Goal: Transaction & Acquisition: Obtain resource

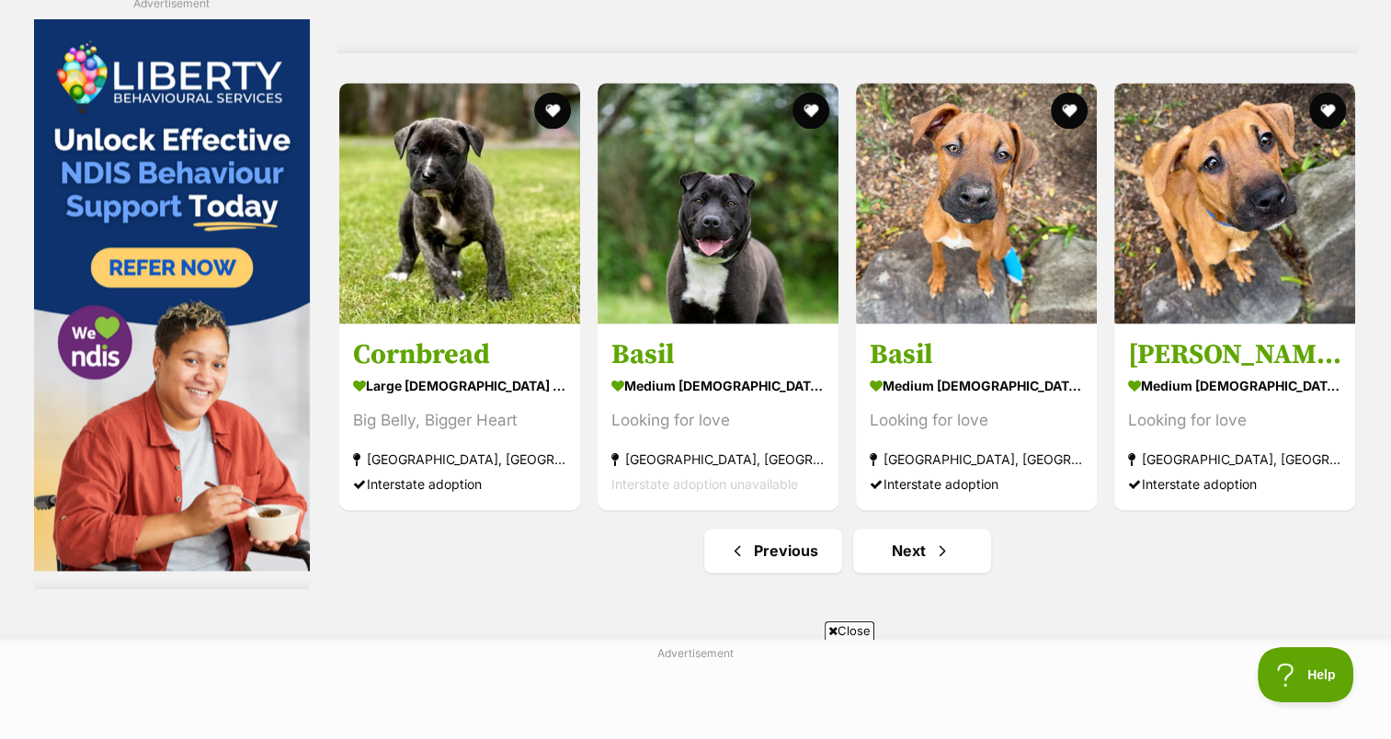
scroll to position [9627, 0]
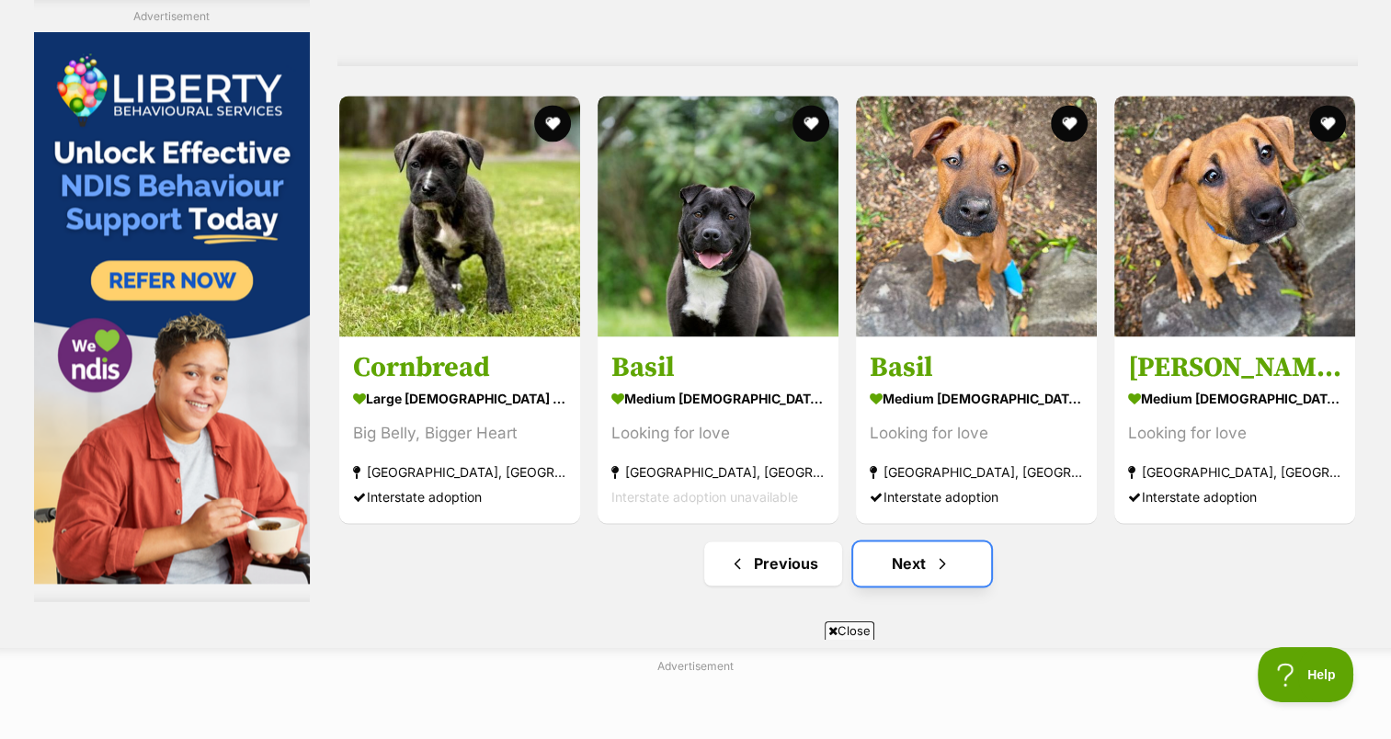
click at [949, 566] on span "Next page" at bounding box center [942, 564] width 18 height 22
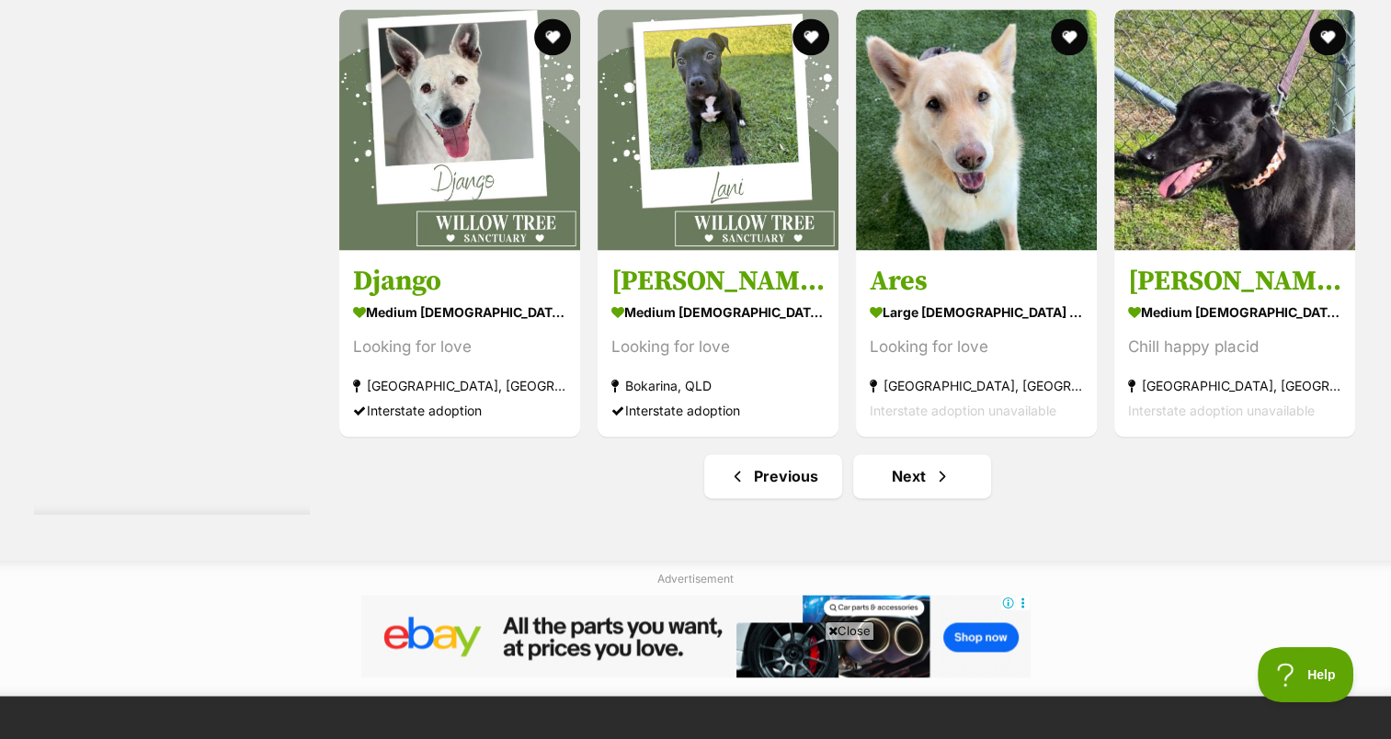
scroll to position [9820, 0]
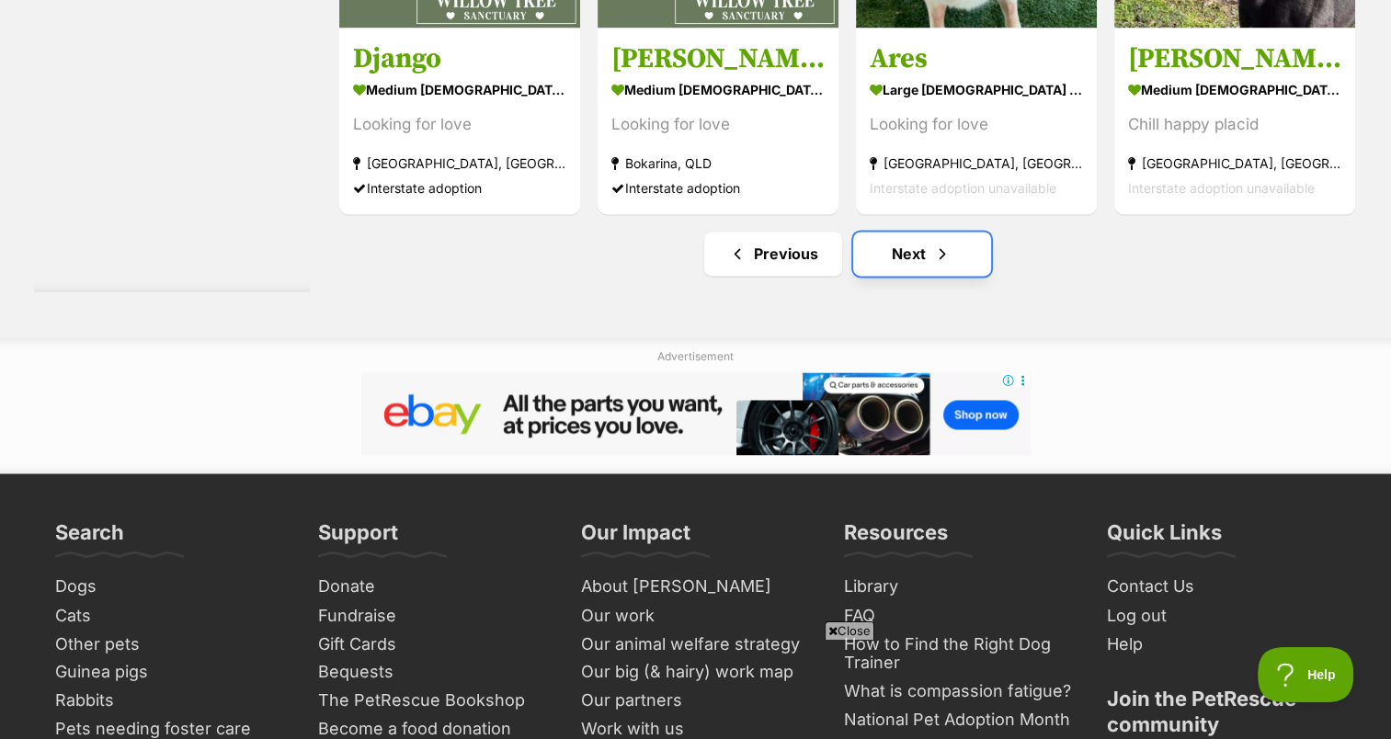
click at [896, 264] on link "Next" at bounding box center [922, 254] width 138 height 44
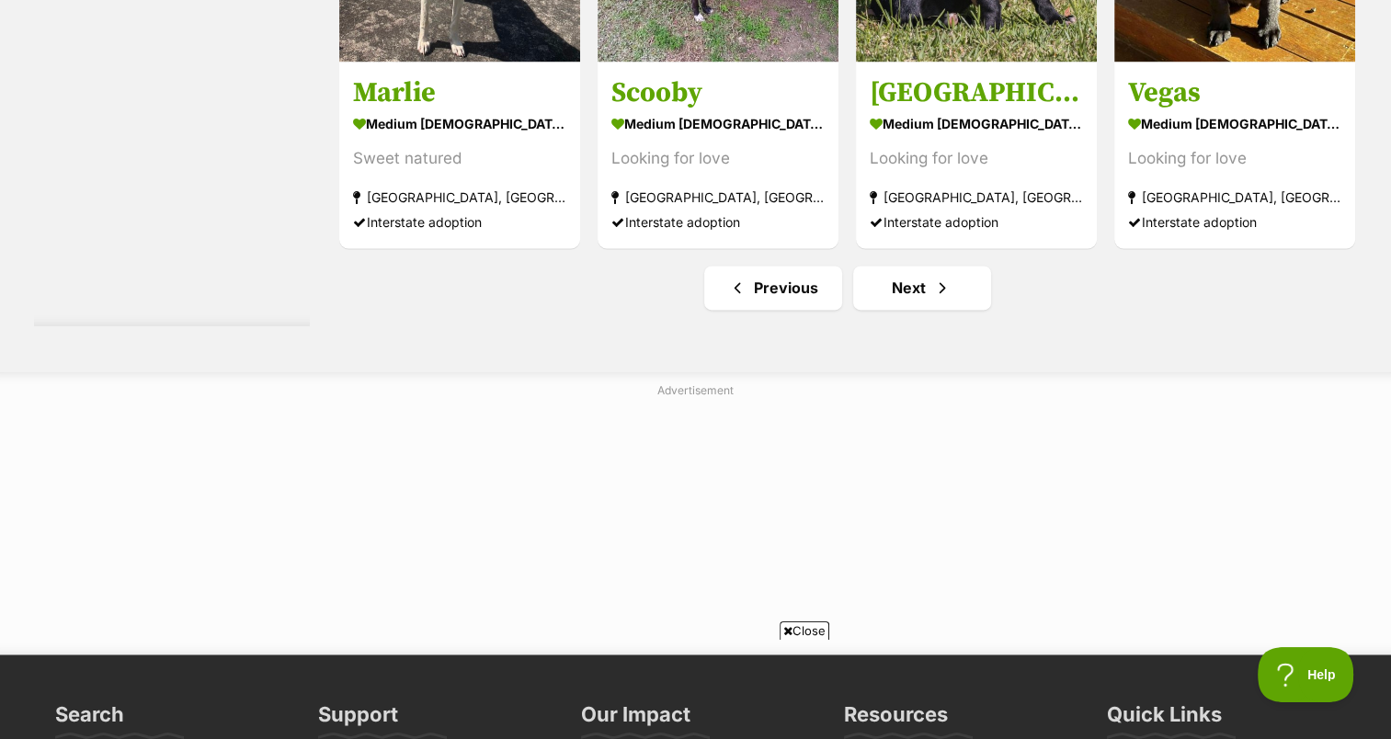
scroll to position [9783, 0]
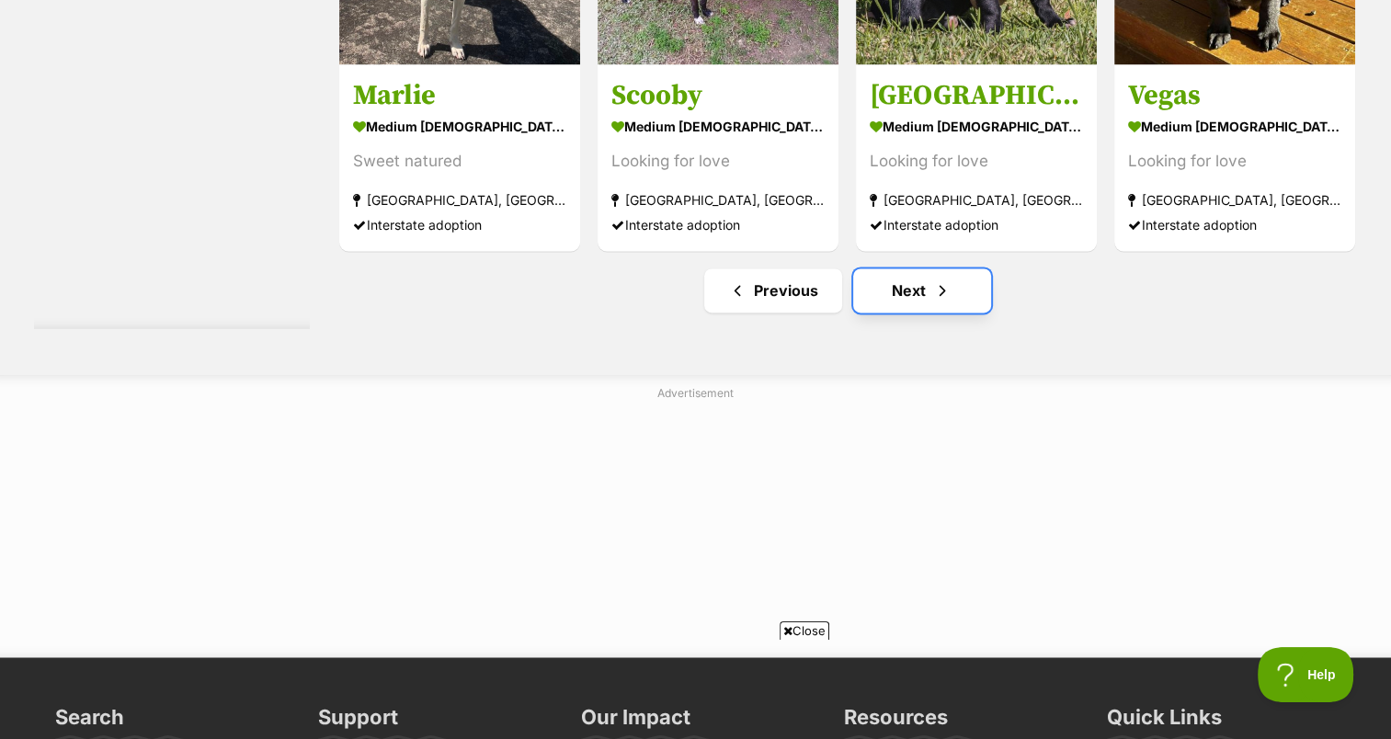
click at [876, 298] on link "Next" at bounding box center [922, 290] width 138 height 44
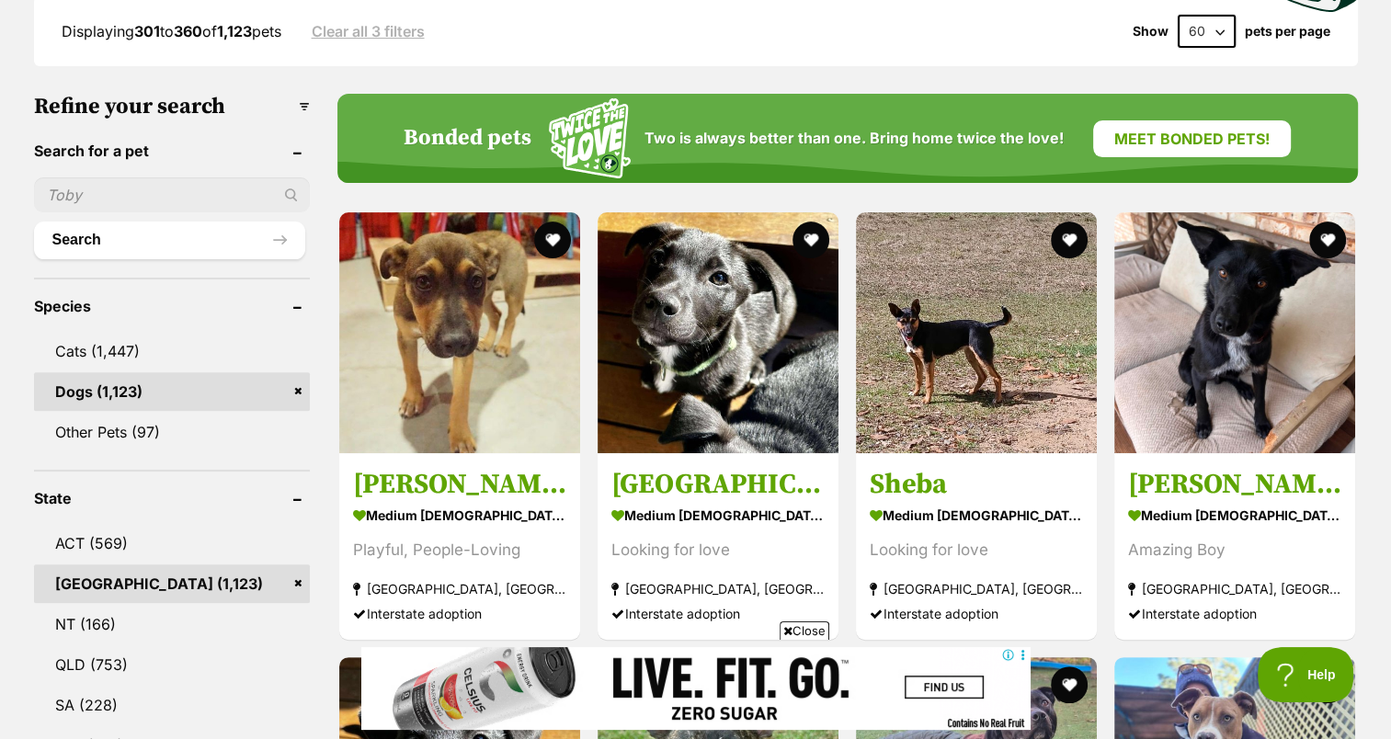
scroll to position [552, 0]
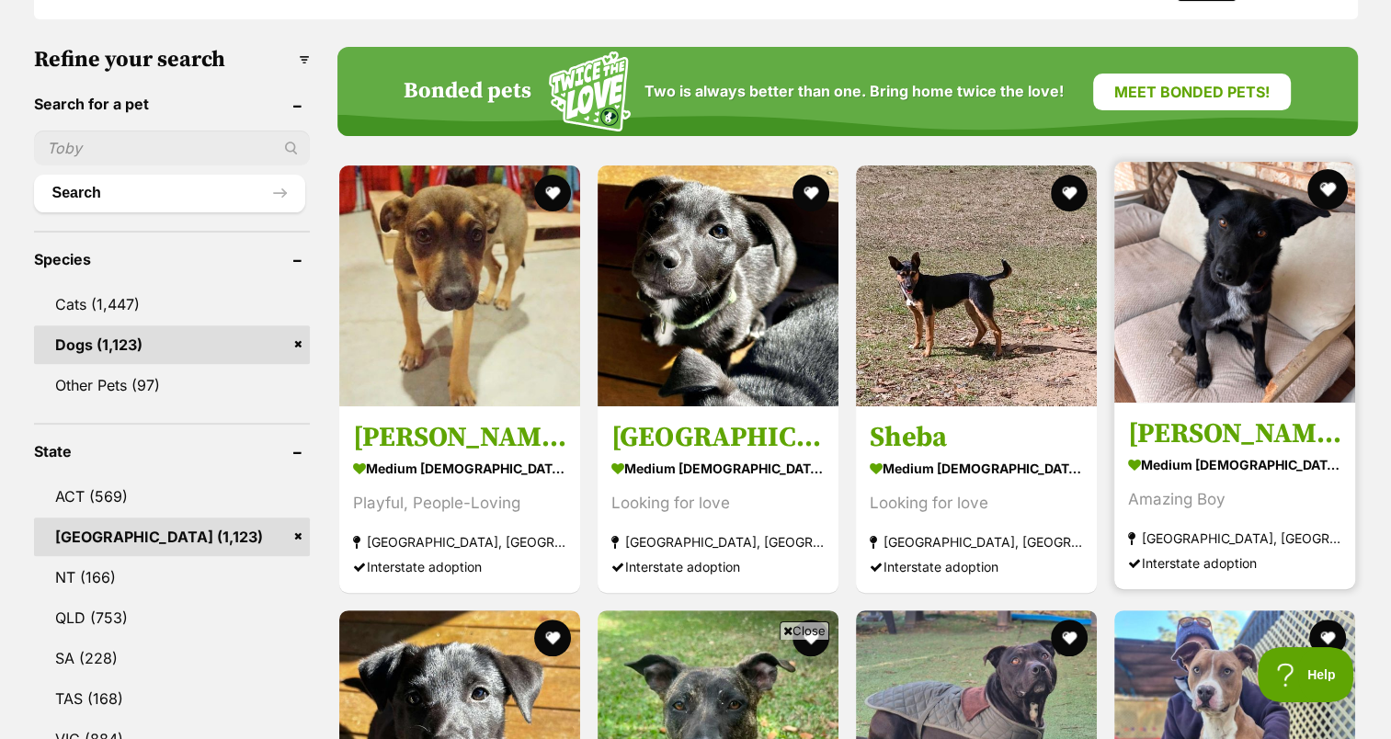
click at [1328, 178] on button "favourite" at bounding box center [1328, 189] width 40 height 40
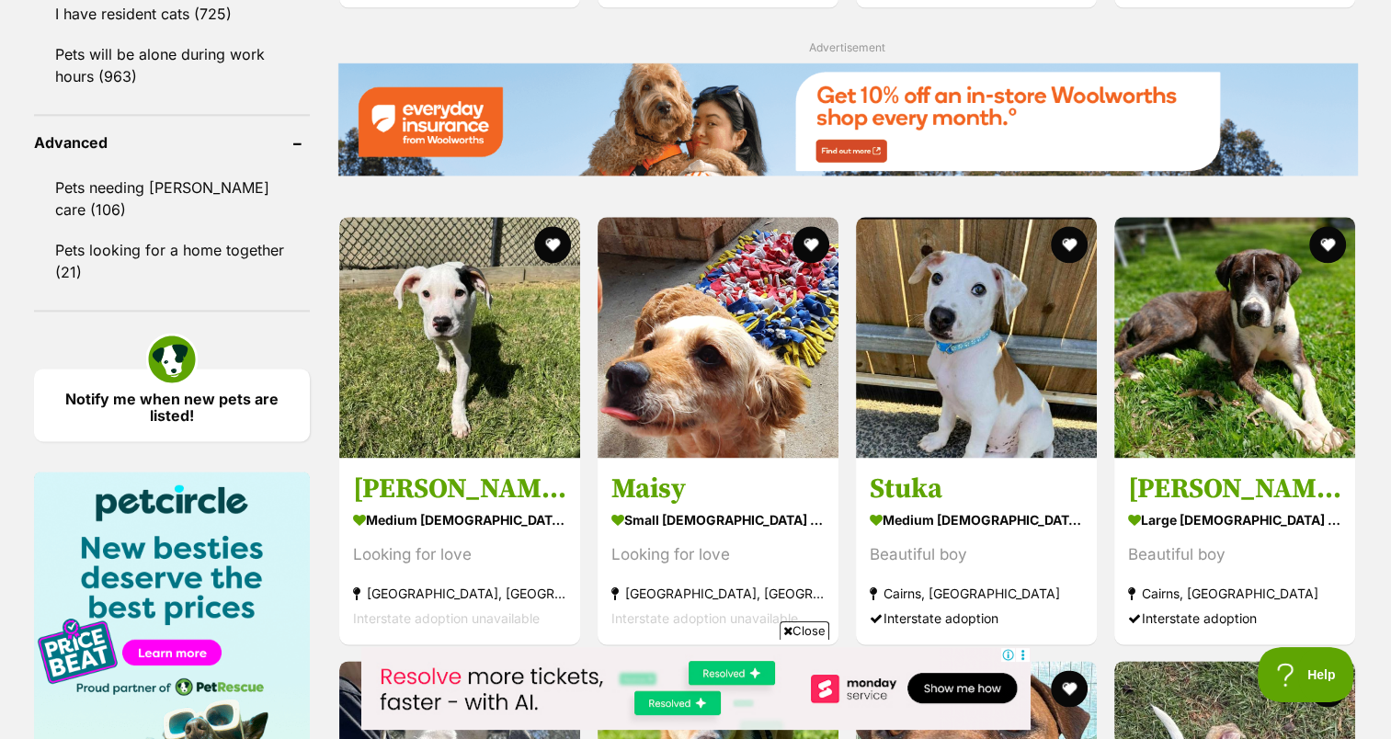
scroll to position [2354, 0]
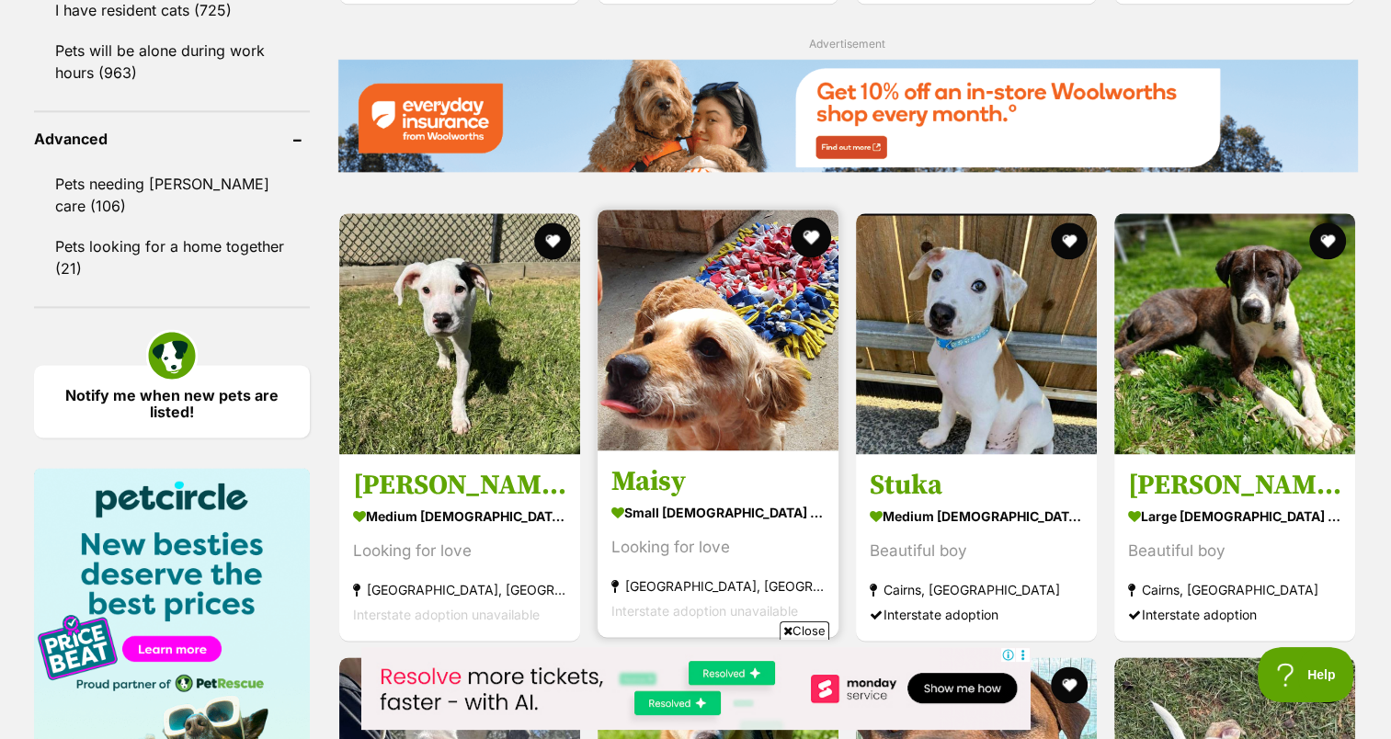
click at [805, 233] on button "favourite" at bounding box center [811, 237] width 40 height 40
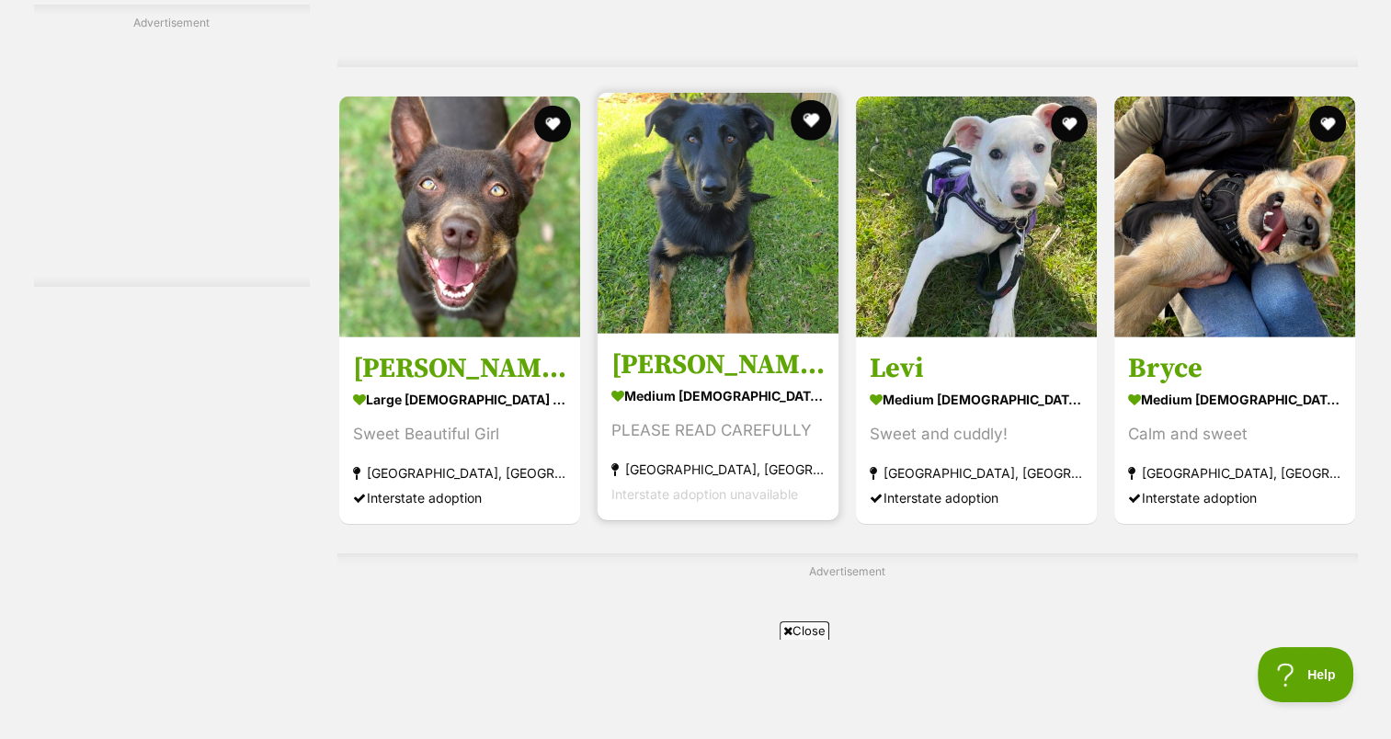
scroll to position [0, 0]
click at [808, 120] on button "favourite" at bounding box center [811, 120] width 40 height 40
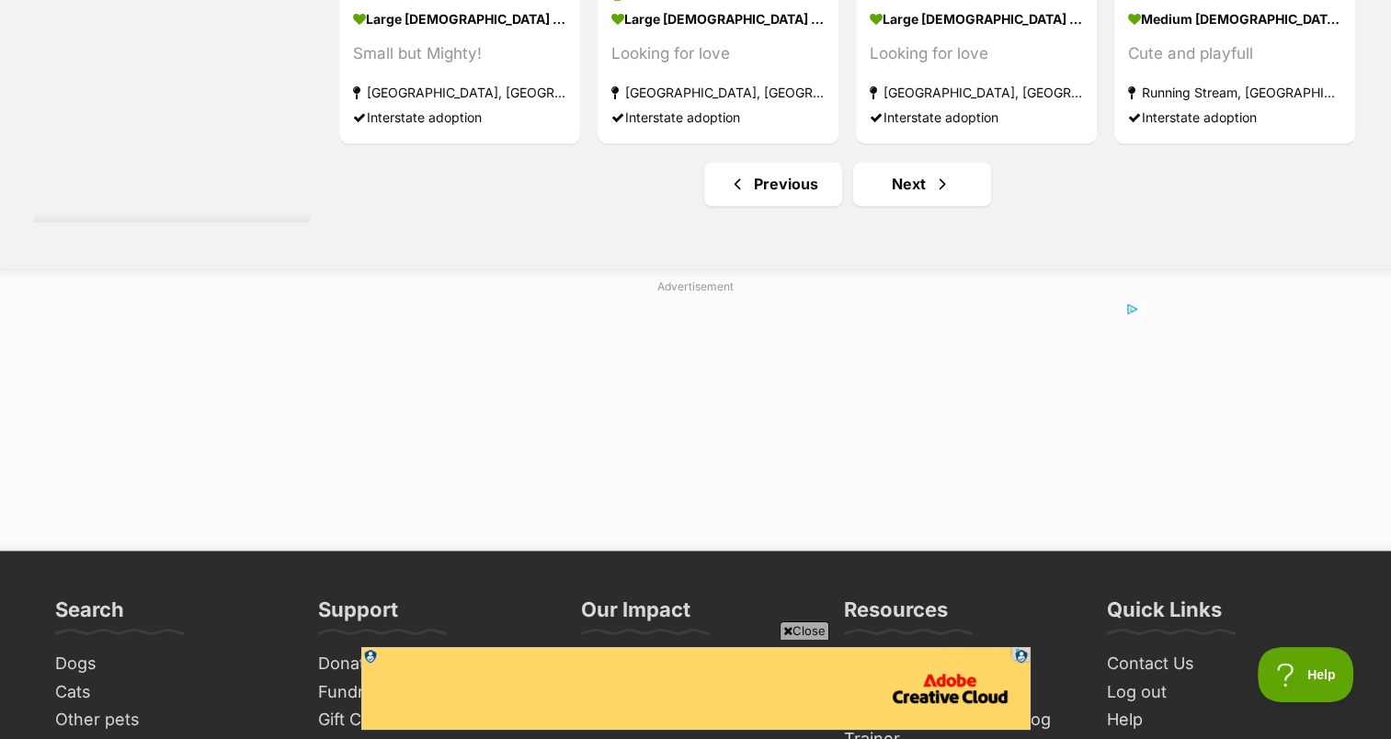
scroll to position [9563, 0]
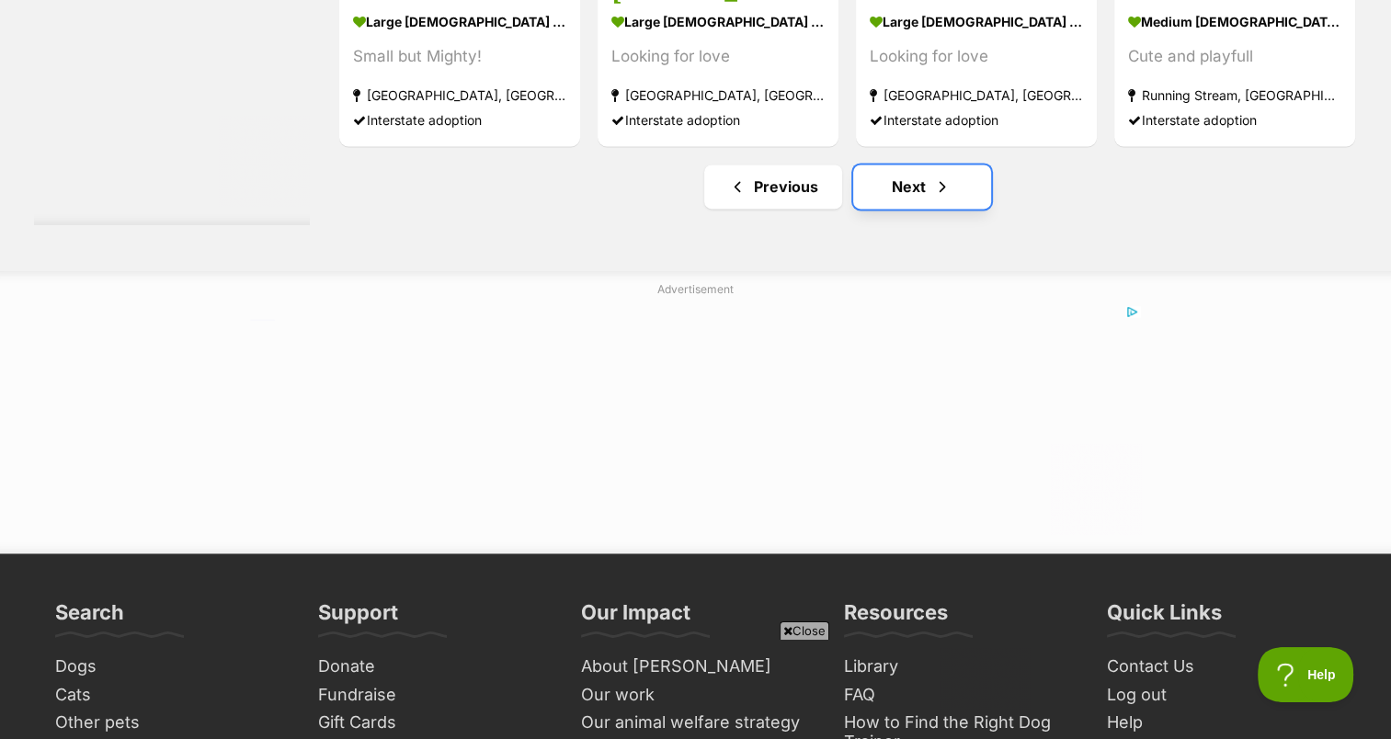
click at [904, 184] on link "Next" at bounding box center [922, 187] width 138 height 44
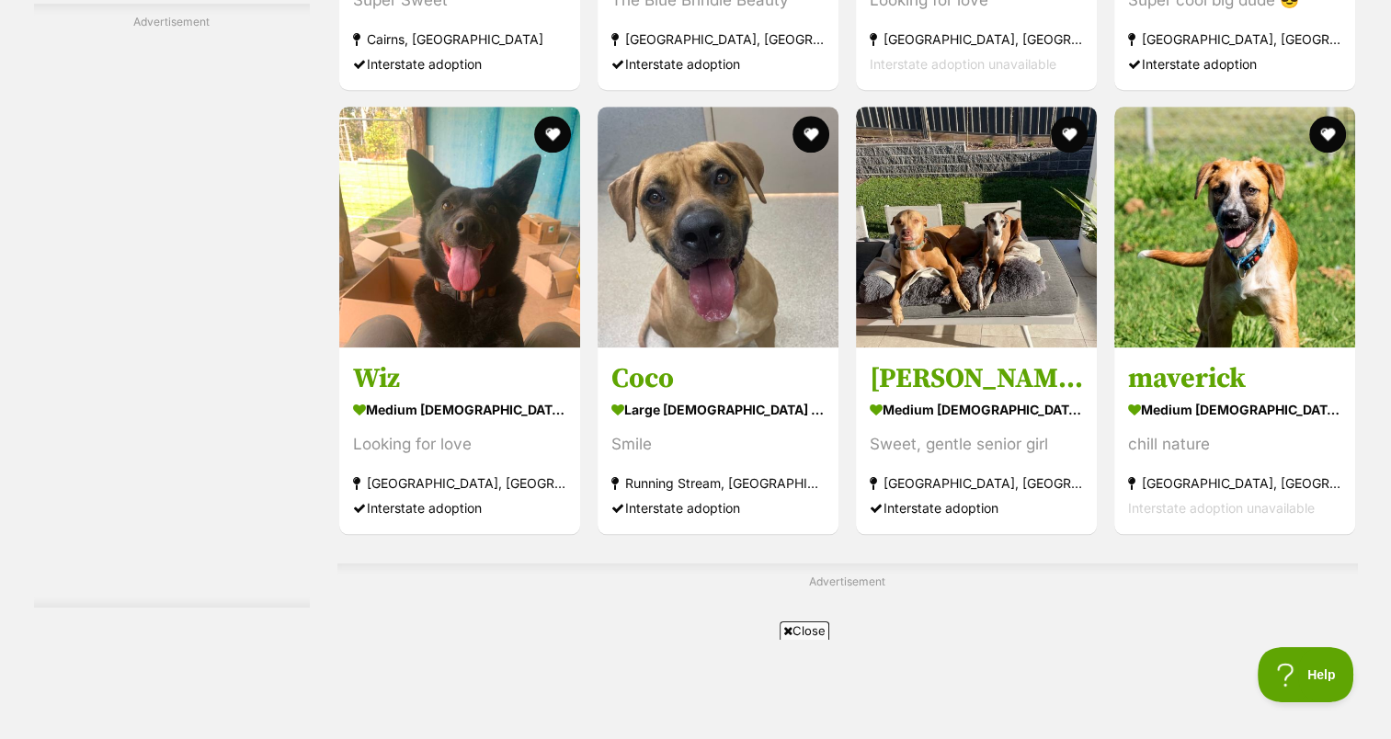
scroll to position [8827, 0]
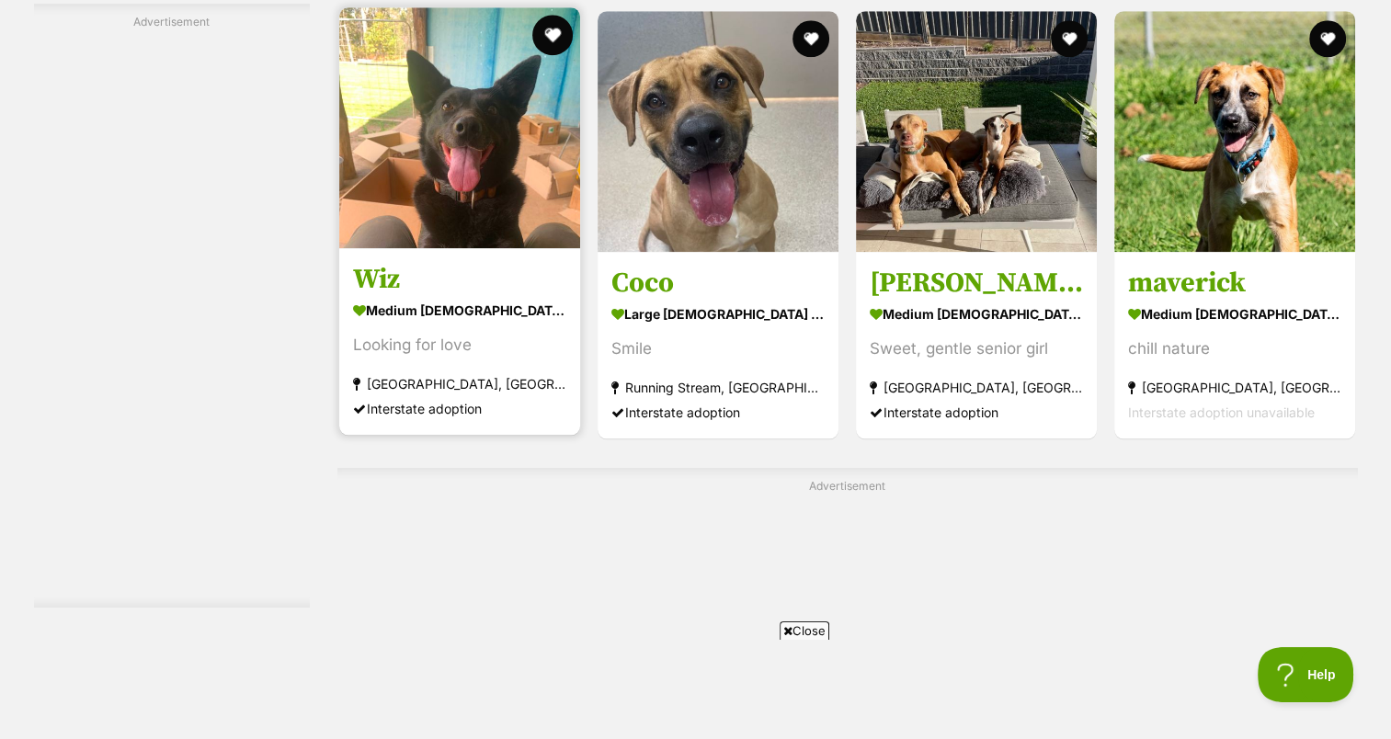
click at [555, 28] on button "favourite" at bounding box center [552, 35] width 40 height 40
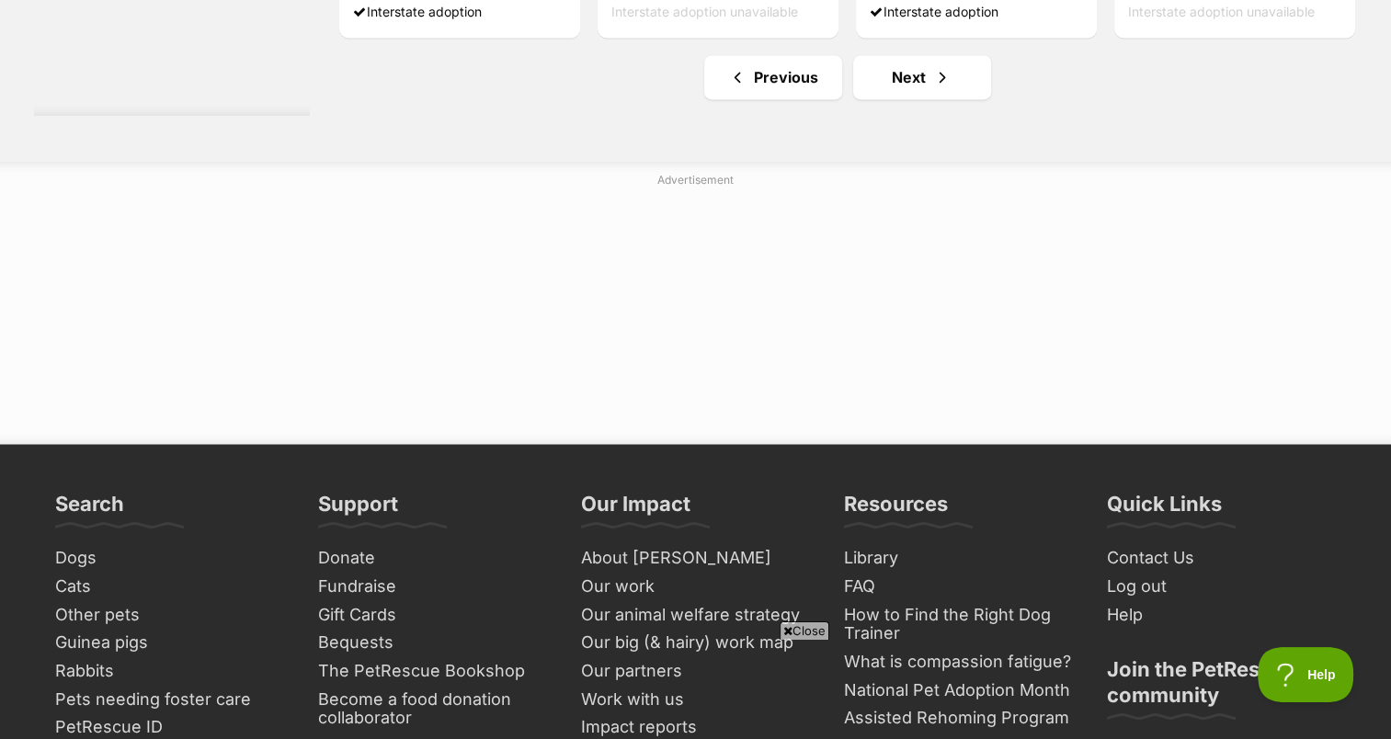
scroll to position [10004, 0]
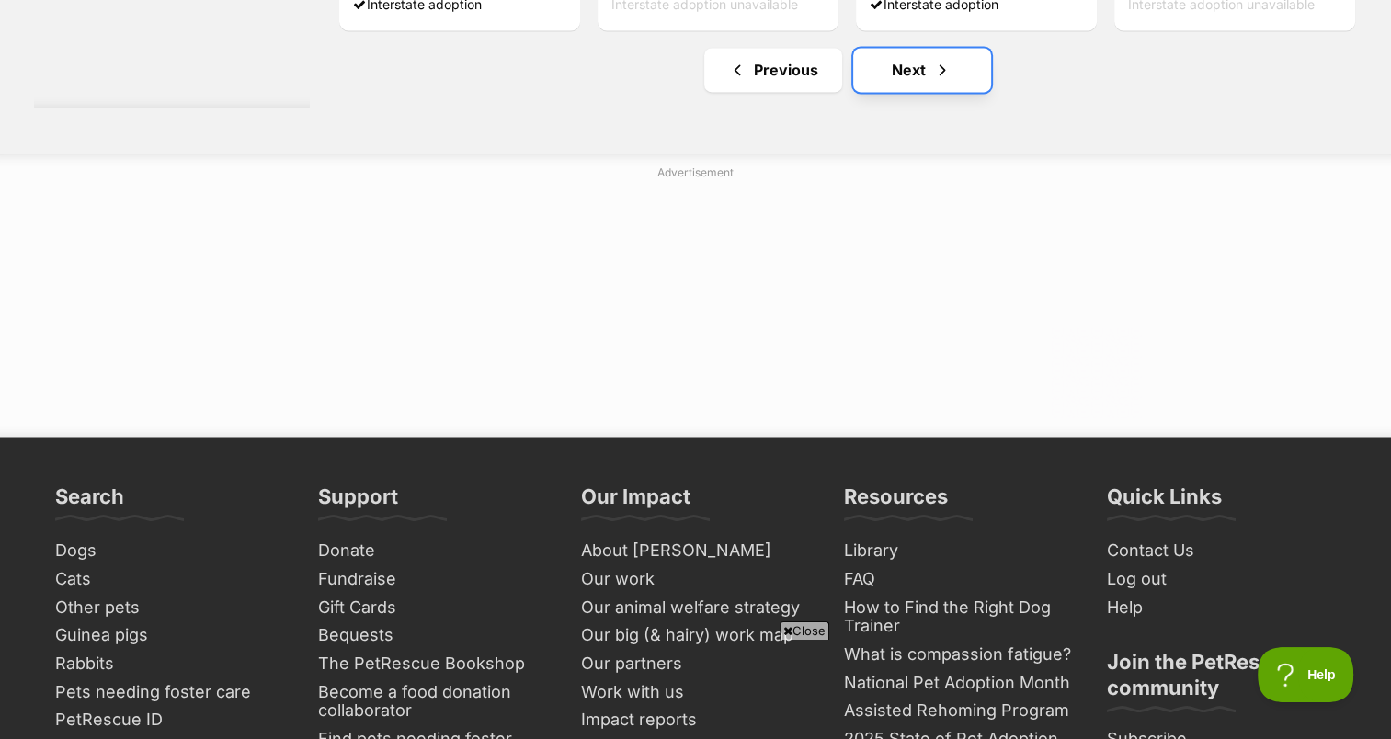
click at [902, 70] on link "Next" at bounding box center [922, 70] width 138 height 44
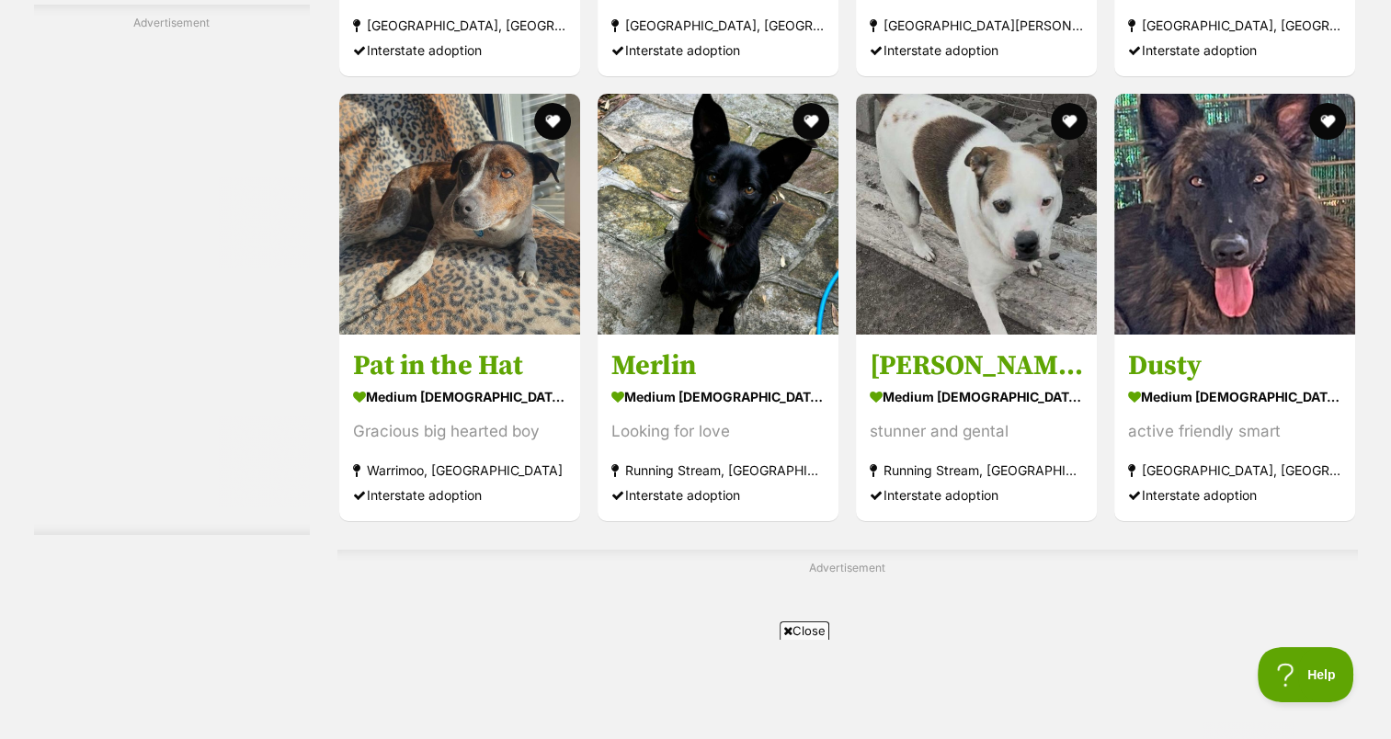
scroll to position [6767, 0]
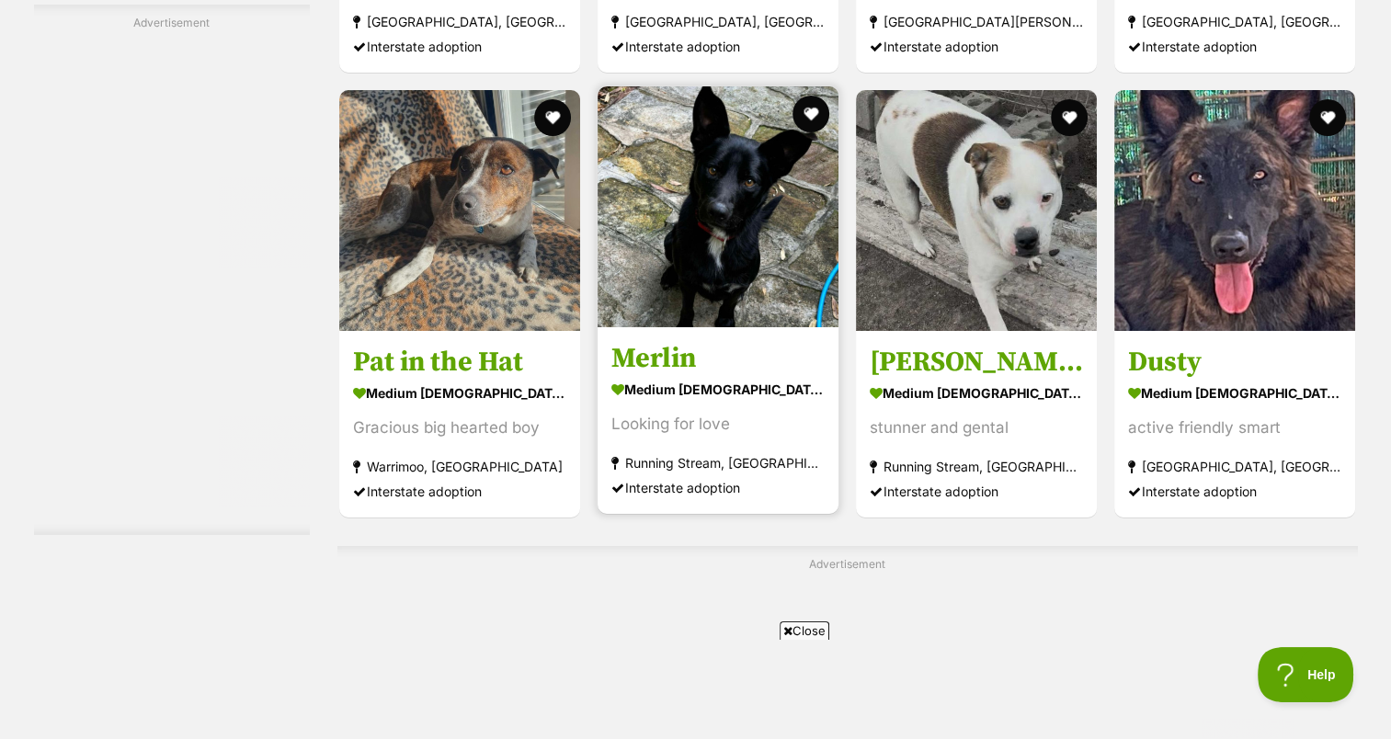
drag, startPoint x: 809, startPoint y: 109, endPoint x: 788, endPoint y: 86, distance: 31.9
click at [788, 86] on div at bounding box center [718, 208] width 241 height 245
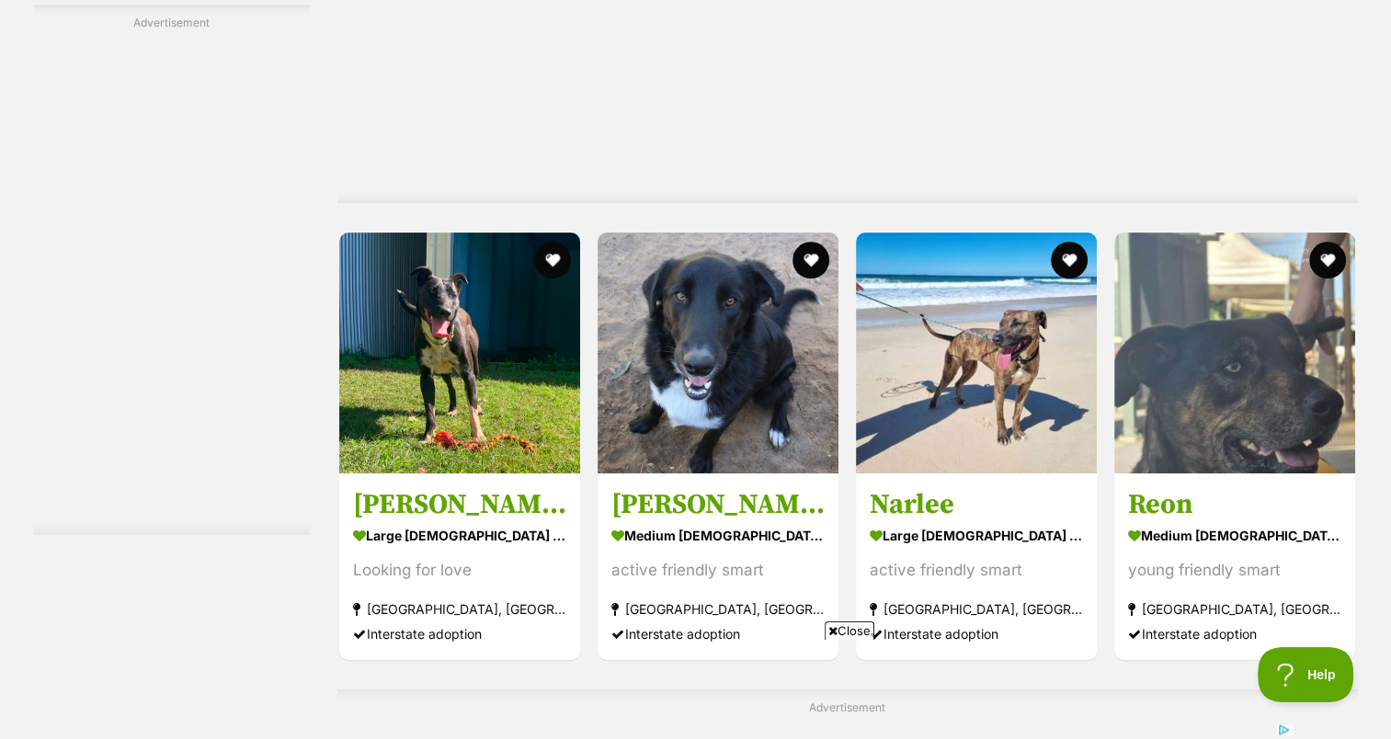
scroll to position [7429, 0]
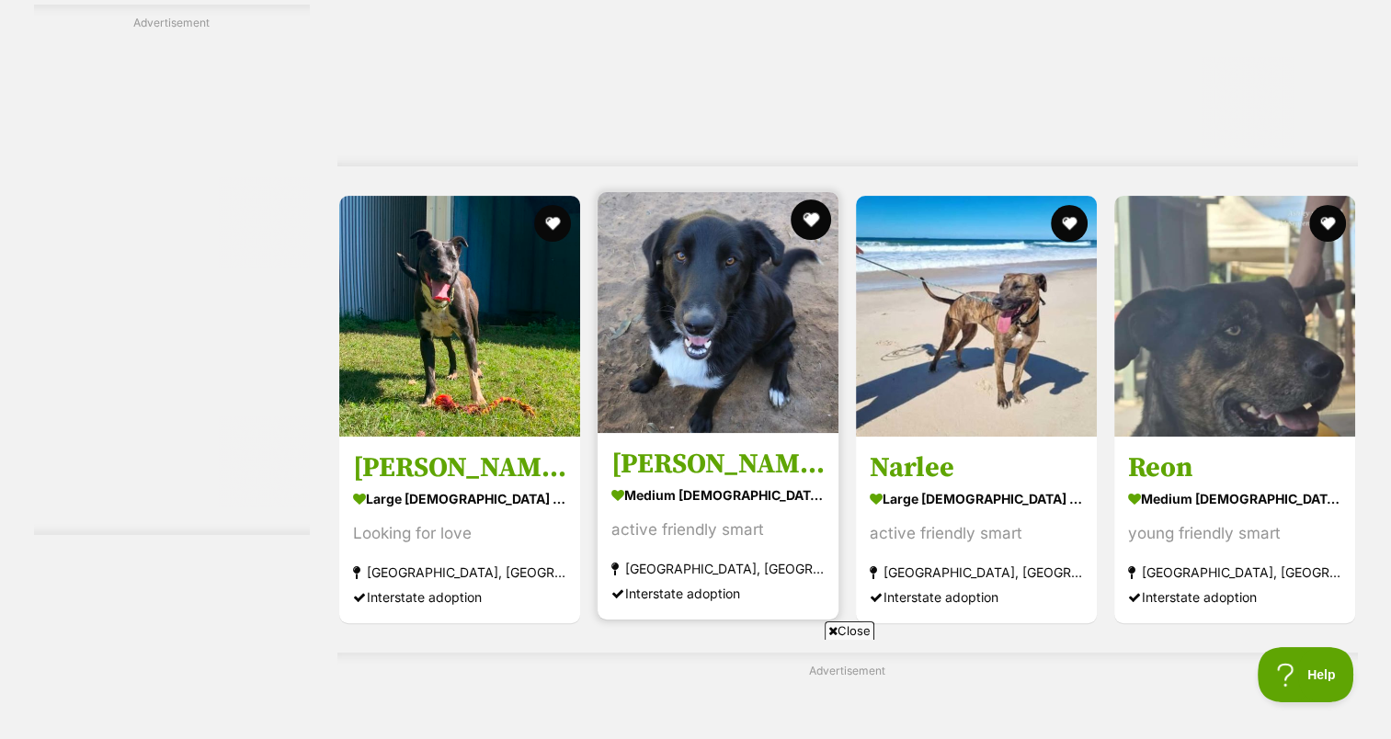
click at [807, 215] on button "favourite" at bounding box center [811, 220] width 40 height 40
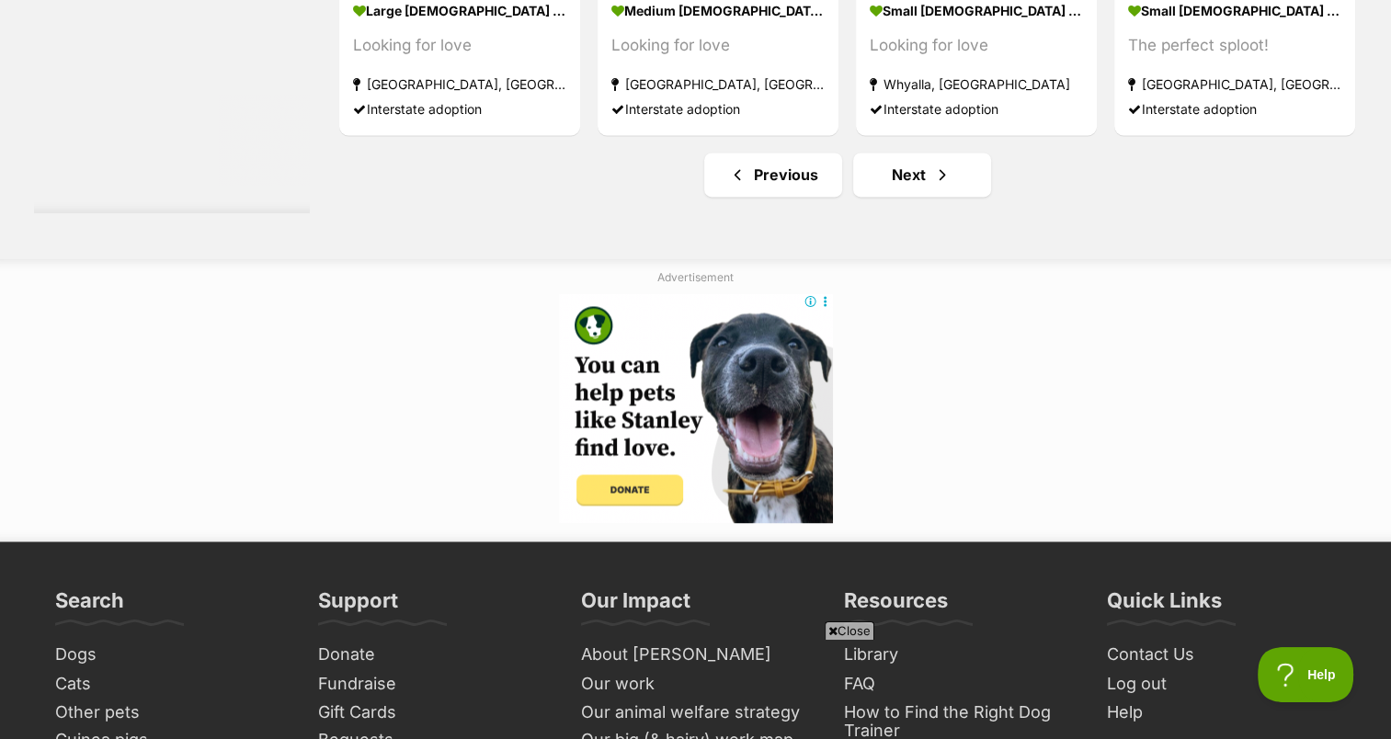
scroll to position [9967, 0]
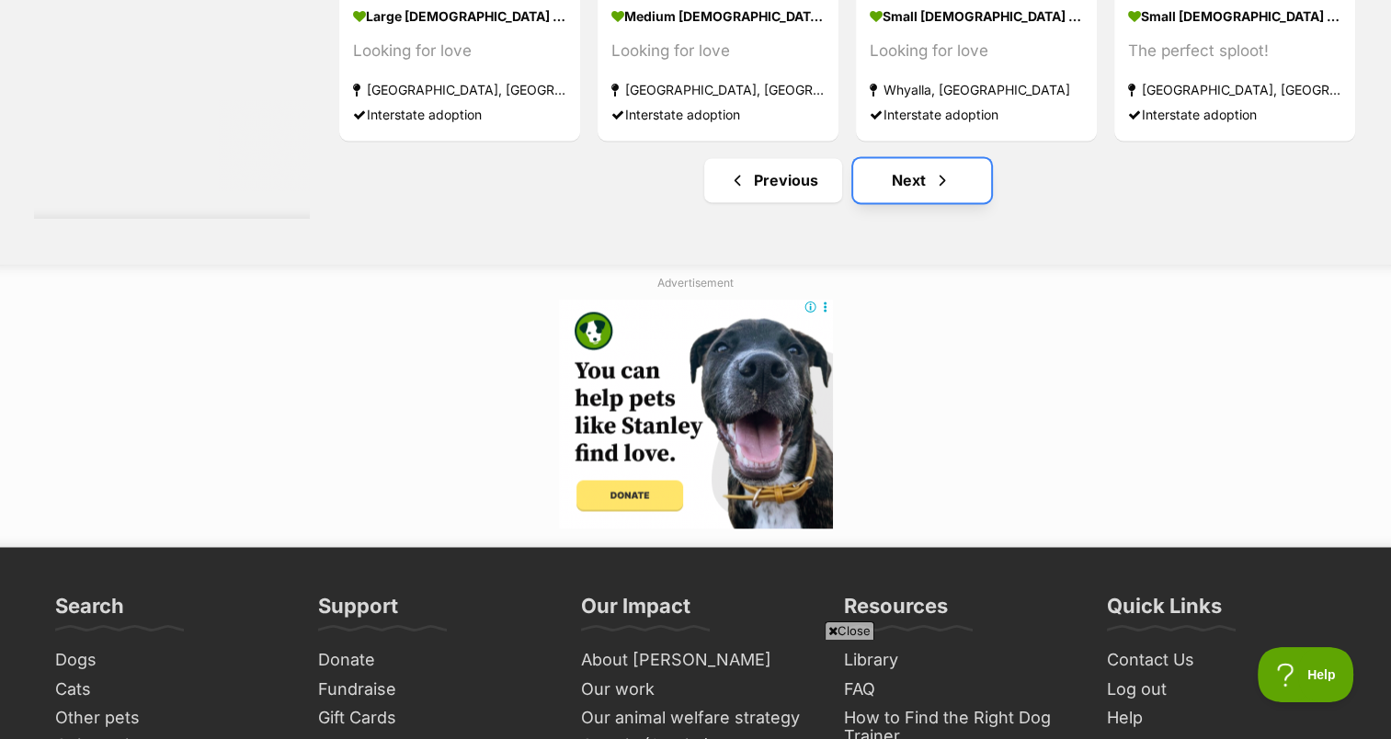
click at [889, 180] on link "Next" at bounding box center [922, 180] width 138 height 44
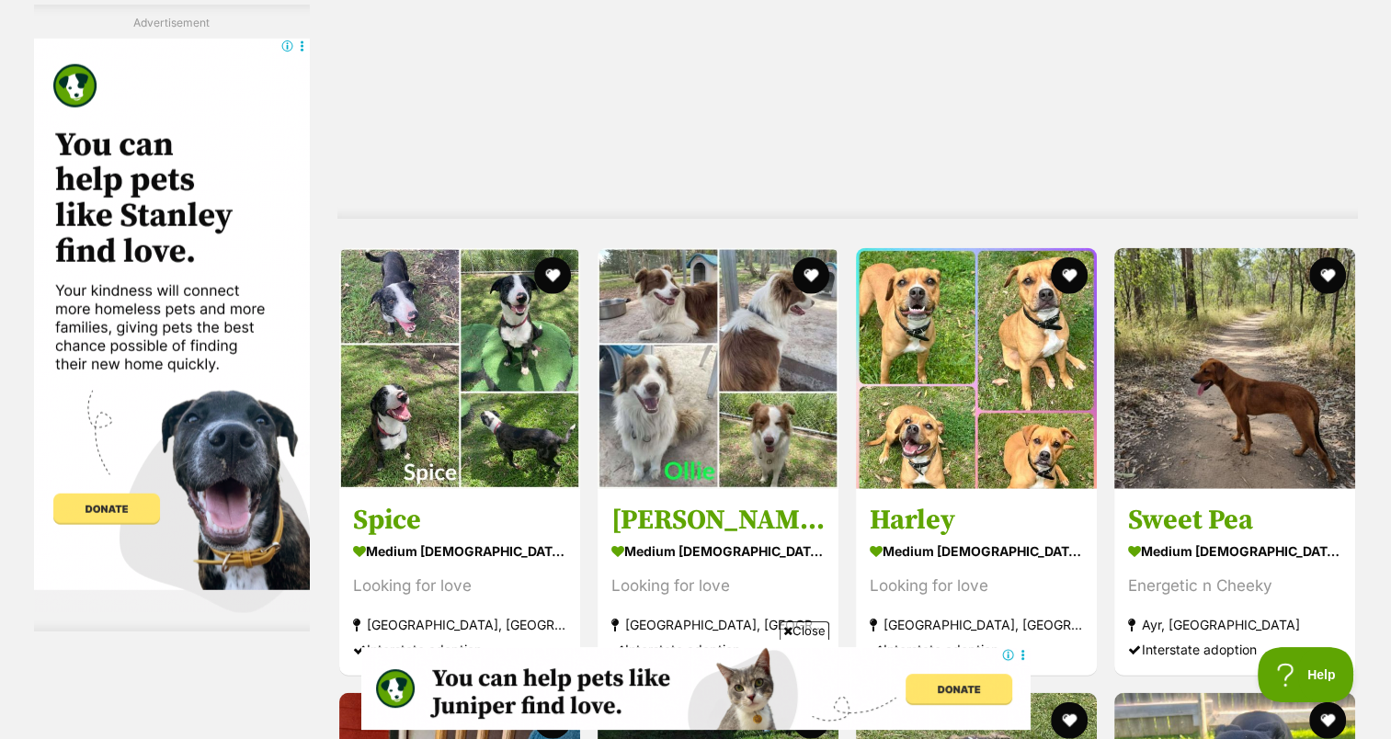
scroll to position [4303, 0]
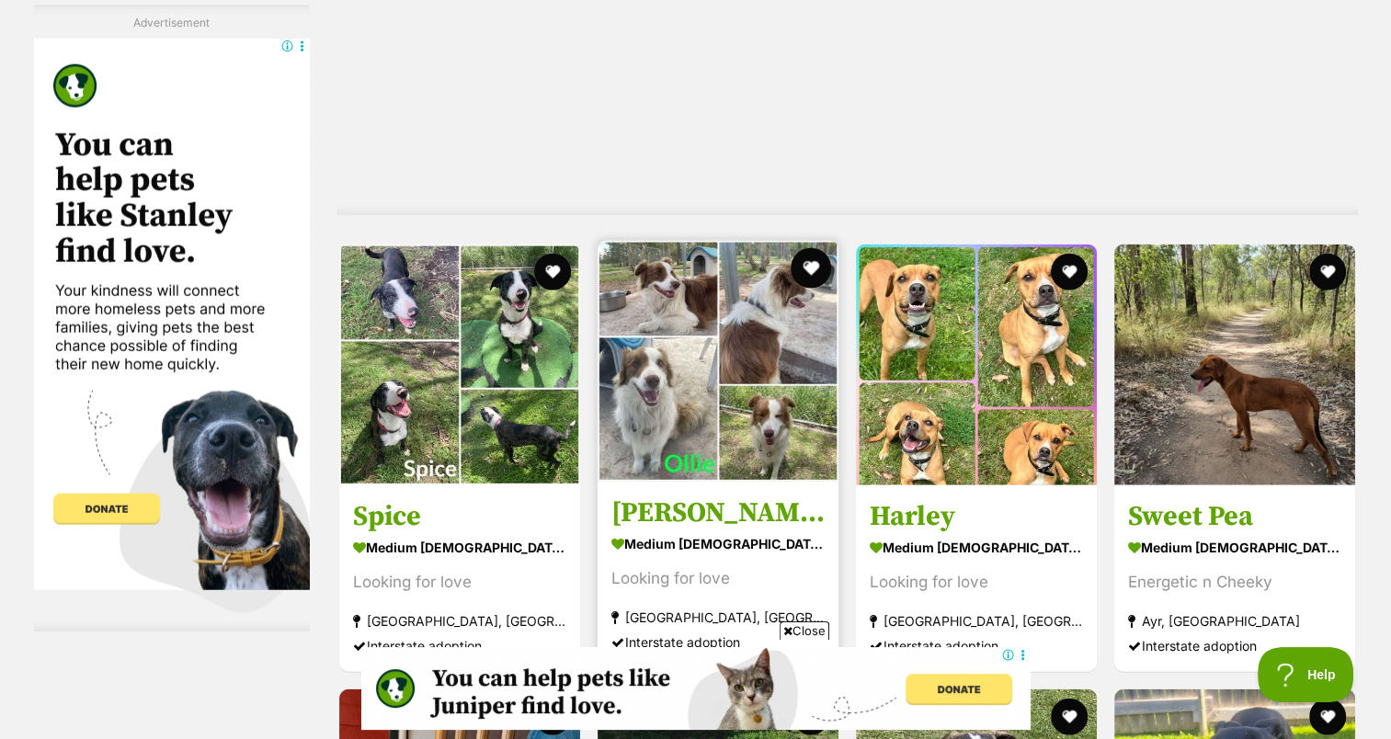
click at [813, 257] on button "favourite" at bounding box center [811, 268] width 40 height 40
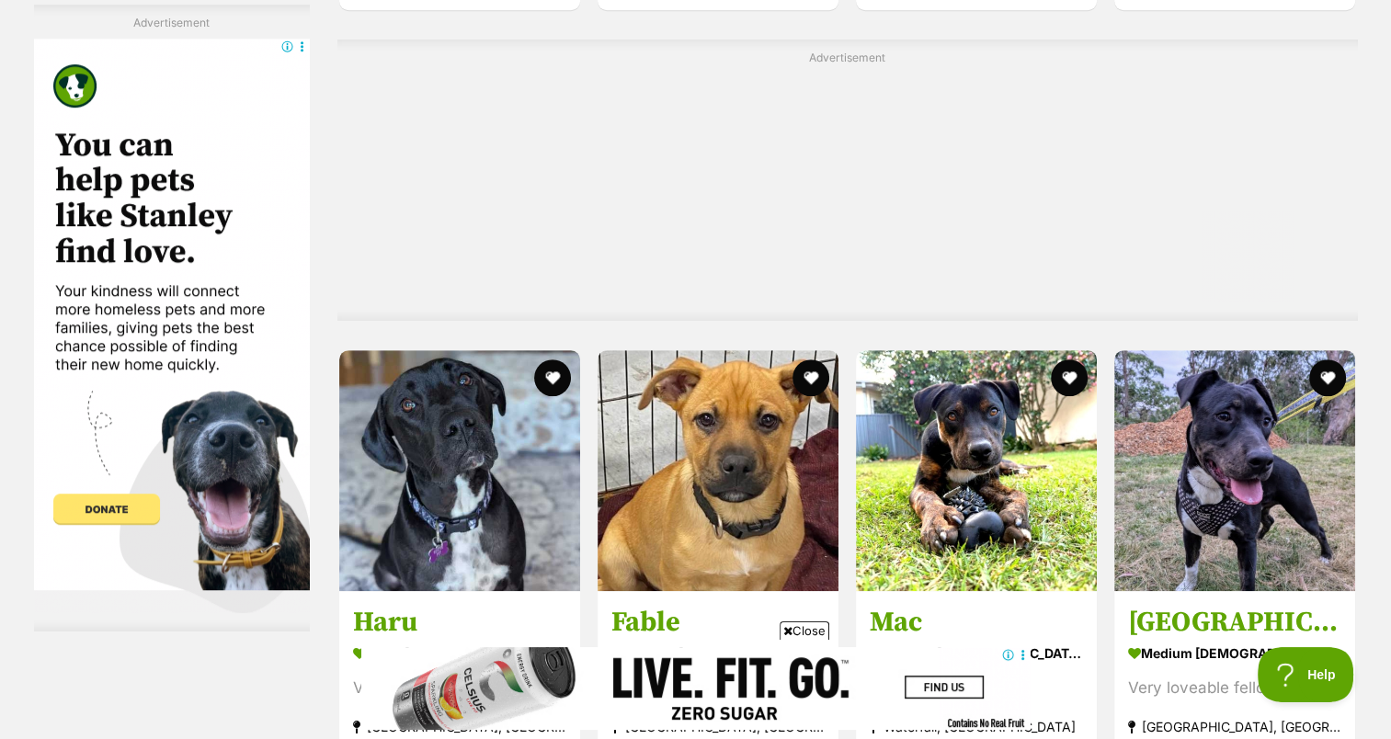
scroll to position [0, 0]
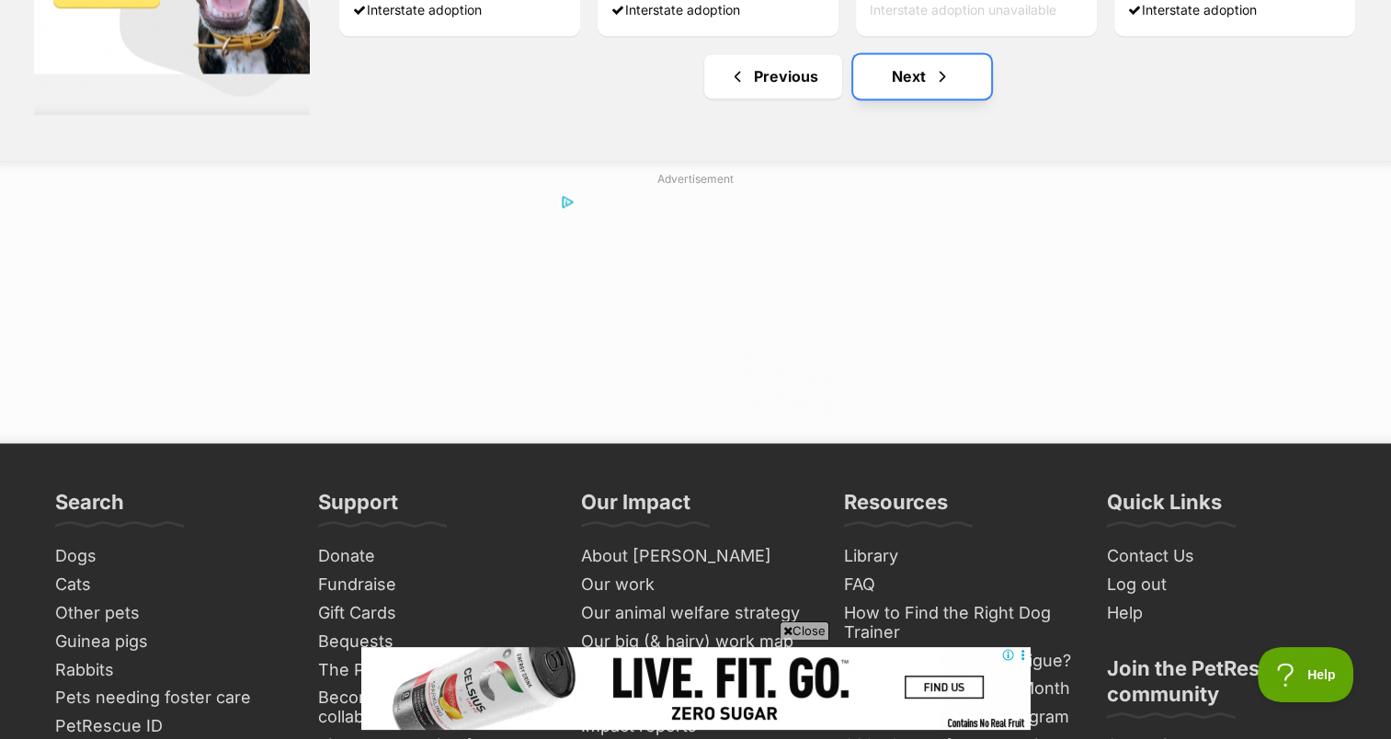
click at [919, 75] on link "Next" at bounding box center [922, 76] width 138 height 44
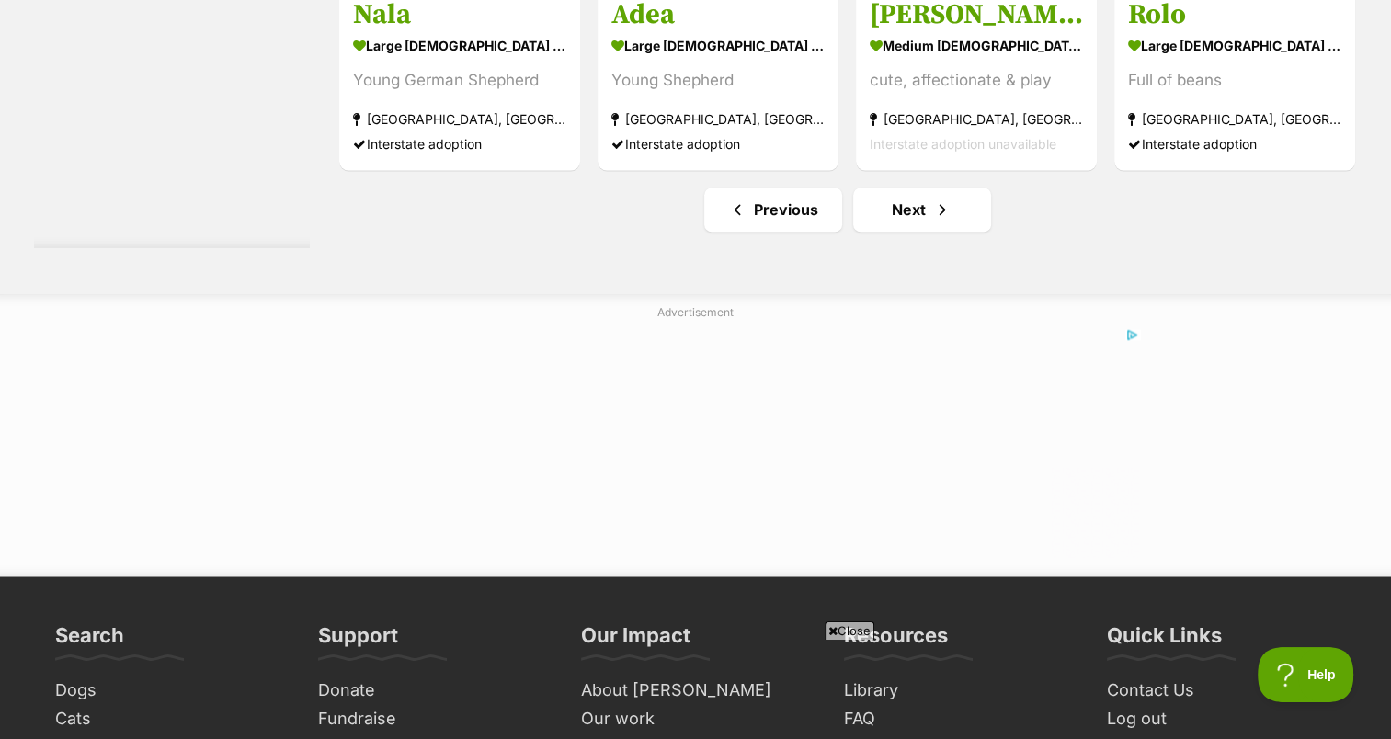
scroll to position [9746, 0]
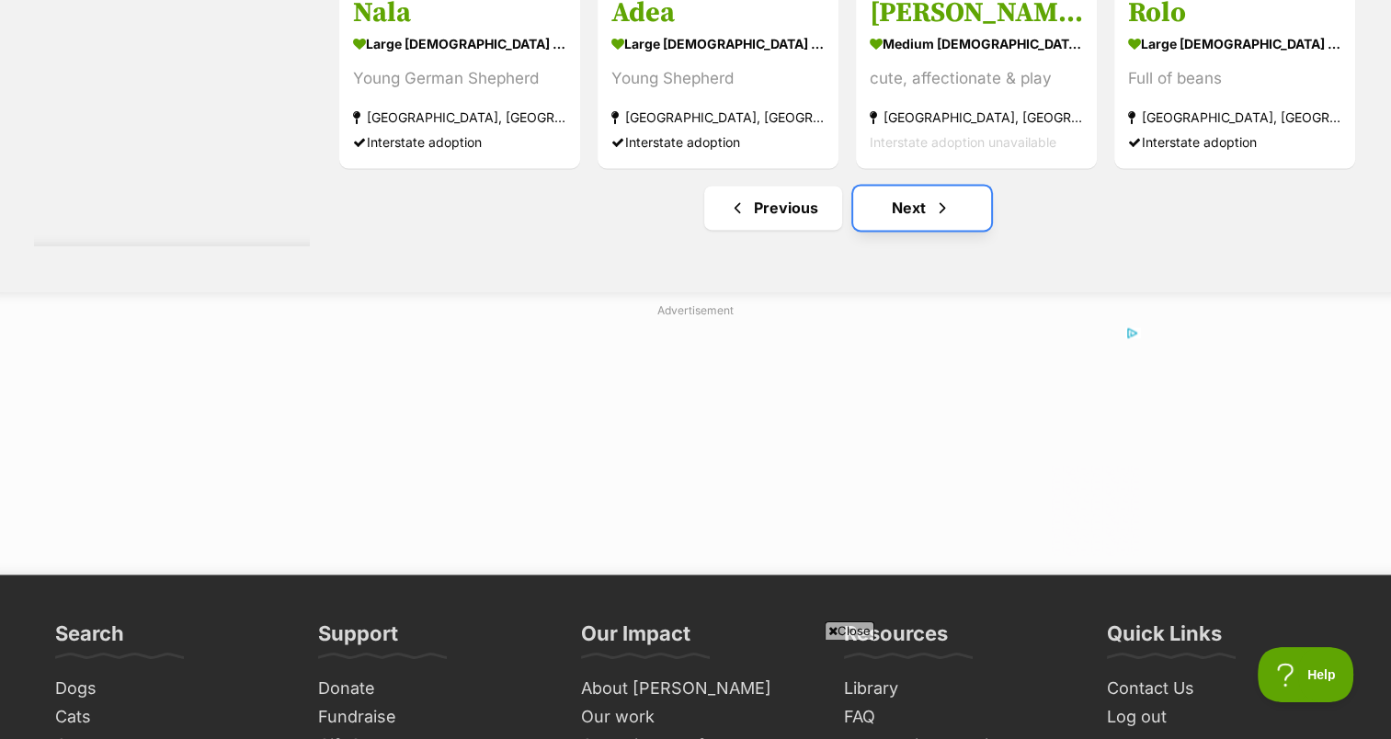
click at [908, 211] on link "Next" at bounding box center [922, 208] width 138 height 44
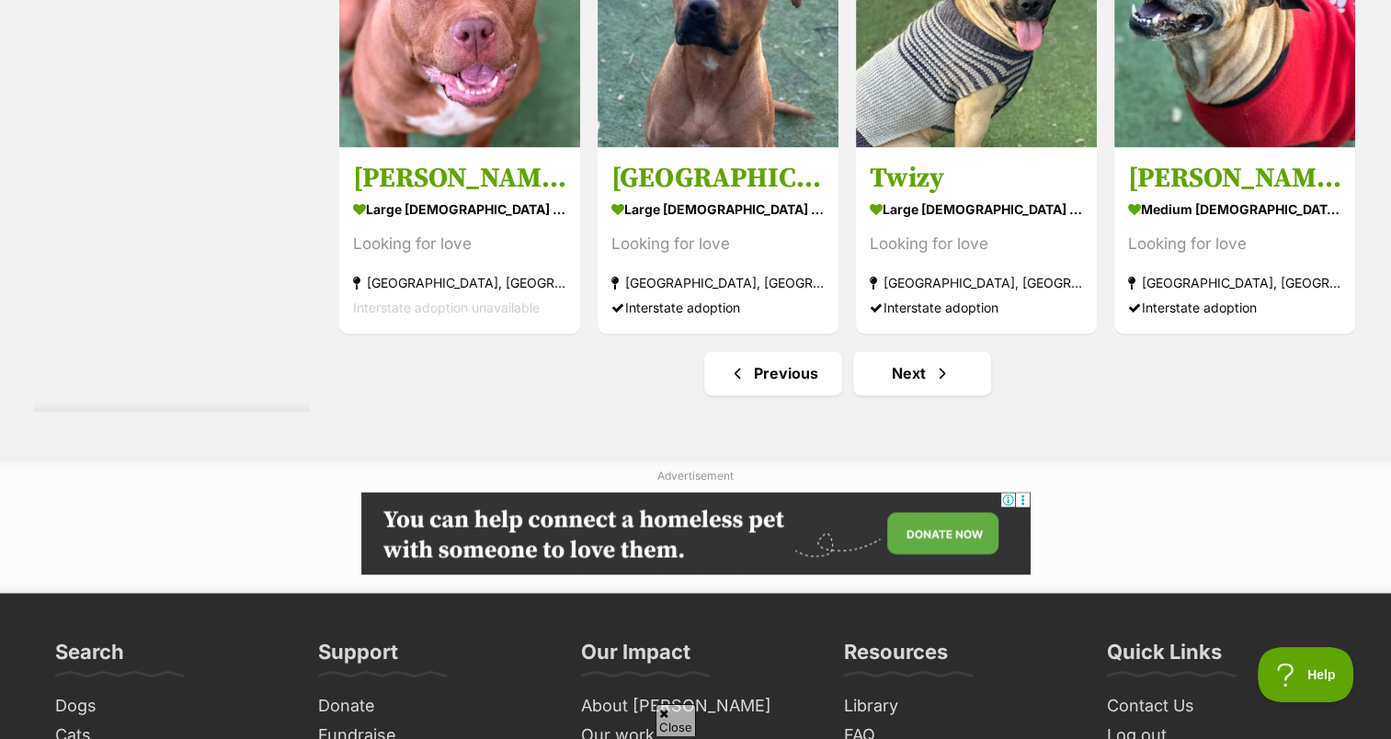
scroll to position [9894, 0]
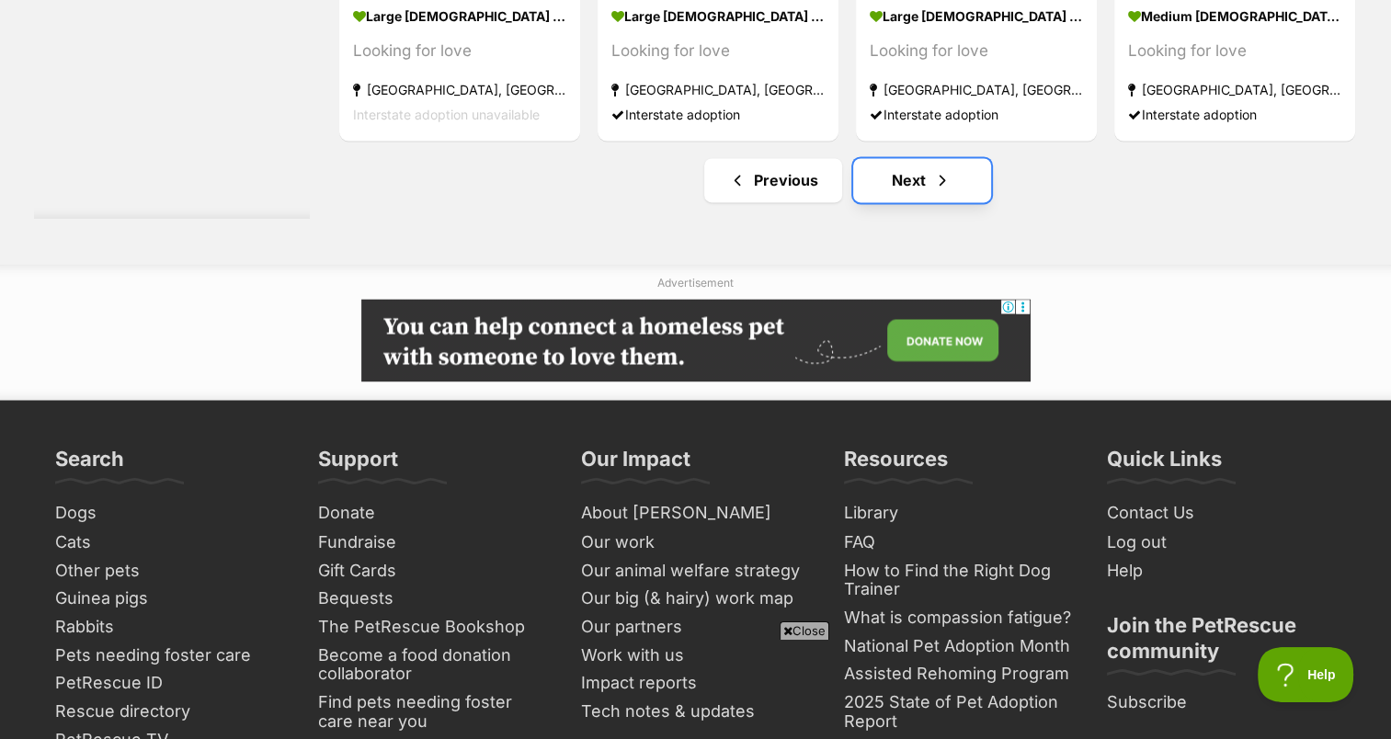
click at [908, 191] on link "Next" at bounding box center [922, 180] width 138 height 44
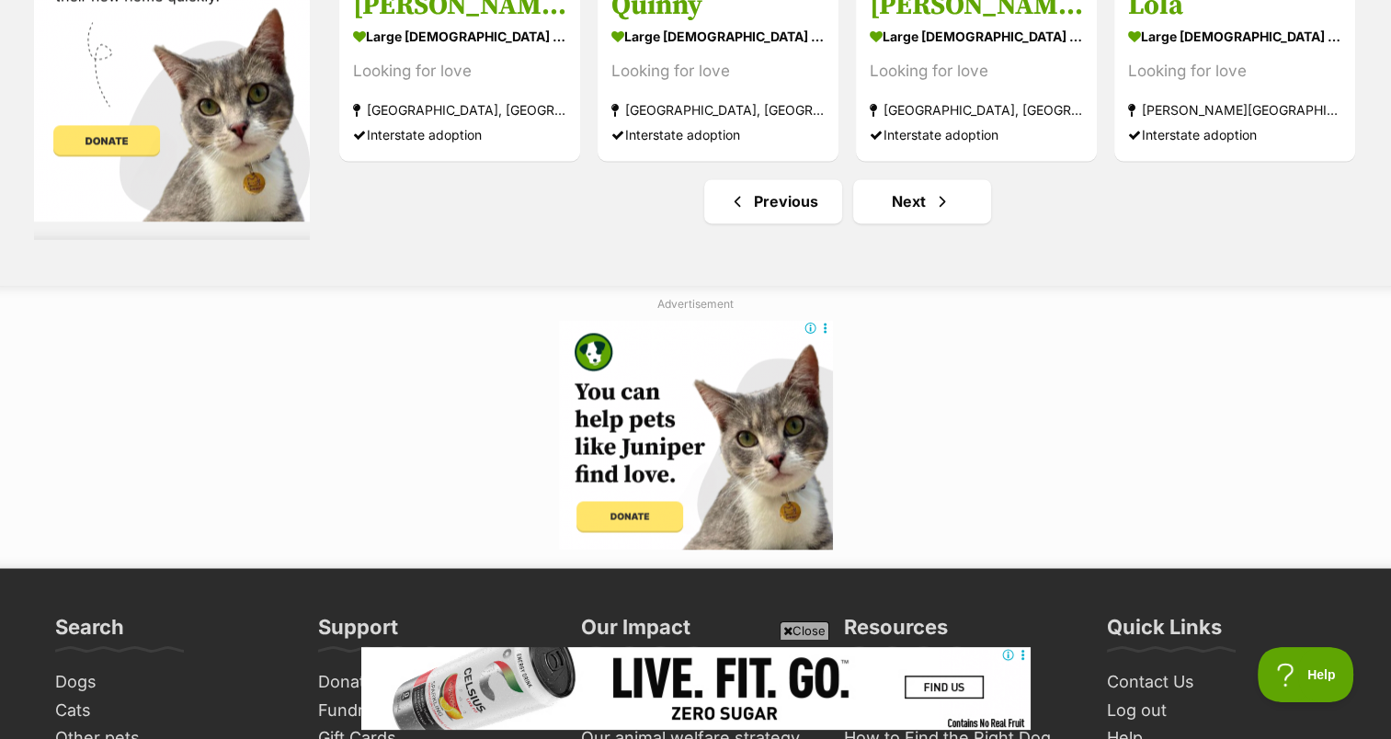
scroll to position [9783, 0]
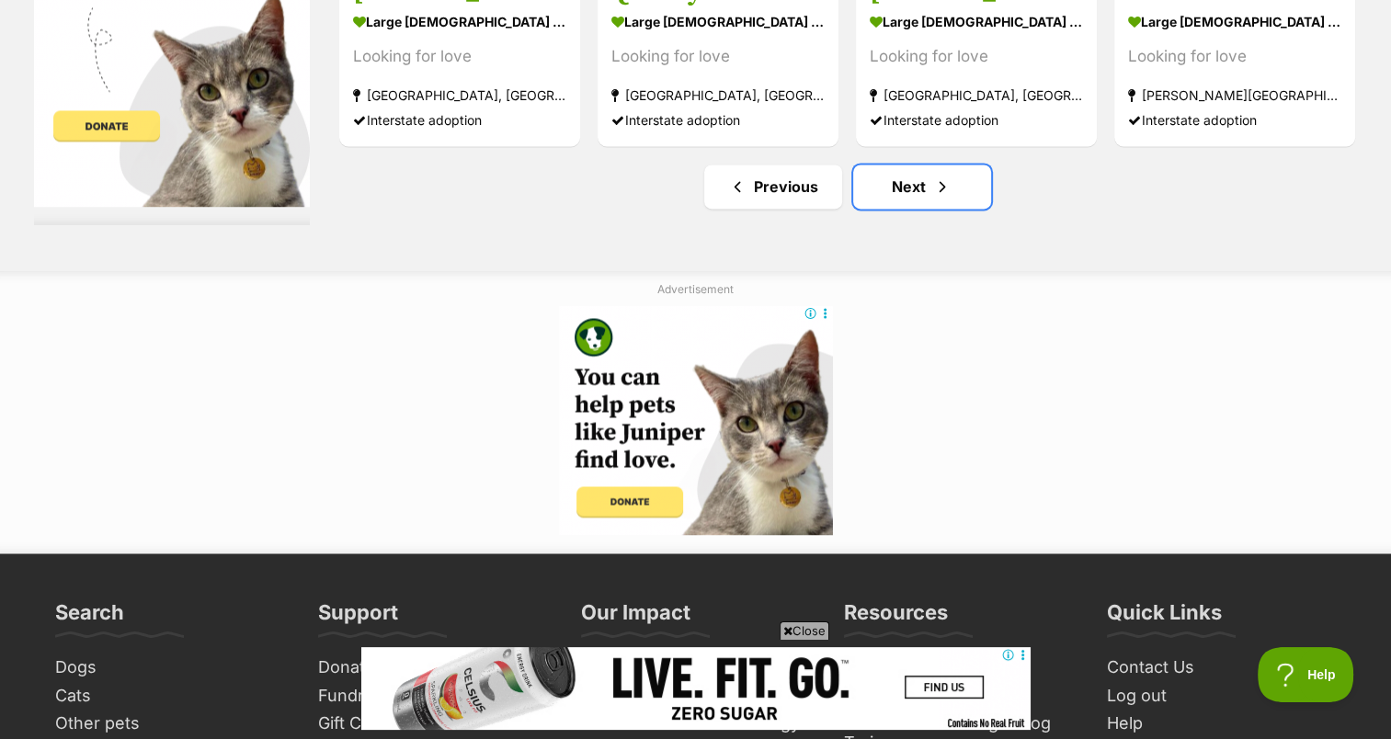
click at [908, 191] on link "Next" at bounding box center [922, 187] width 138 height 44
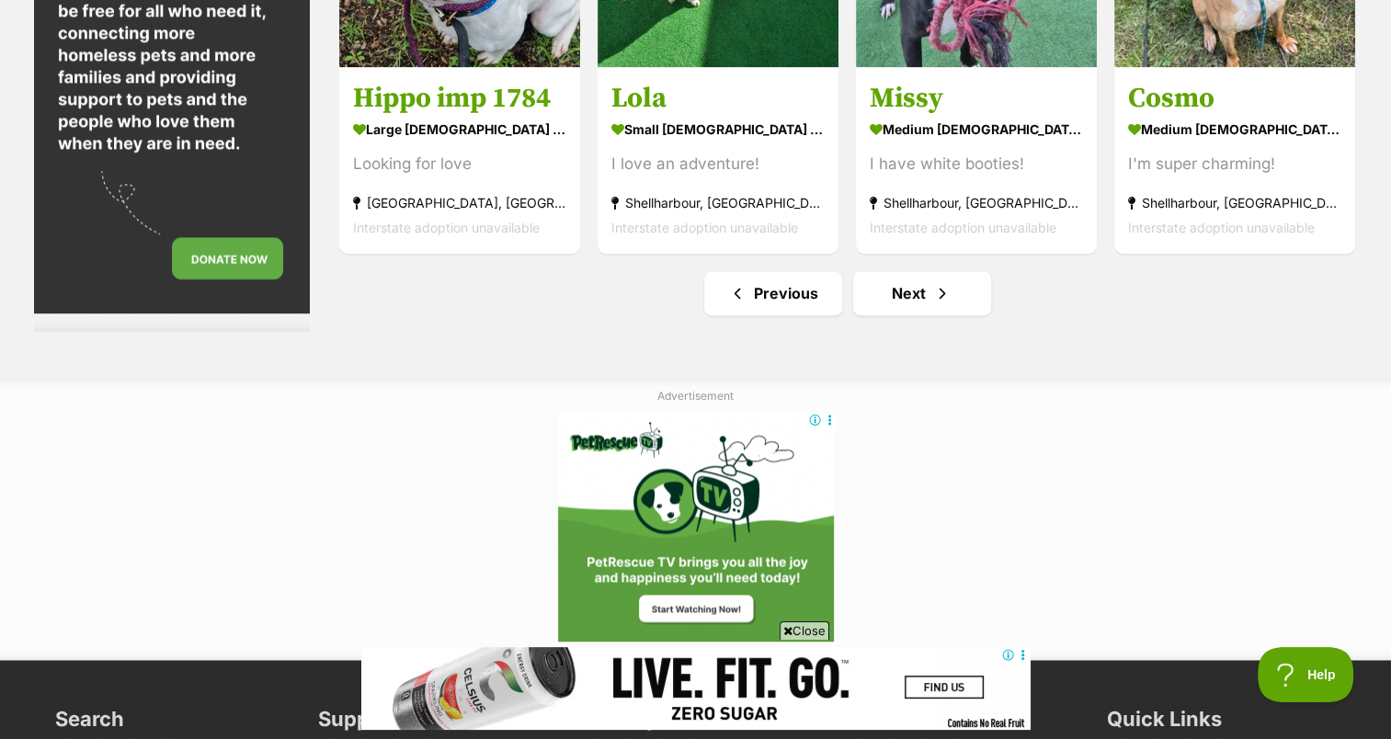
scroll to position [9526, 0]
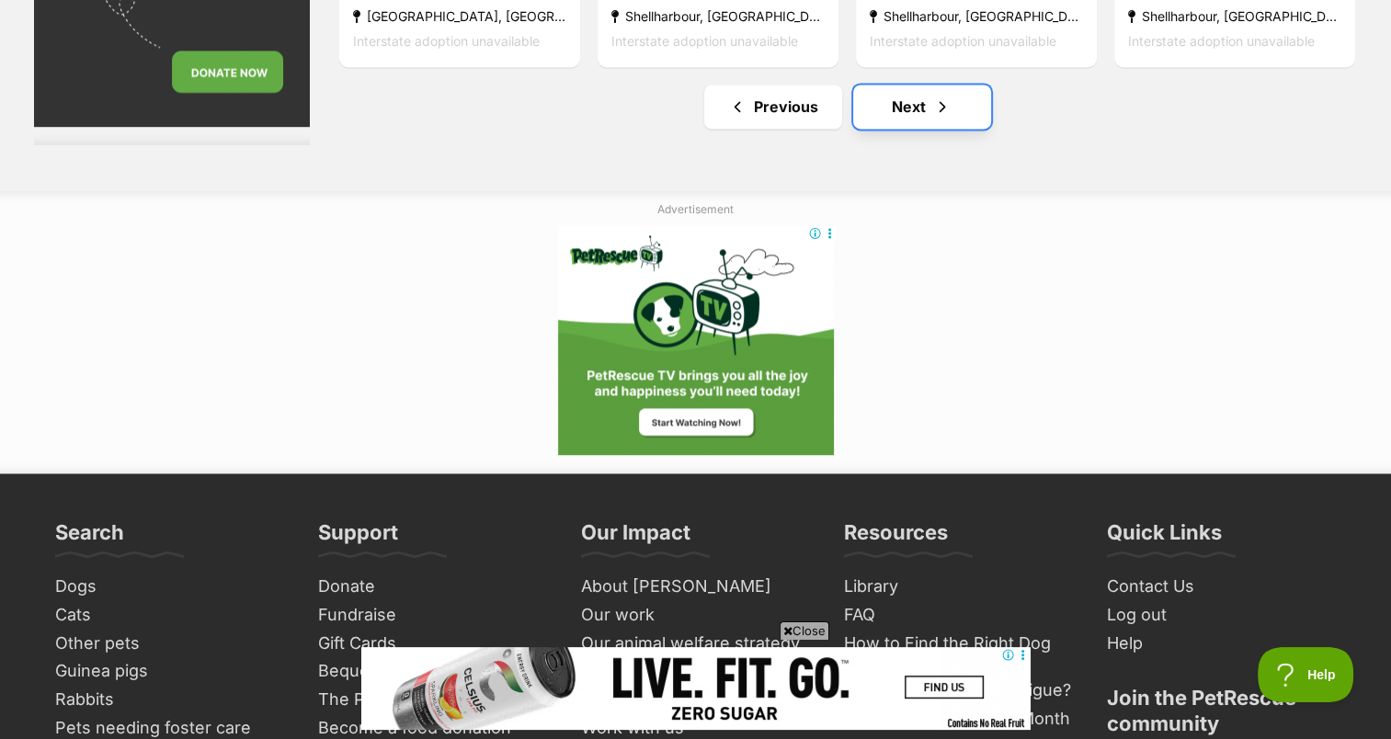
click at [893, 129] on link "Next" at bounding box center [922, 107] width 138 height 44
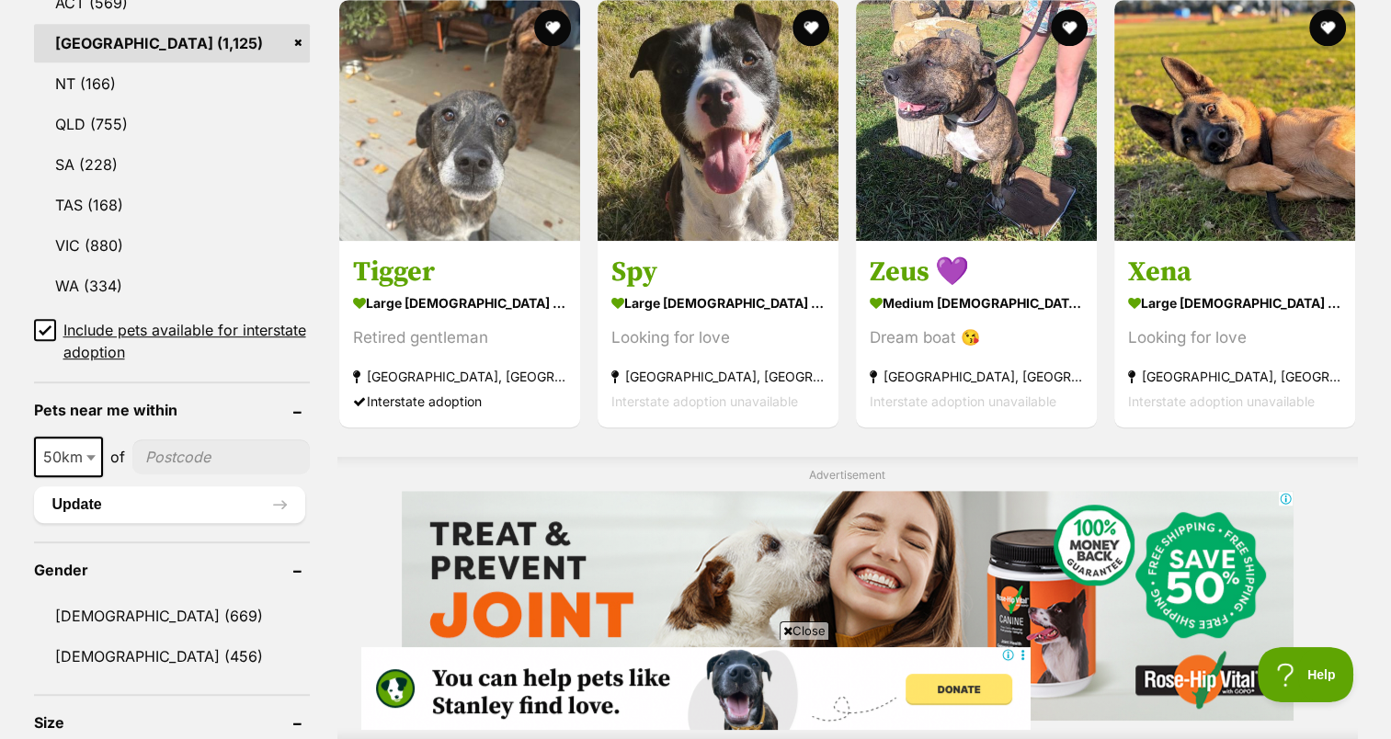
scroll to position [1065, 0]
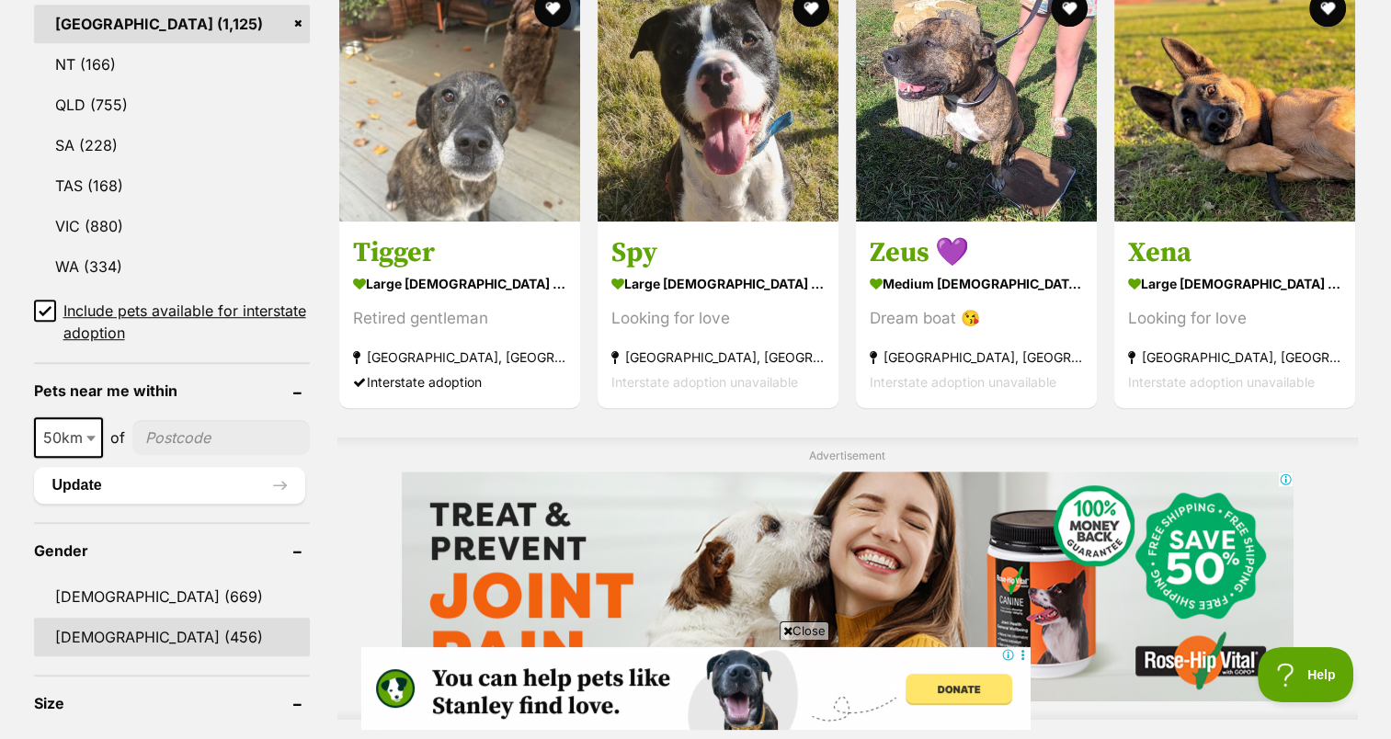
click at [69, 632] on link "Female (456)" at bounding box center [172, 637] width 276 height 39
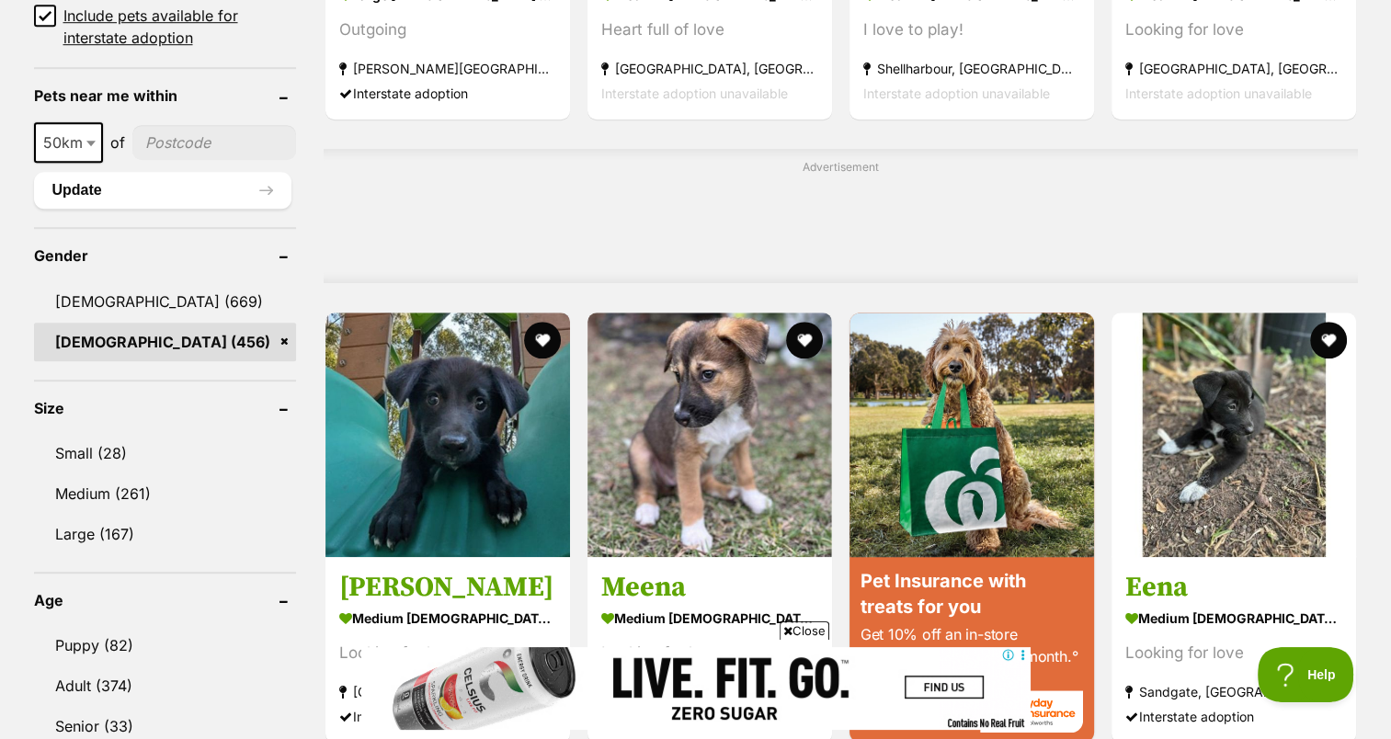
scroll to position [1396, 0]
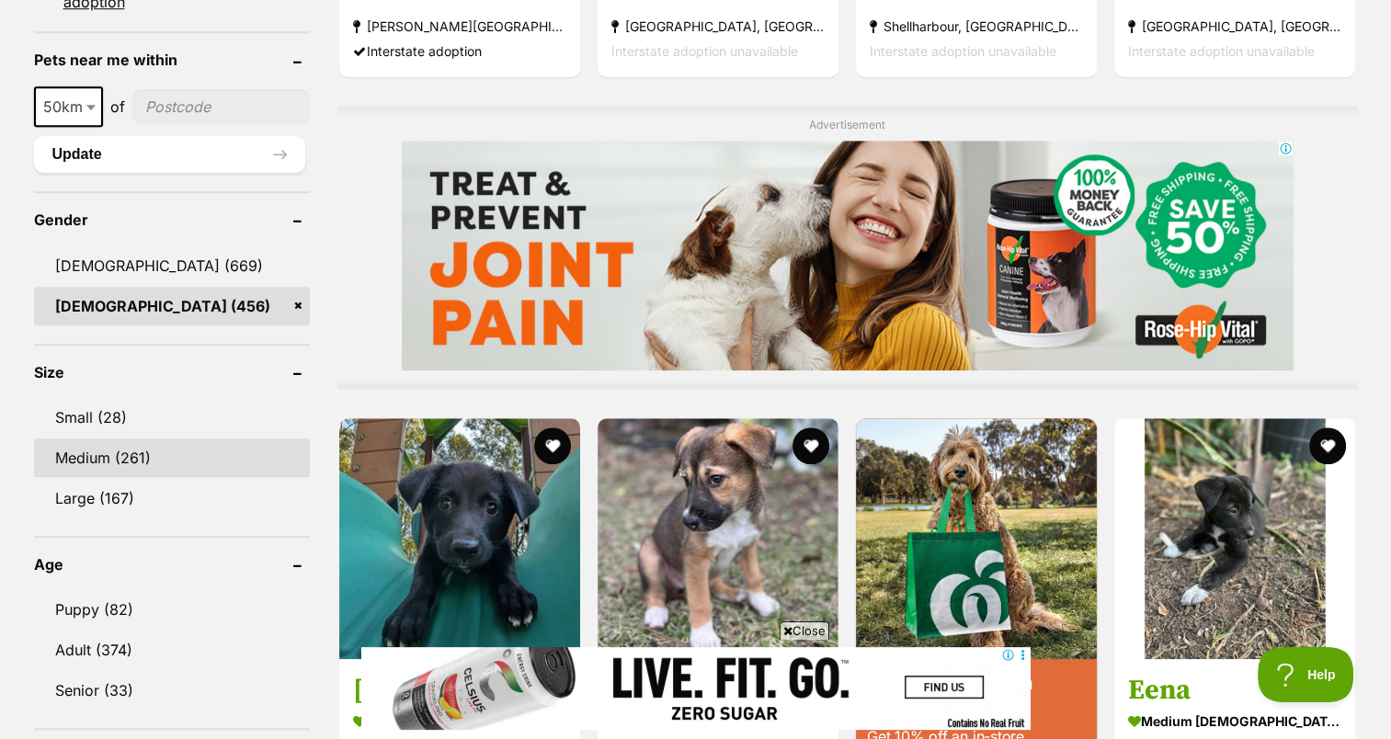
scroll to position [0, 0]
click at [132, 449] on link "Medium (261)" at bounding box center [172, 458] width 276 height 39
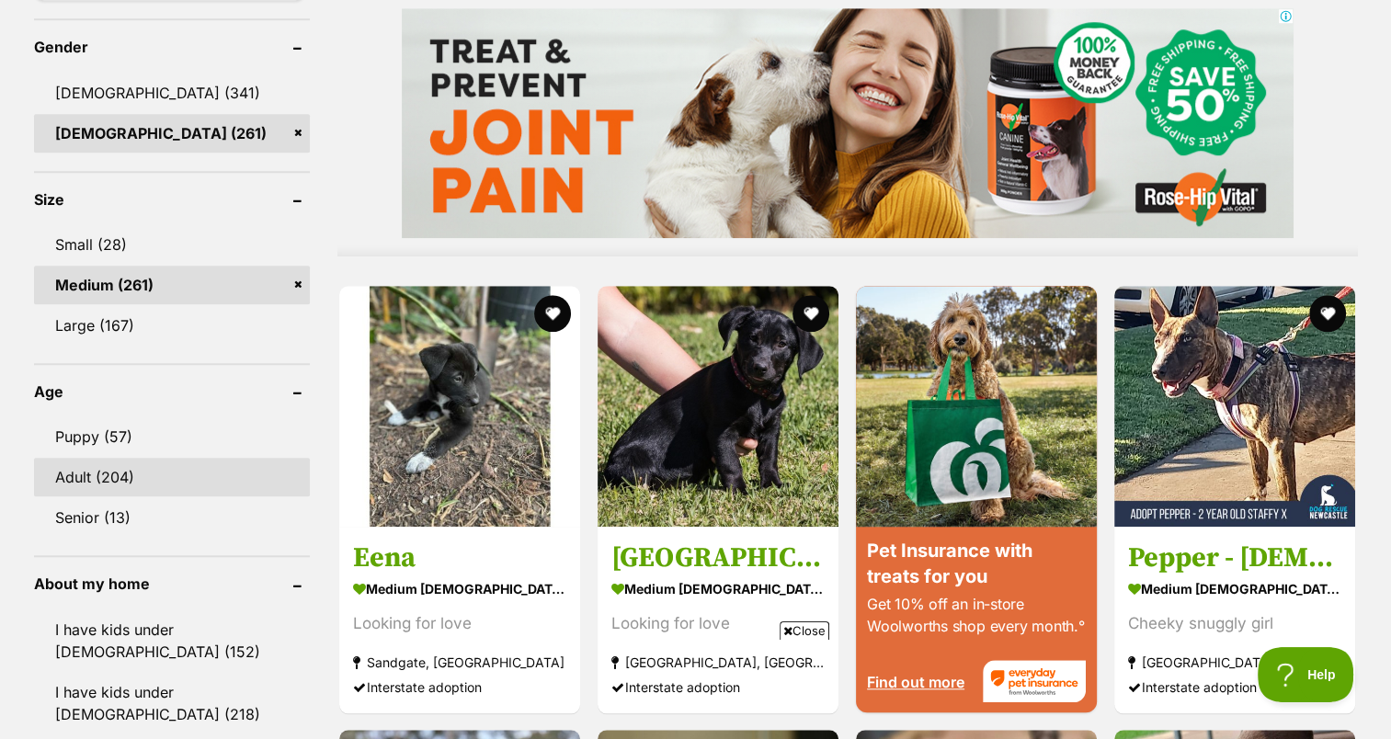
click at [124, 465] on link "Adult (204)" at bounding box center [172, 477] width 276 height 39
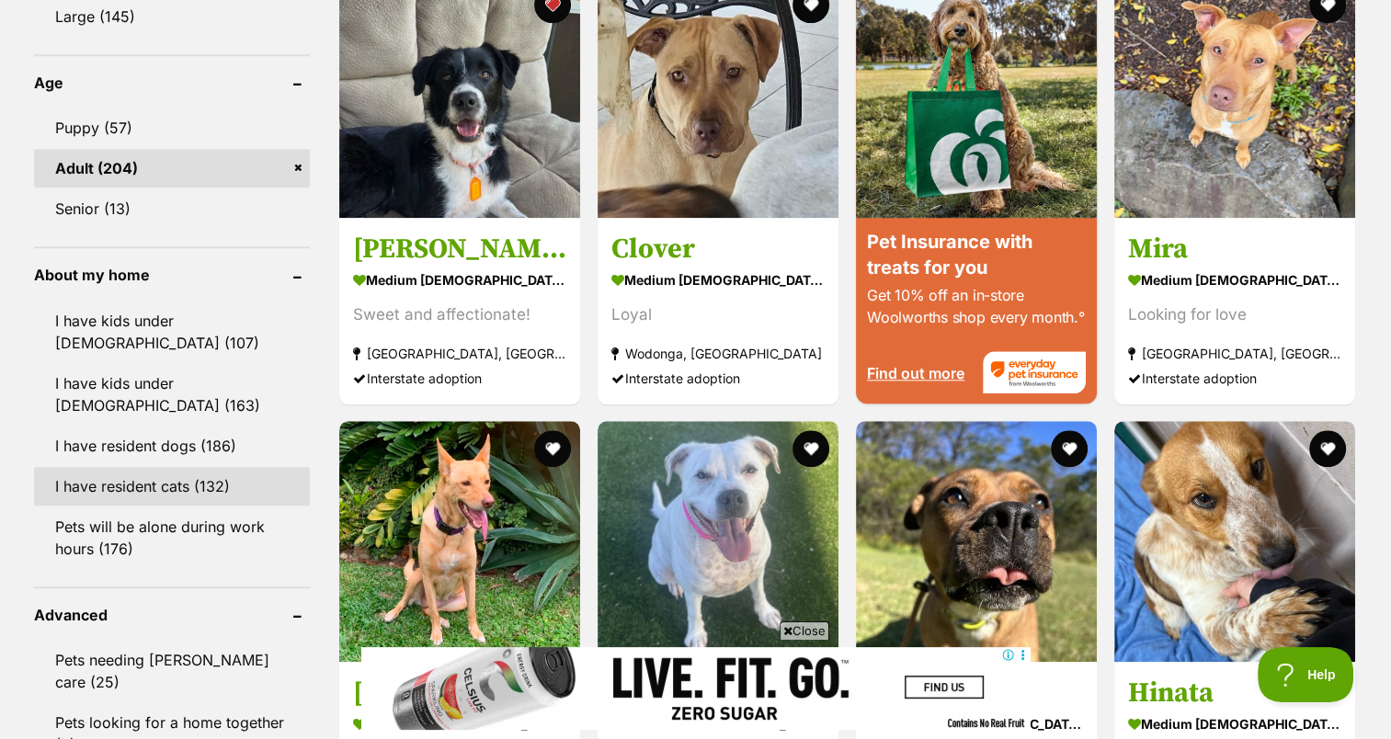
click at [202, 482] on link "I have resident cats (132)" at bounding box center [172, 486] width 276 height 39
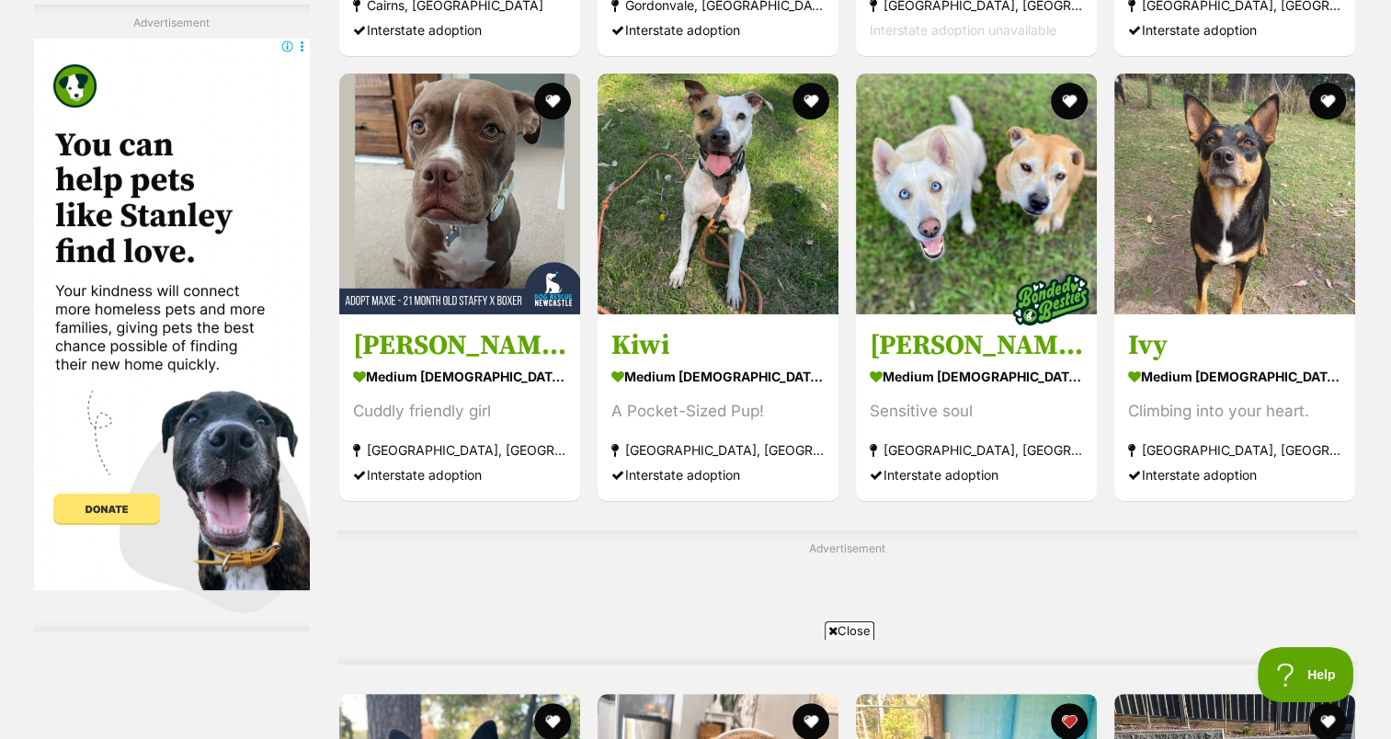
scroll to position [7319, 0]
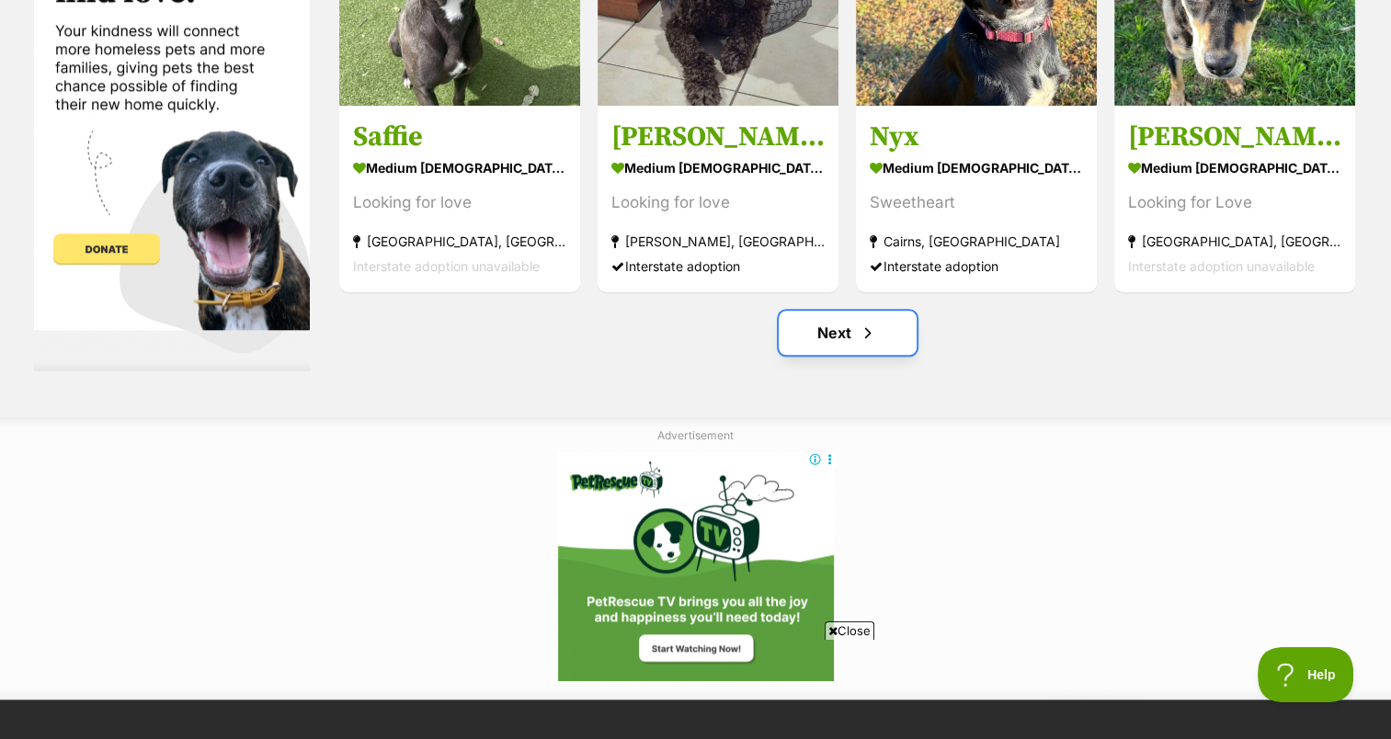
click at [849, 311] on link "Next" at bounding box center [848, 333] width 138 height 44
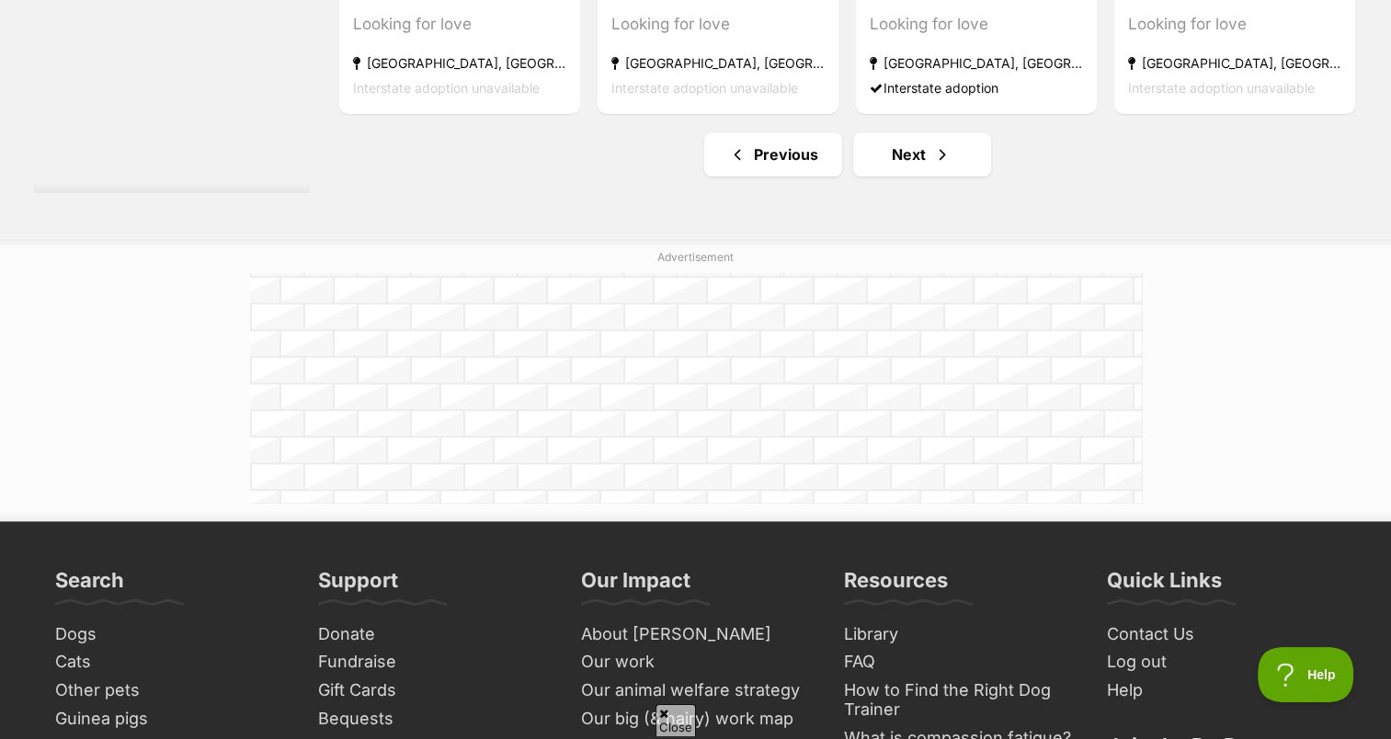
scroll to position [8937, 0]
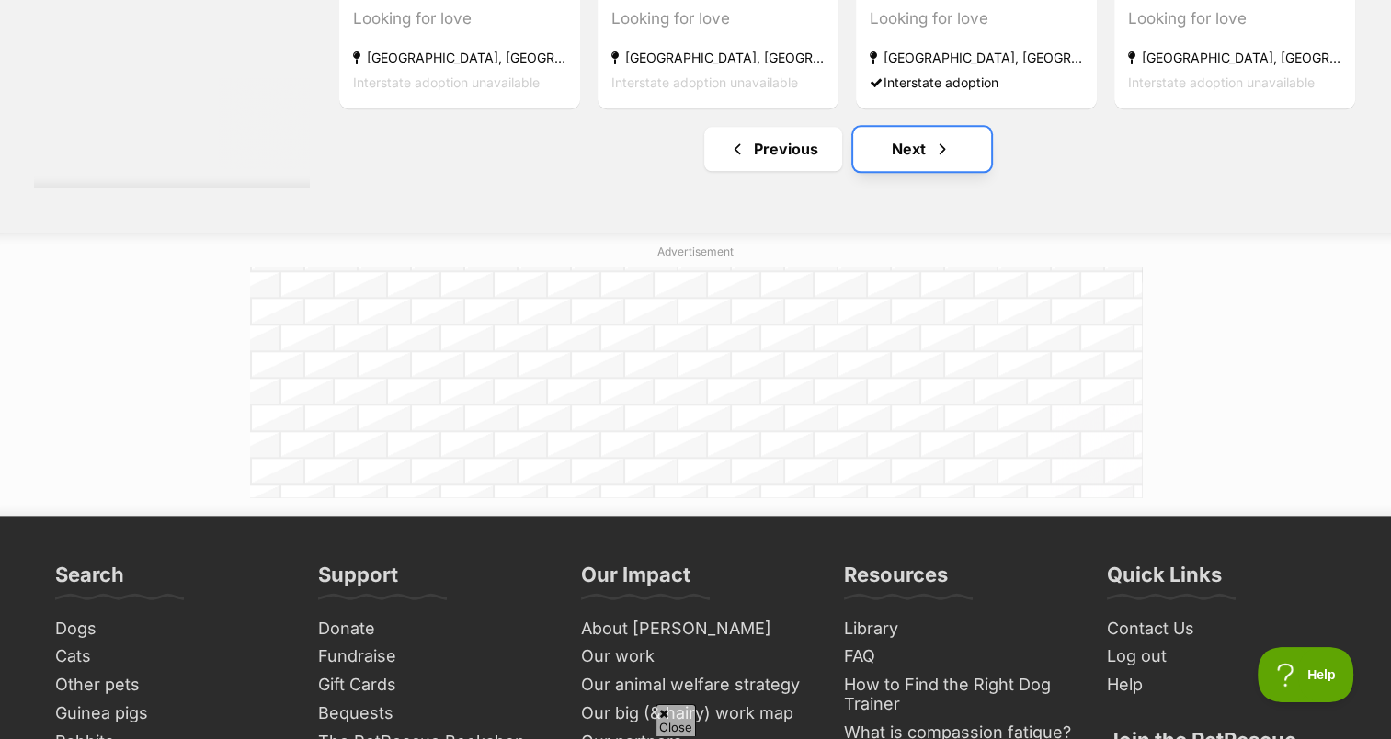
click at [928, 127] on link "Next" at bounding box center [922, 149] width 138 height 44
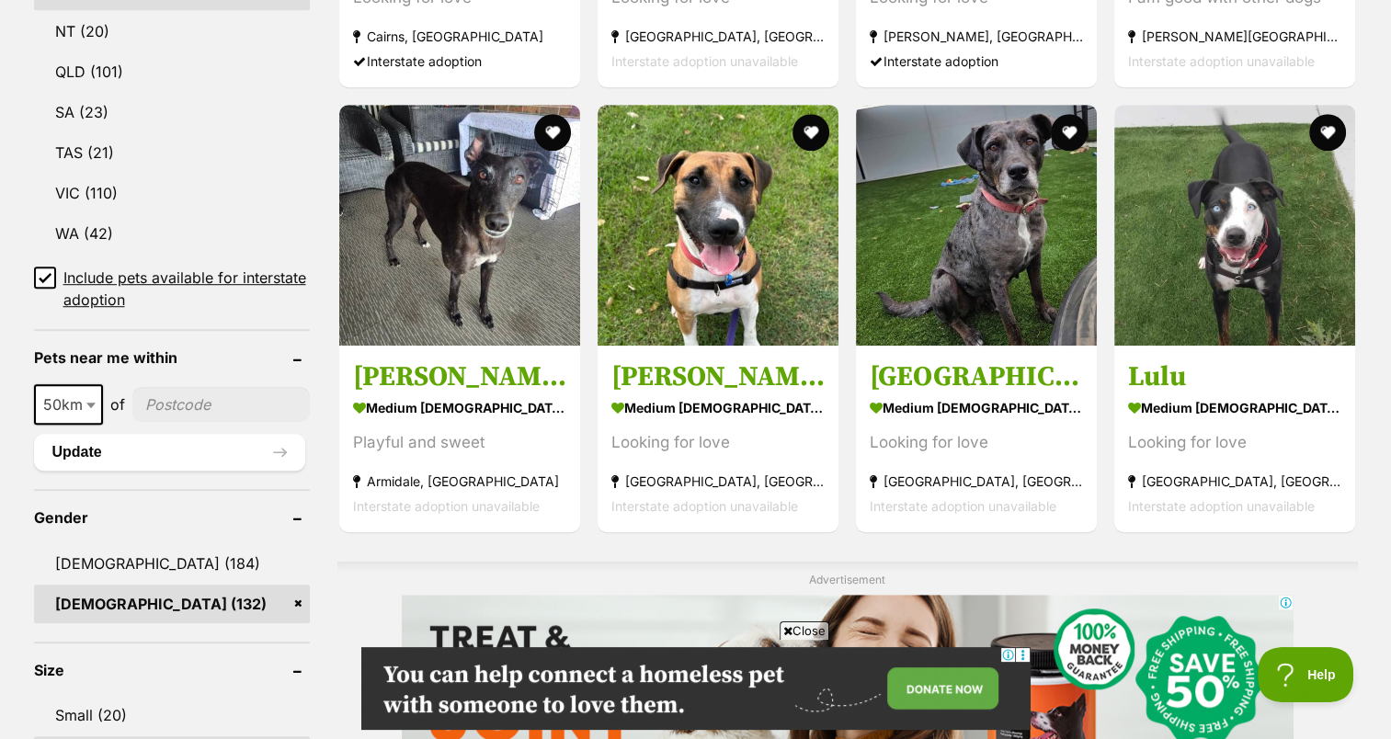
scroll to position [993, 0]
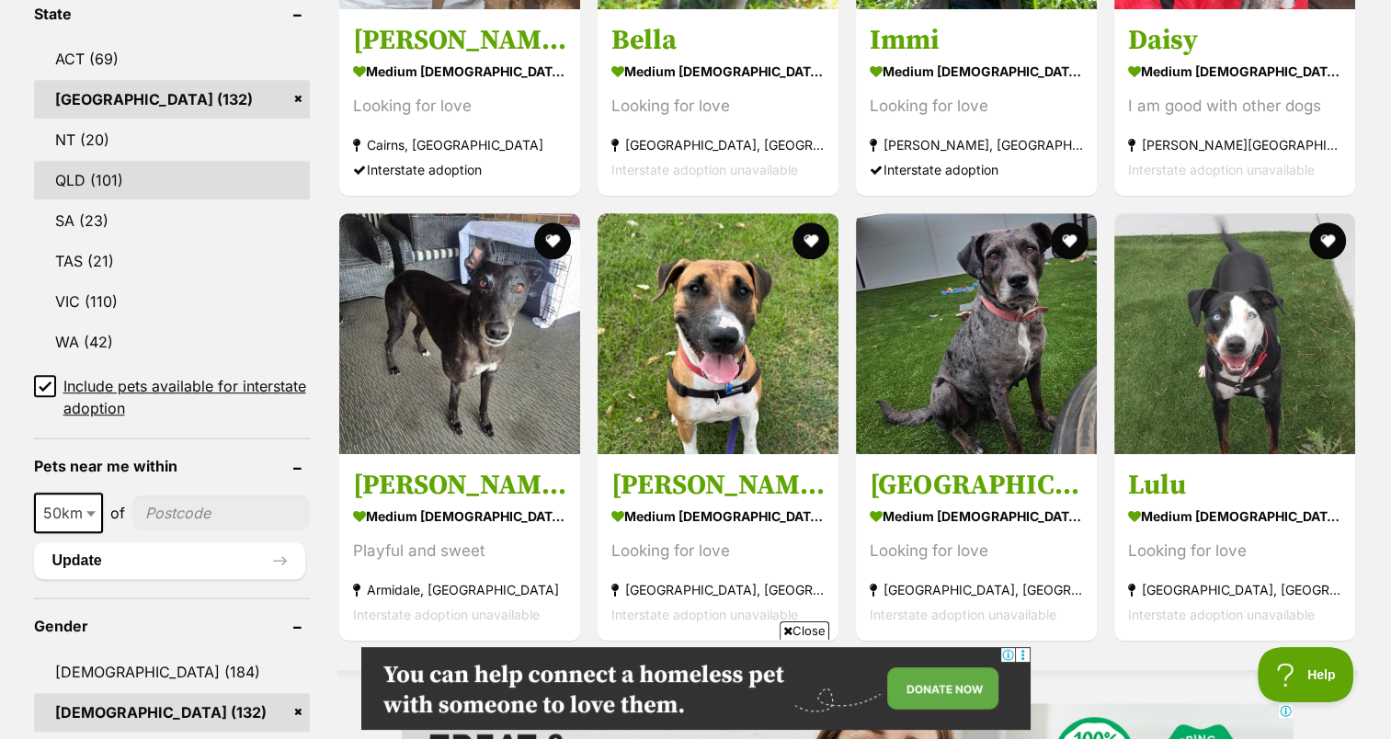
click at [66, 161] on link "QLD (101)" at bounding box center [172, 180] width 276 height 39
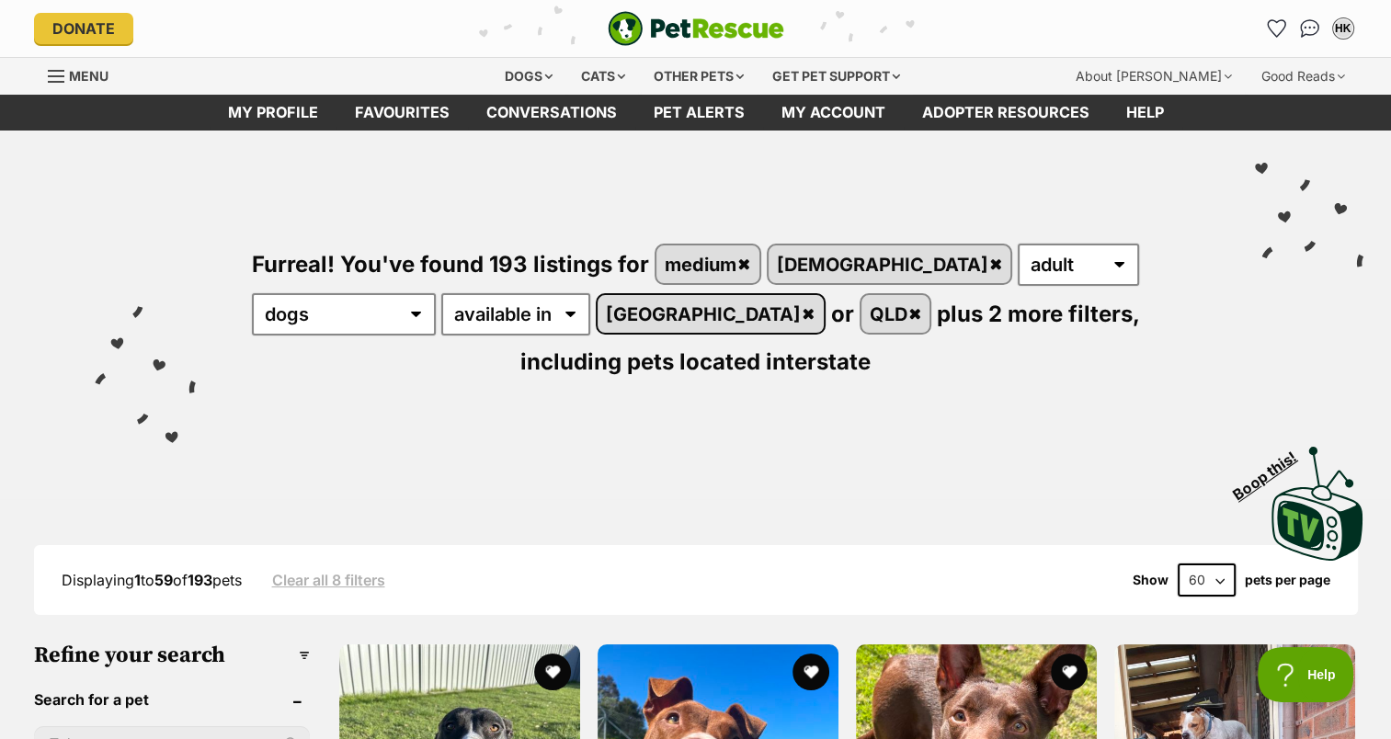
click at [598, 305] on link "[GEOGRAPHIC_DATA]" at bounding box center [711, 314] width 226 height 38
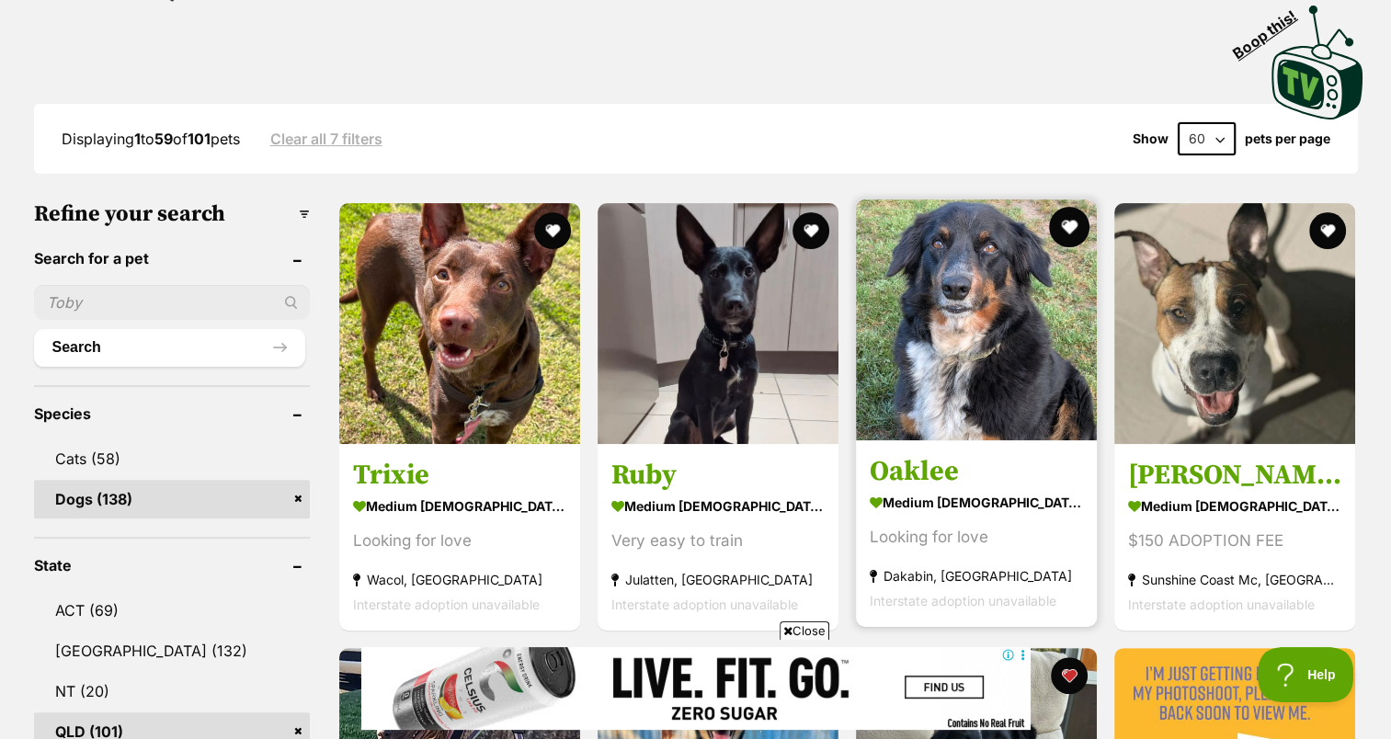
click at [1065, 207] on button "favourite" at bounding box center [1069, 227] width 40 height 40
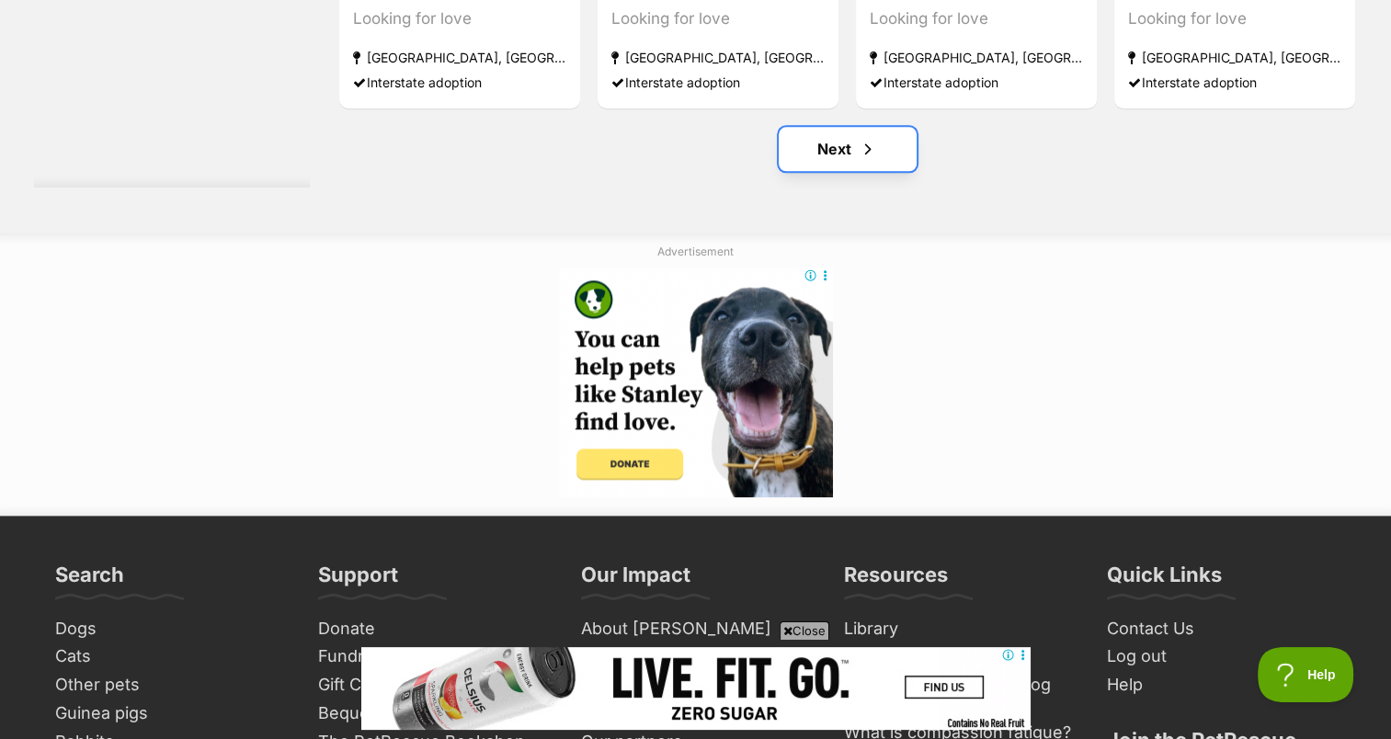
click at [875, 138] on span "Next page" at bounding box center [868, 149] width 18 height 22
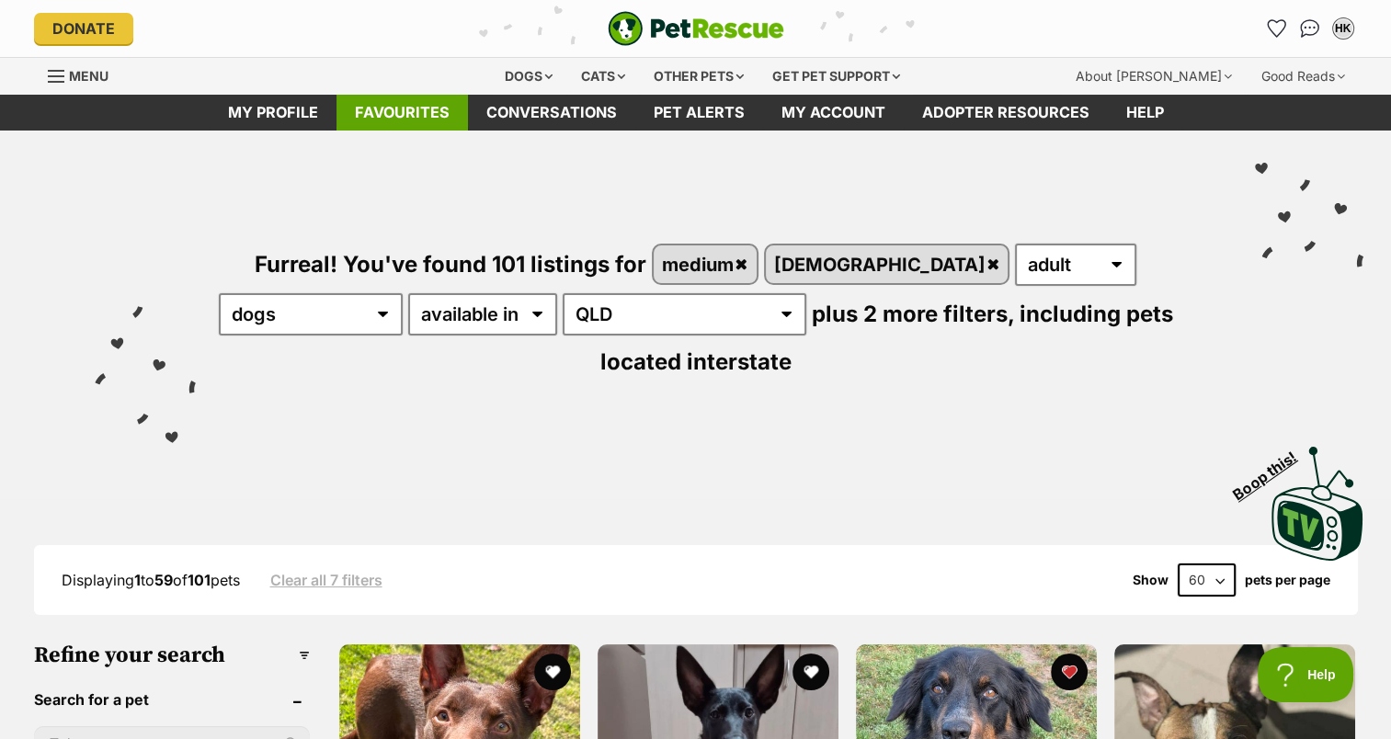
click at [404, 114] on link "Favourites" at bounding box center [402, 113] width 131 height 36
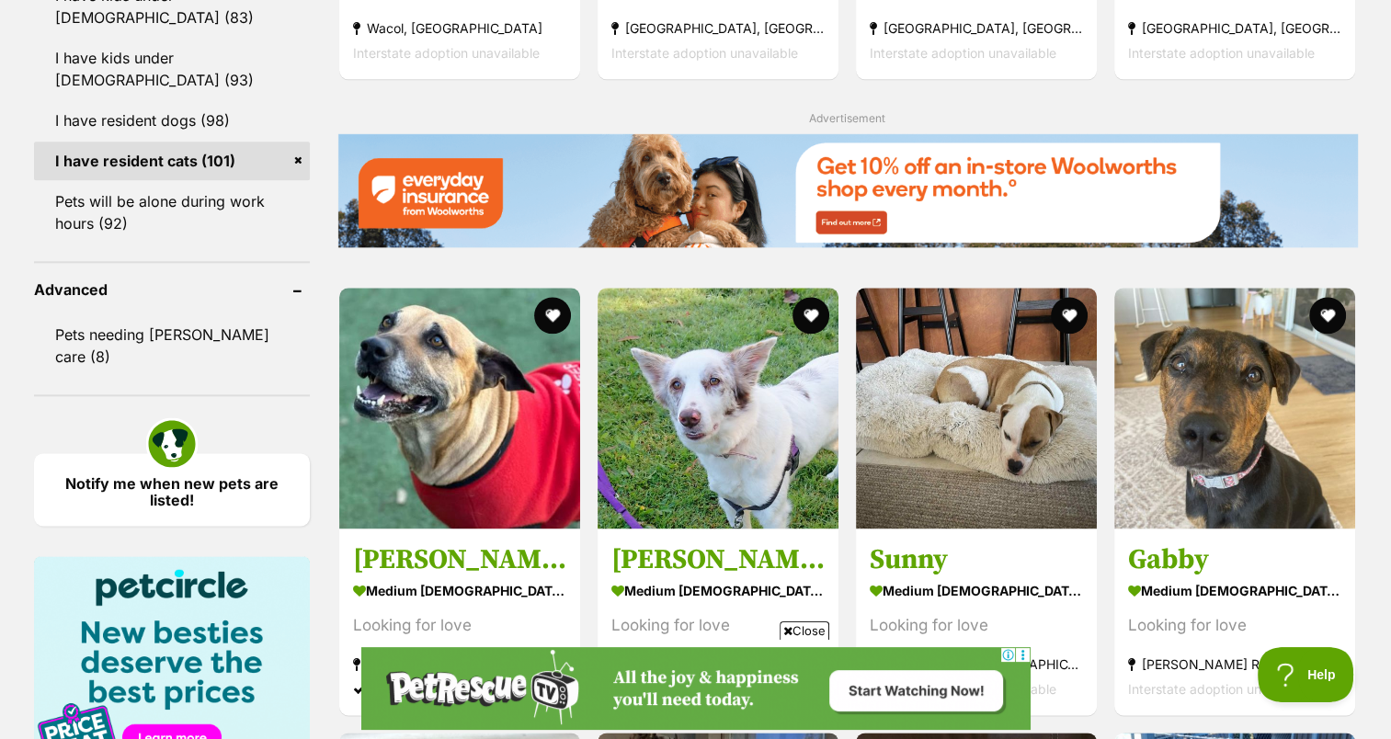
scroll to position [2244, 0]
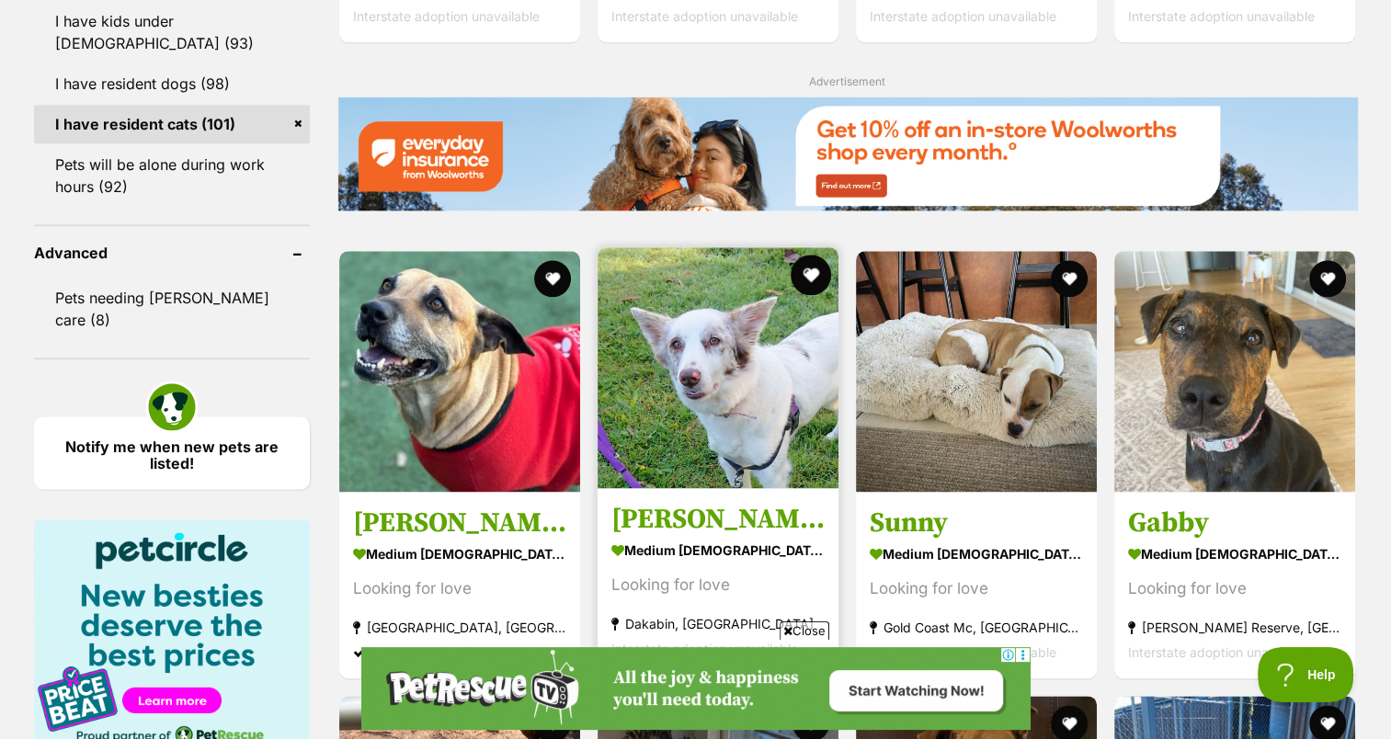
click at [814, 255] on button "favourite" at bounding box center [811, 275] width 40 height 40
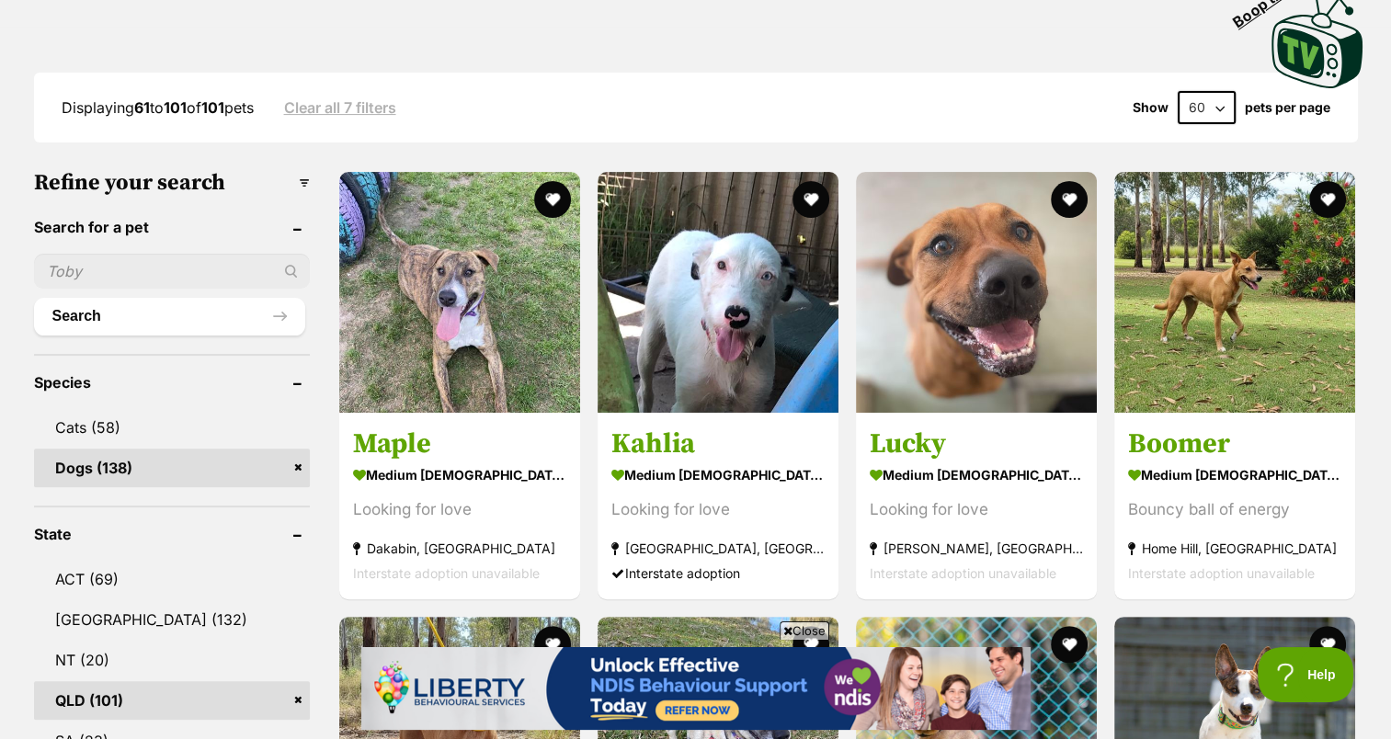
scroll to position [0, 0]
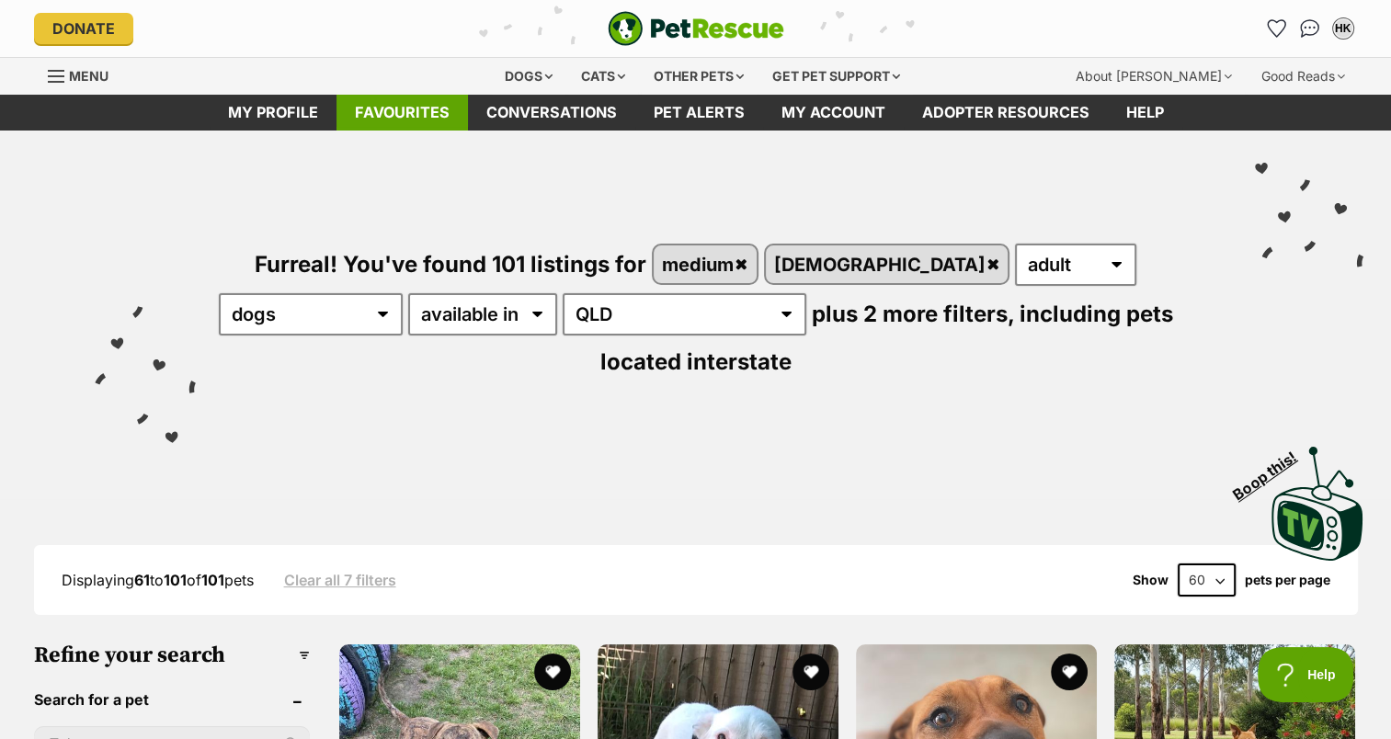
click at [404, 114] on link "Favourites" at bounding box center [402, 113] width 131 height 36
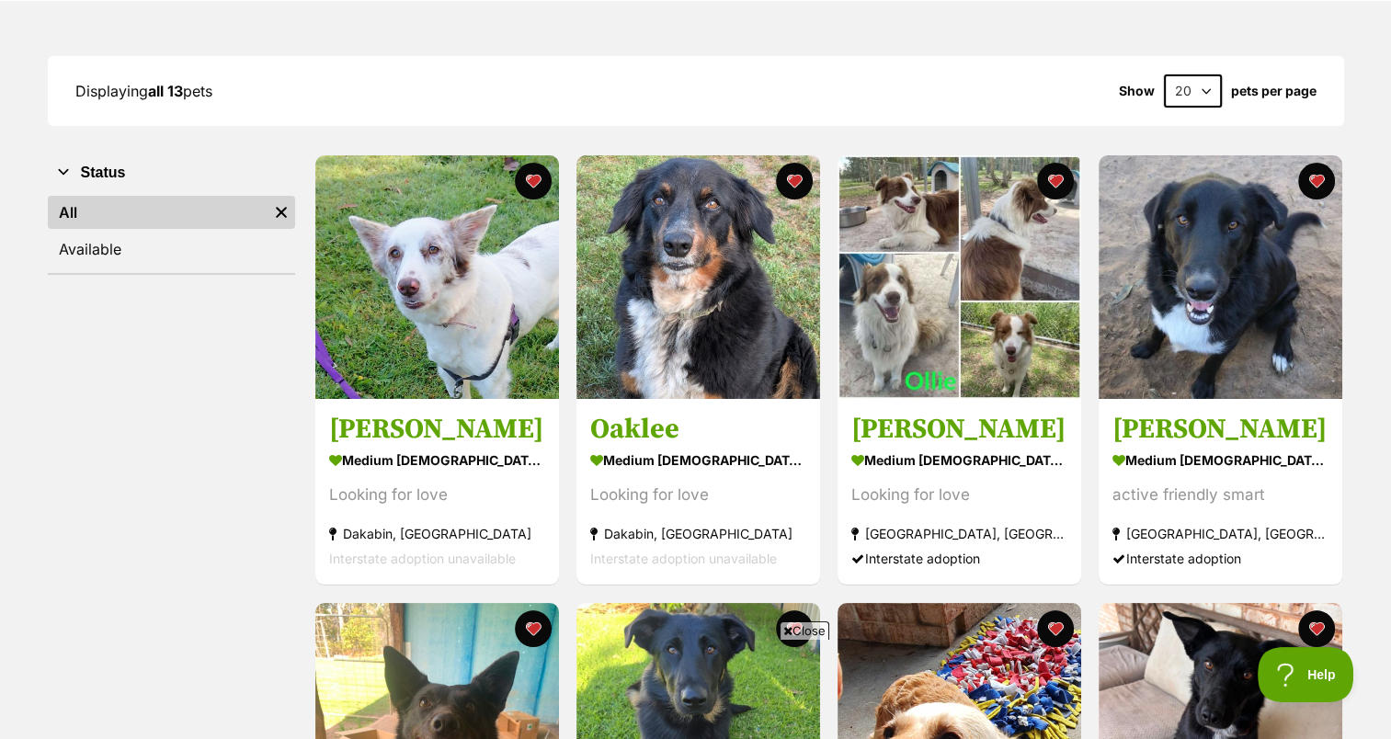
scroll to position [257, 0]
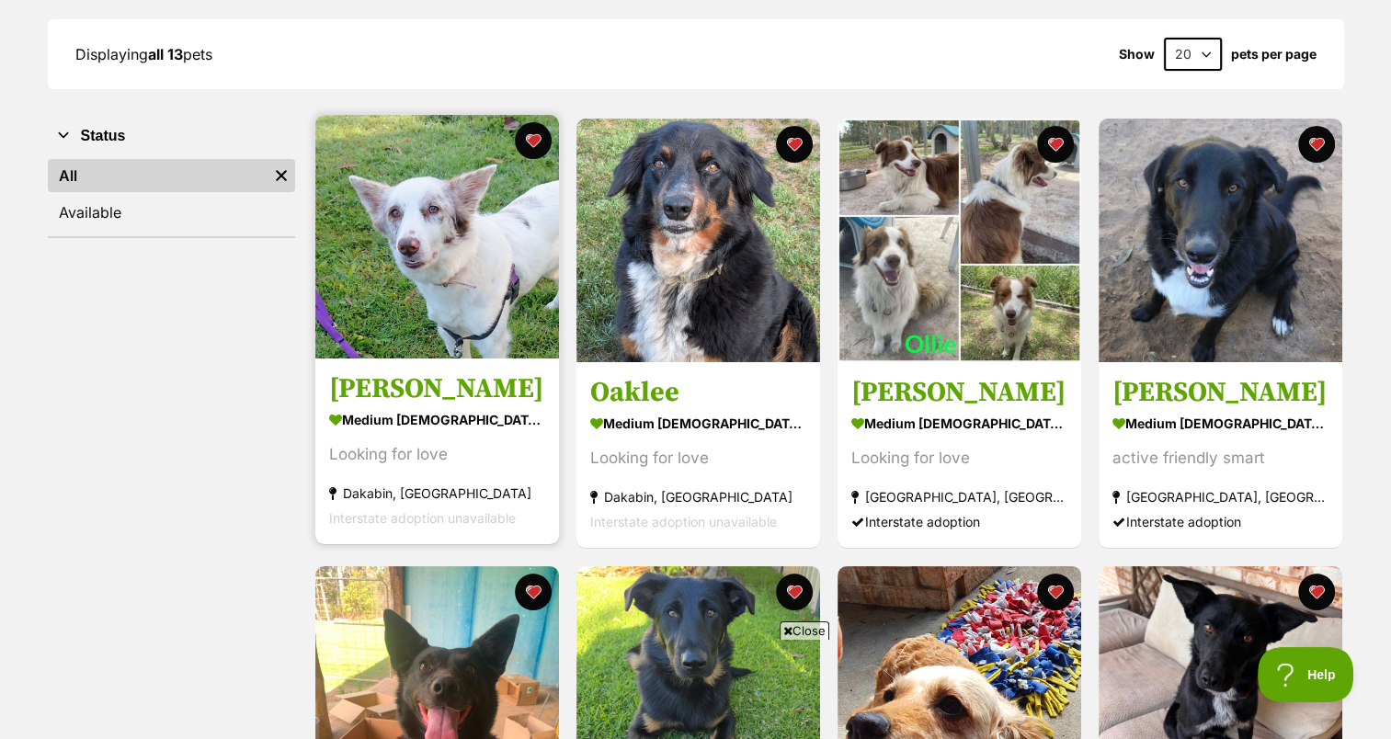
click at [444, 223] on img at bounding box center [437, 237] width 244 height 244
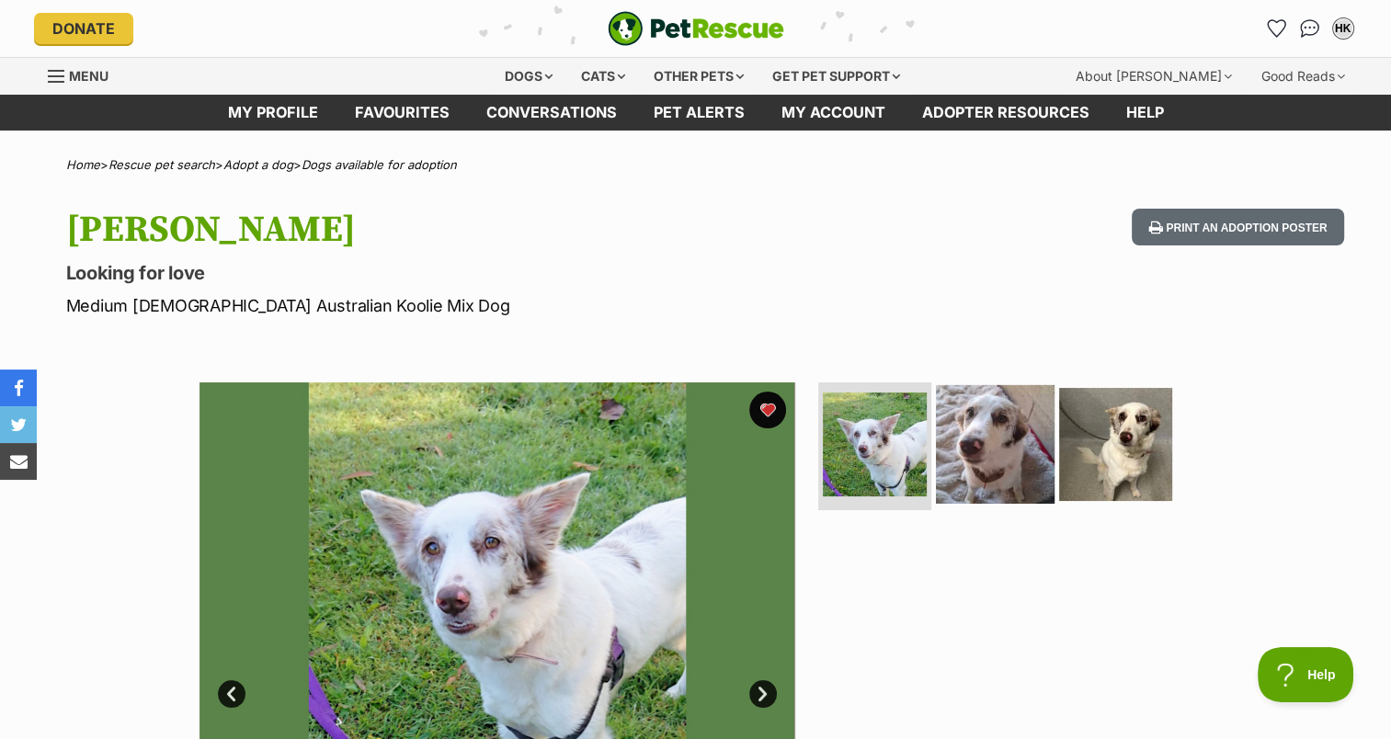
click at [976, 427] on img at bounding box center [995, 443] width 119 height 119
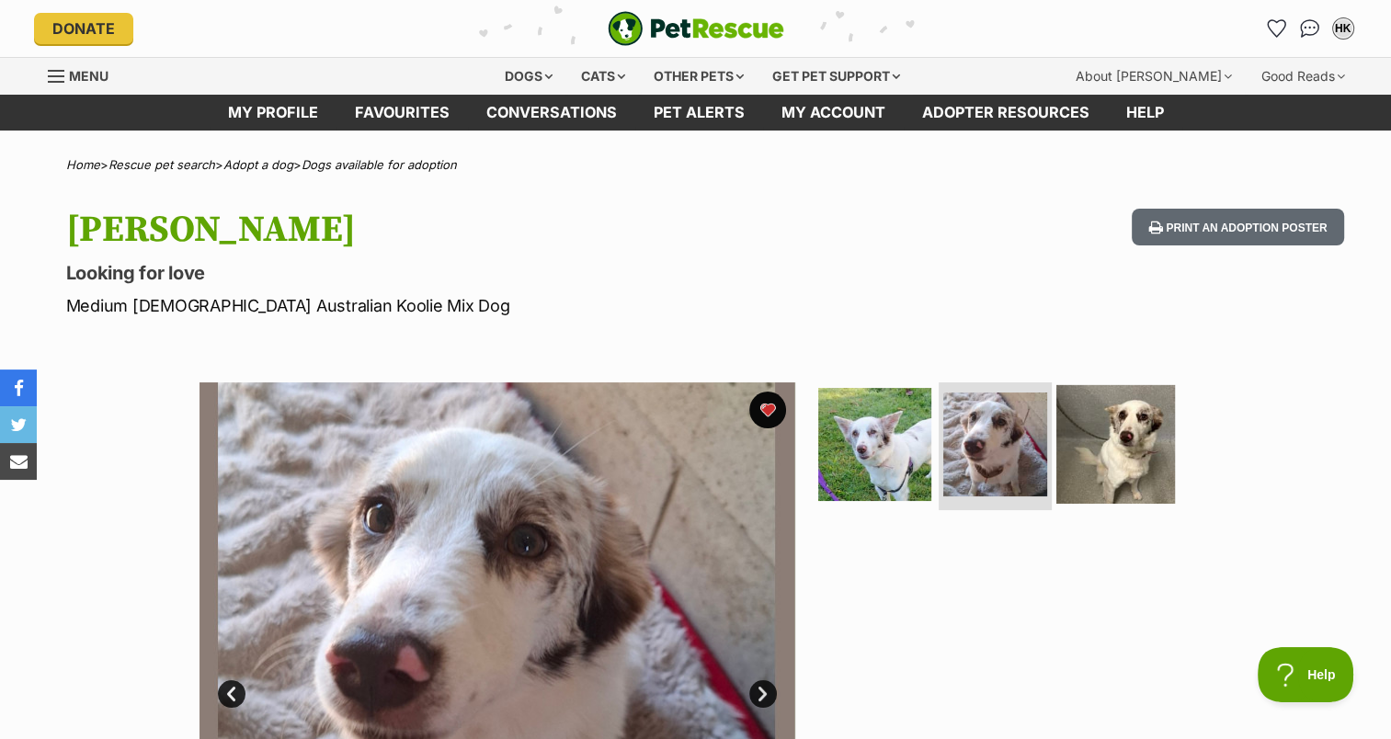
click at [1125, 432] on img at bounding box center [1115, 443] width 119 height 119
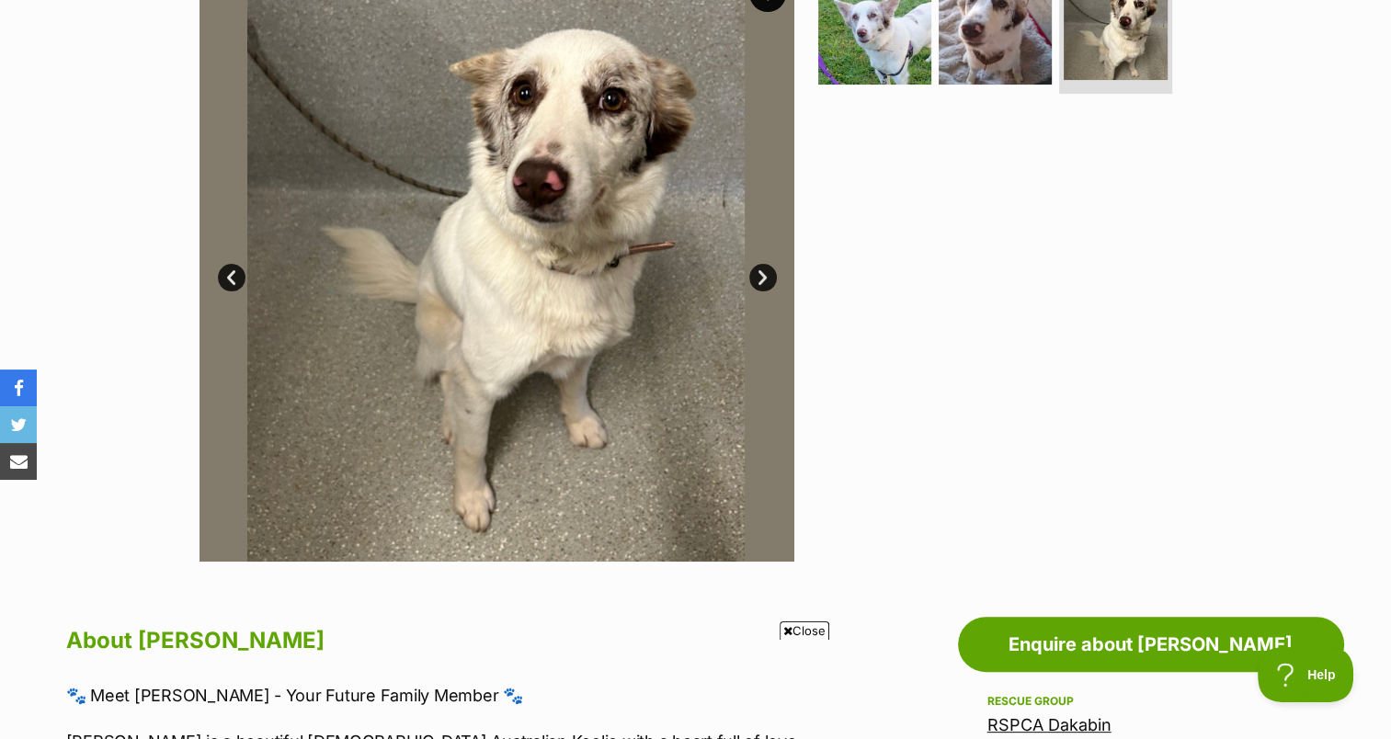
scroll to position [465, 0]
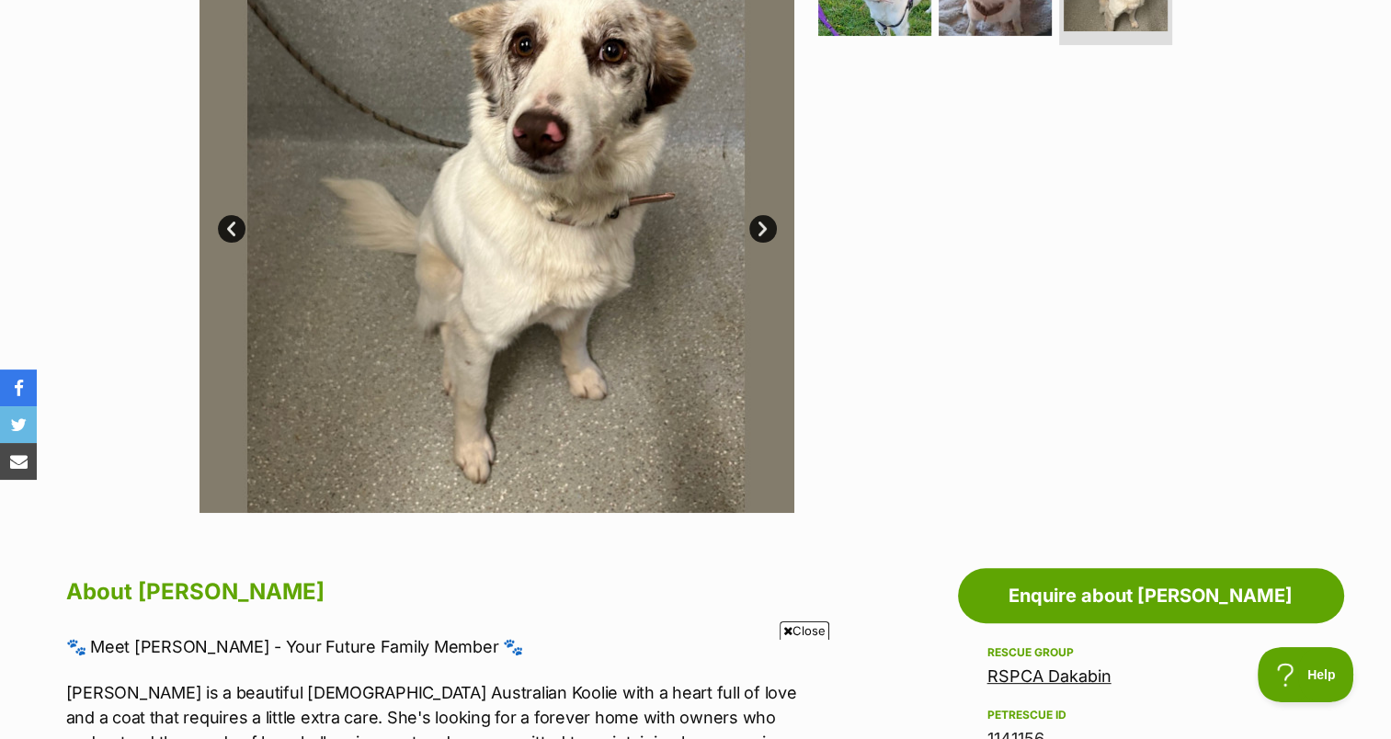
click at [787, 630] on icon at bounding box center [787, 631] width 9 height 12
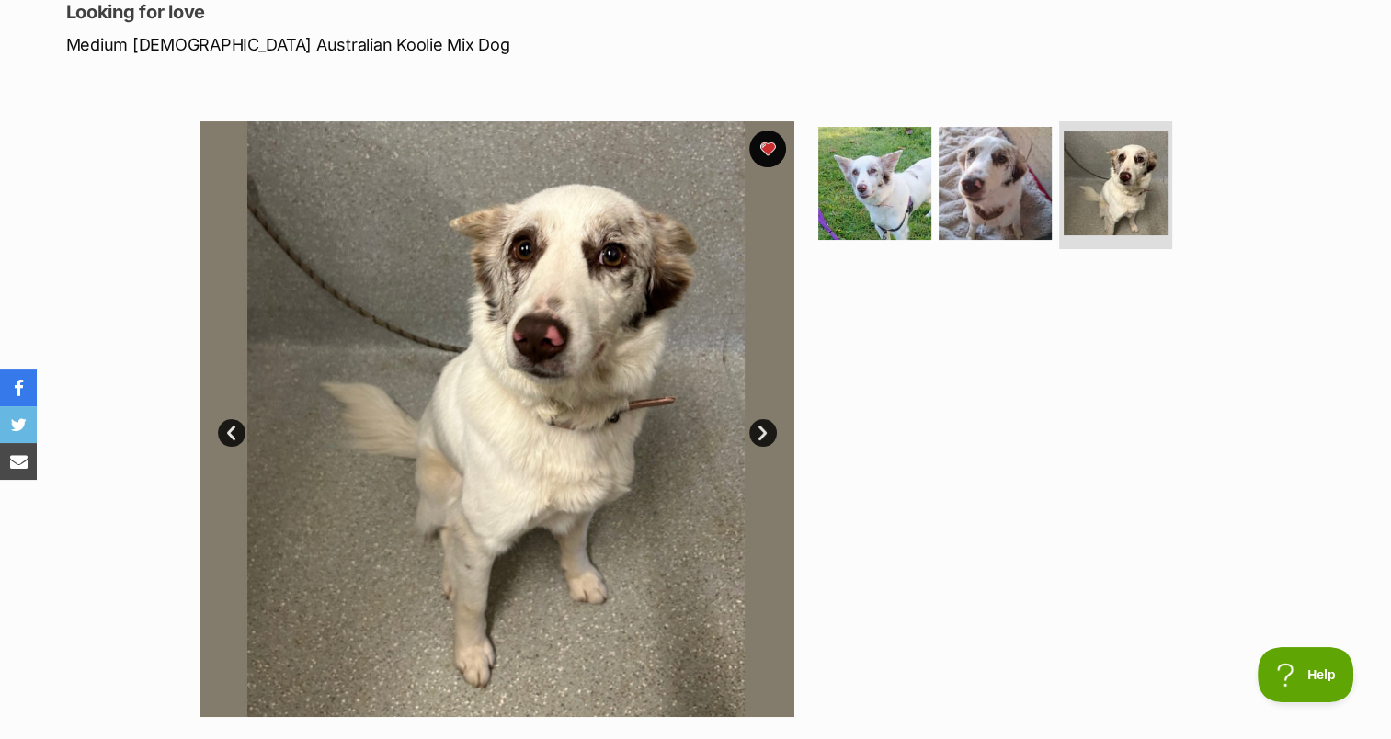
scroll to position [257, 0]
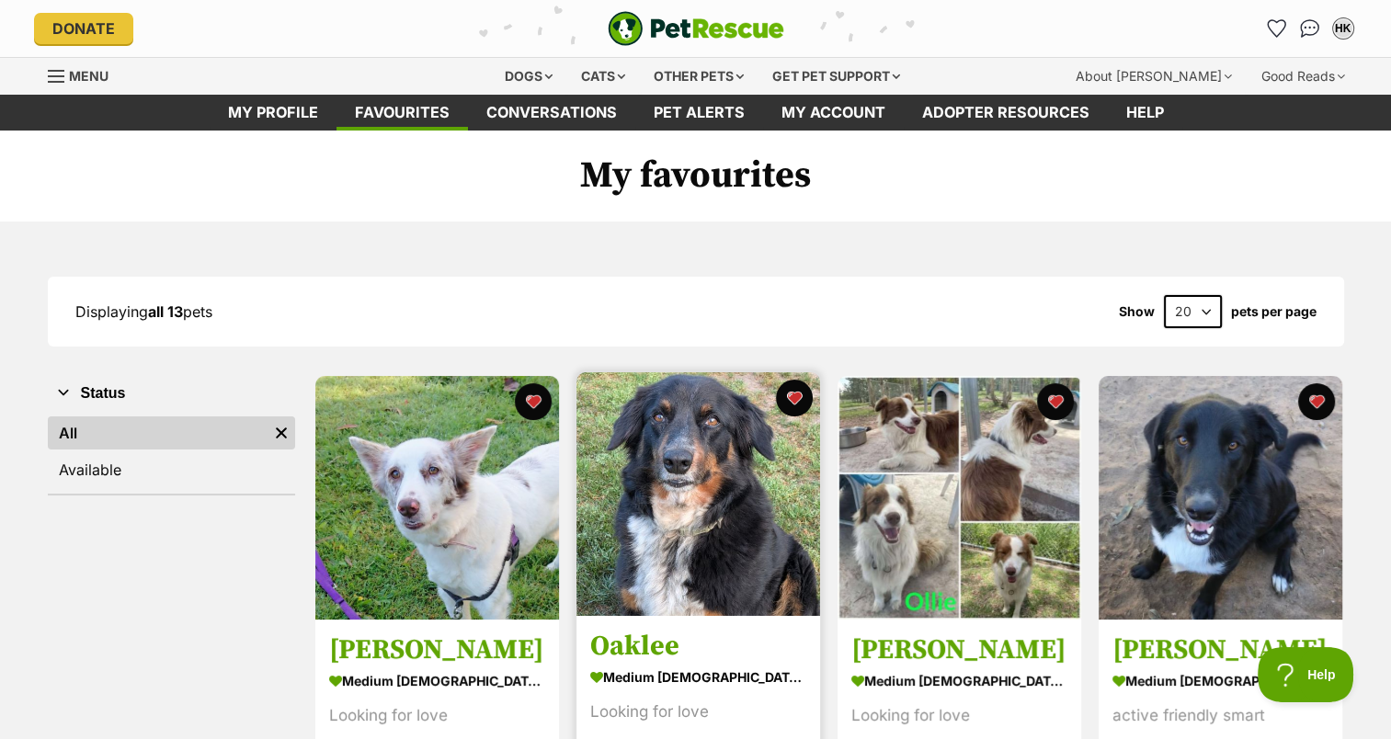
click at [674, 466] on img at bounding box center [699, 494] width 244 height 244
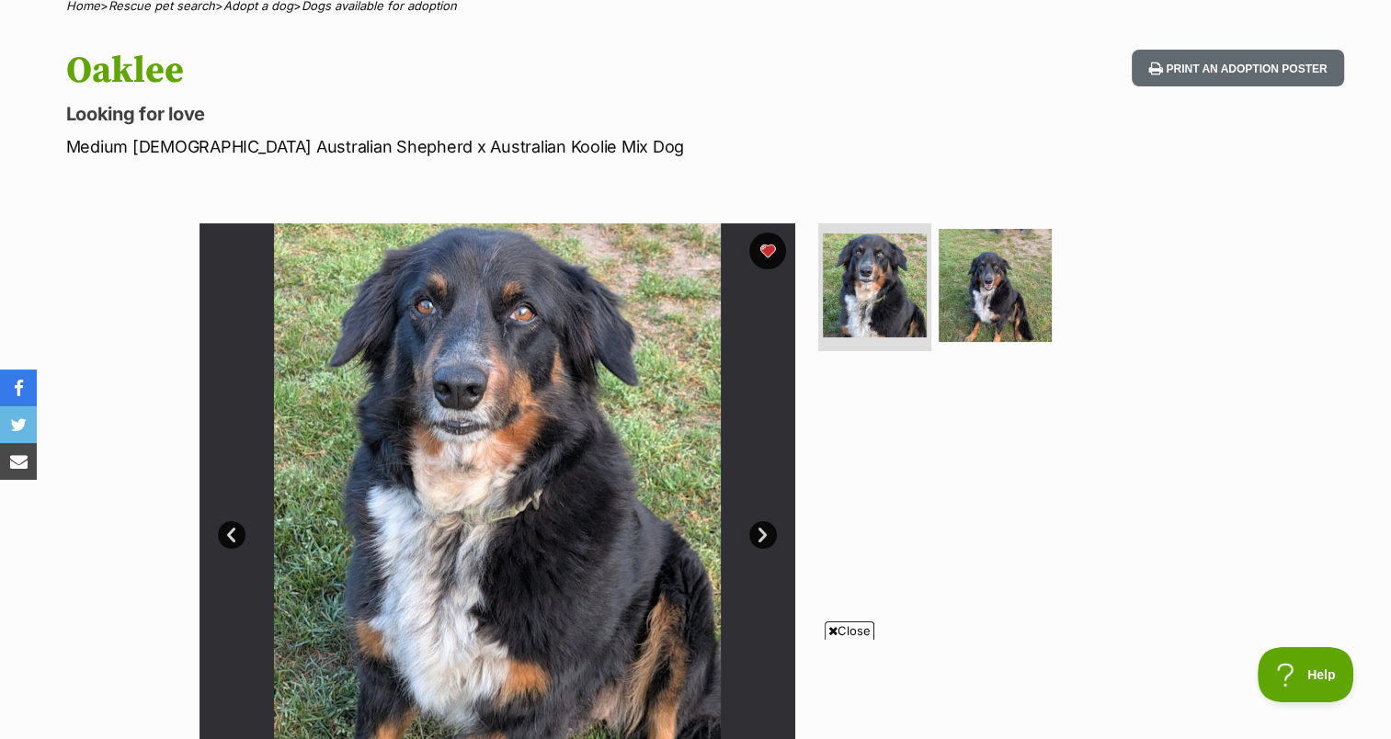
scroll to position [208, 0]
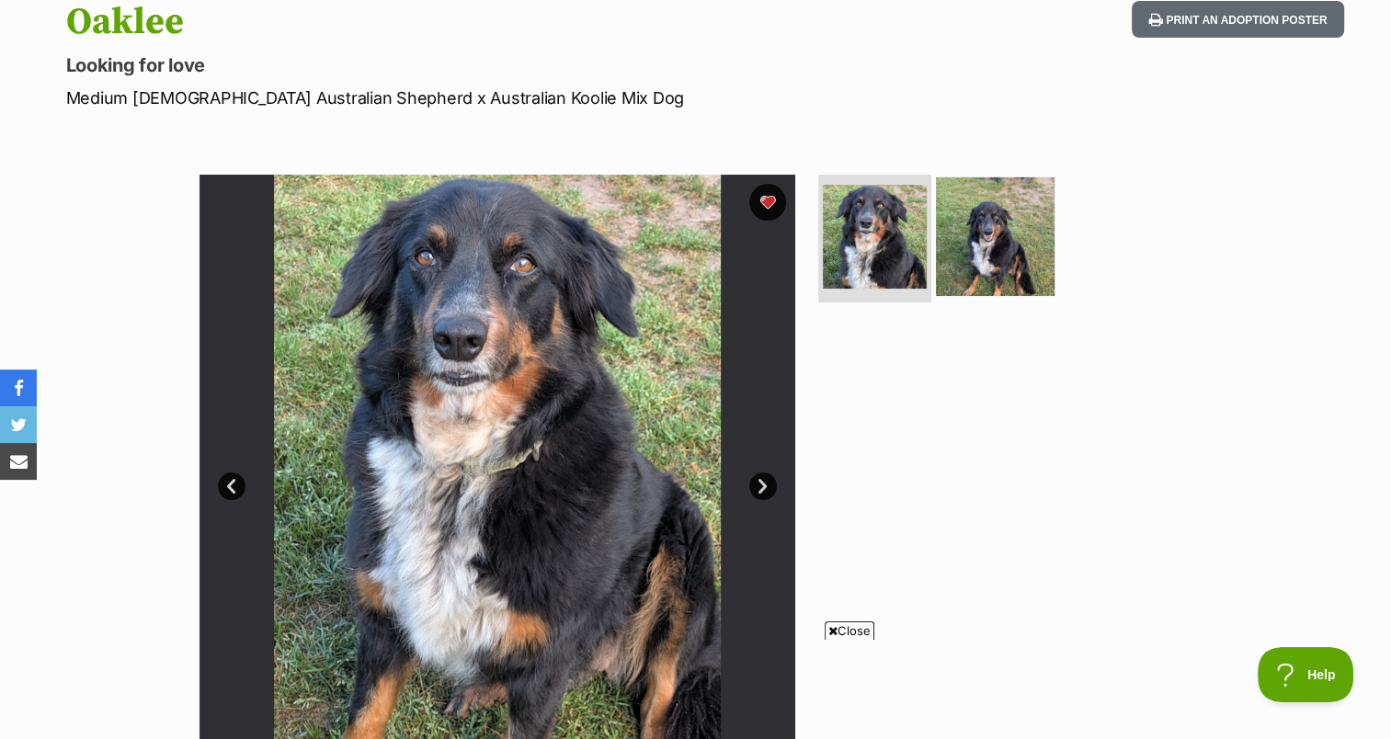
click at [976, 223] on img at bounding box center [995, 236] width 119 height 119
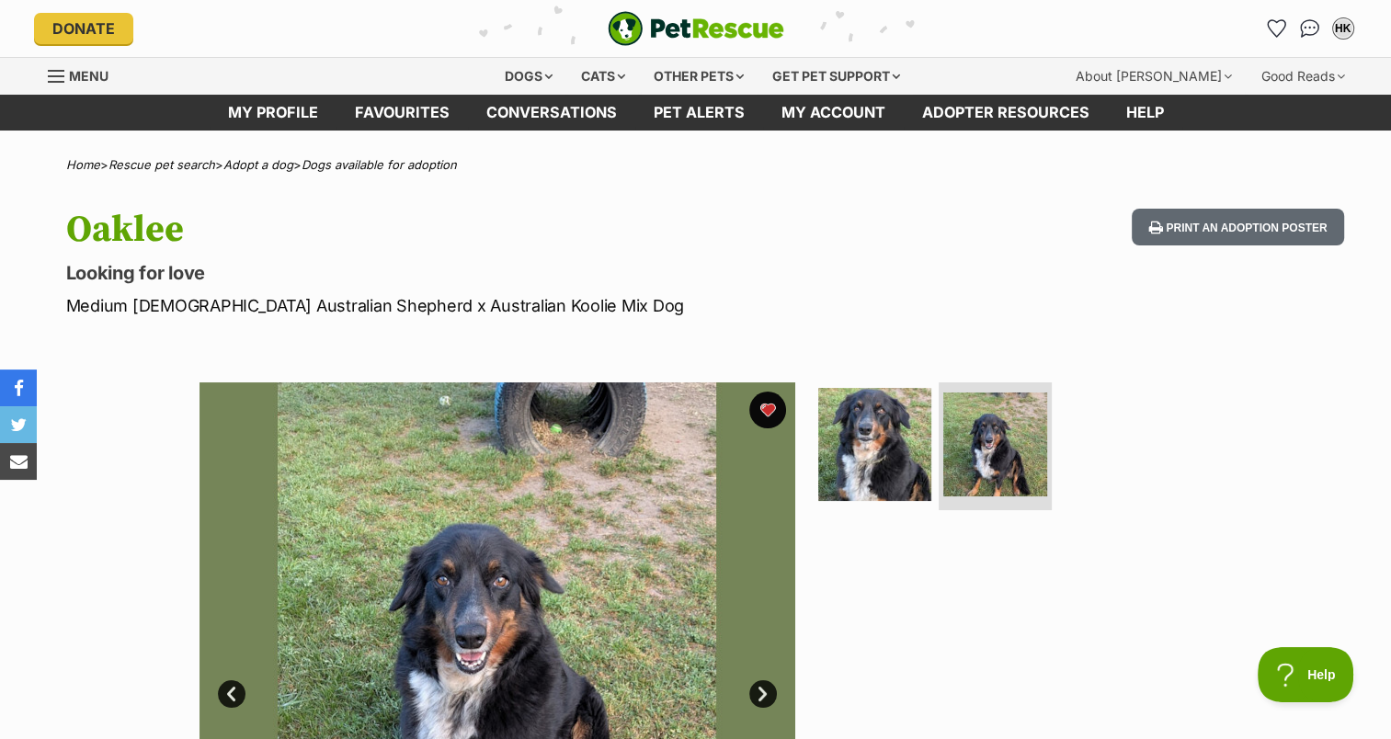
scroll to position [0, 0]
click at [374, 110] on link "Favourites" at bounding box center [402, 113] width 131 height 36
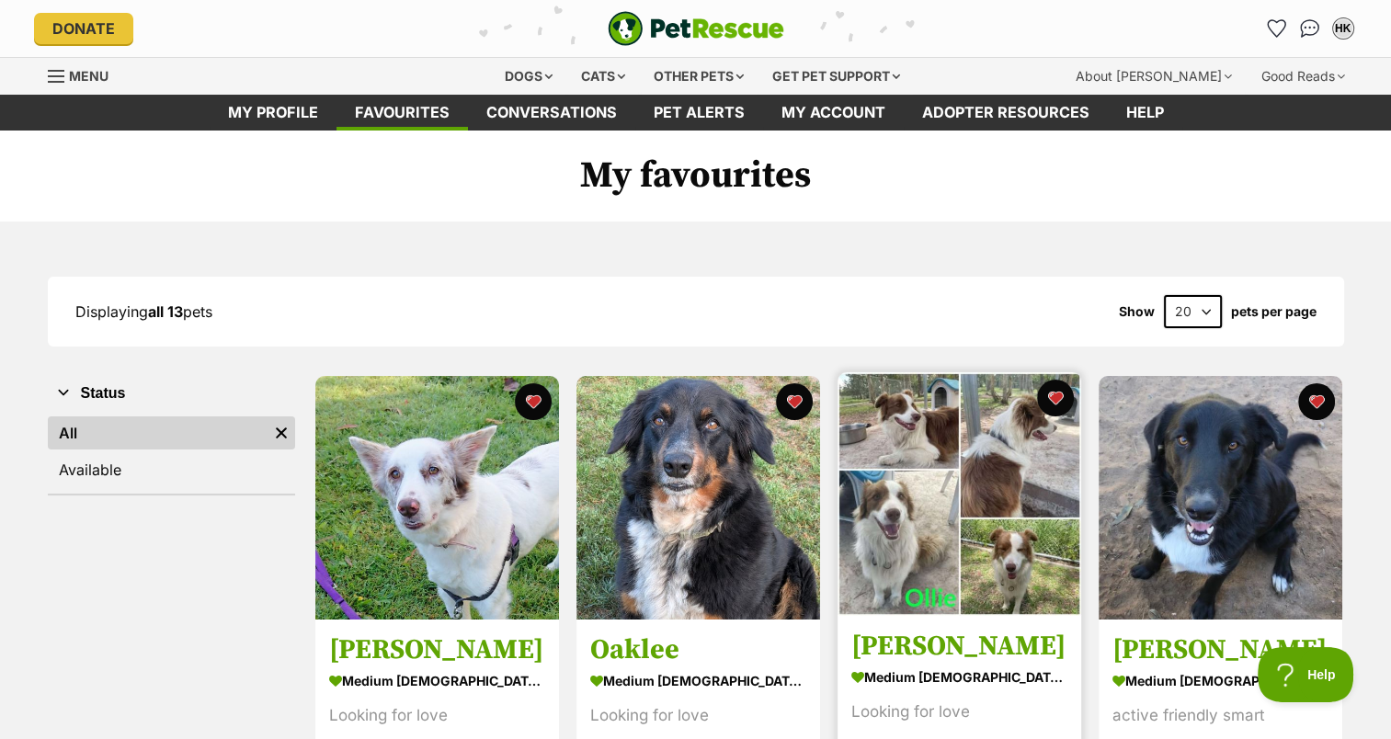
click at [922, 579] on img at bounding box center [960, 494] width 244 height 244
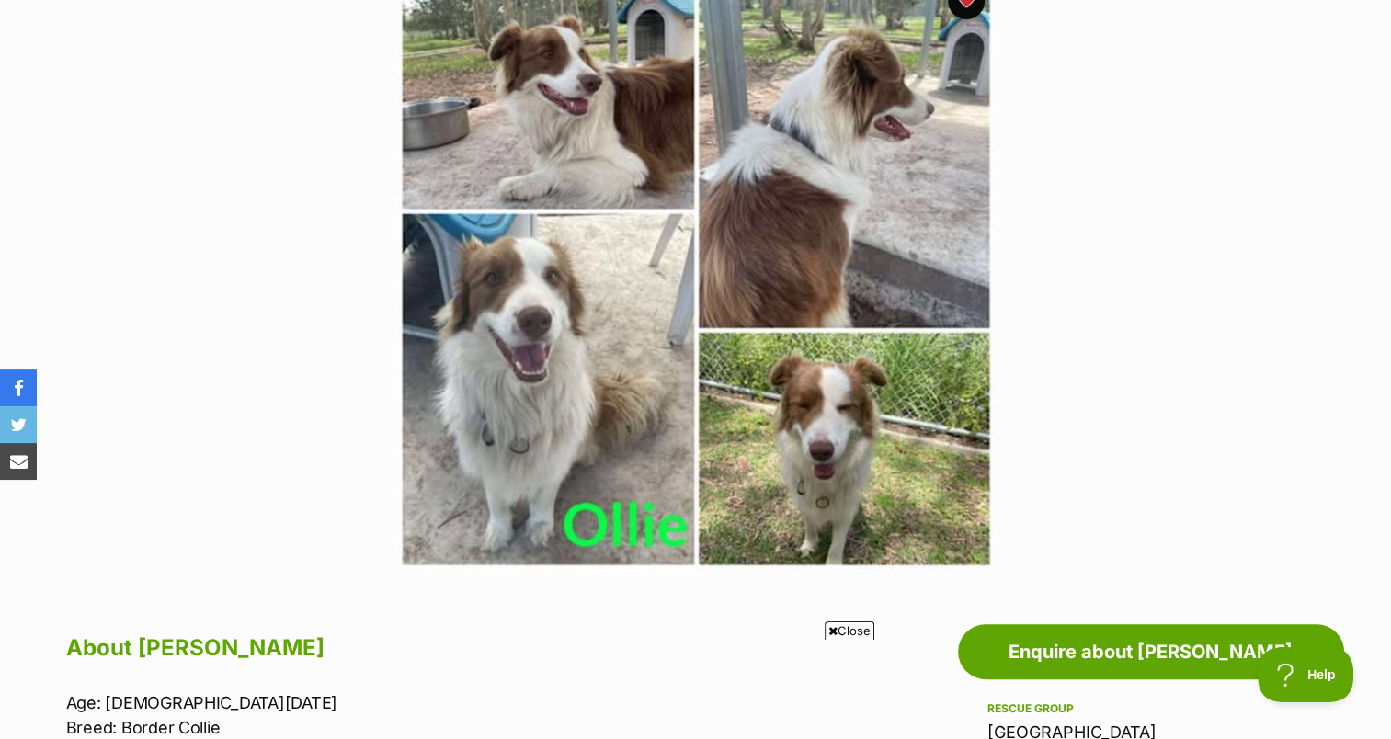
scroll to position [478, 0]
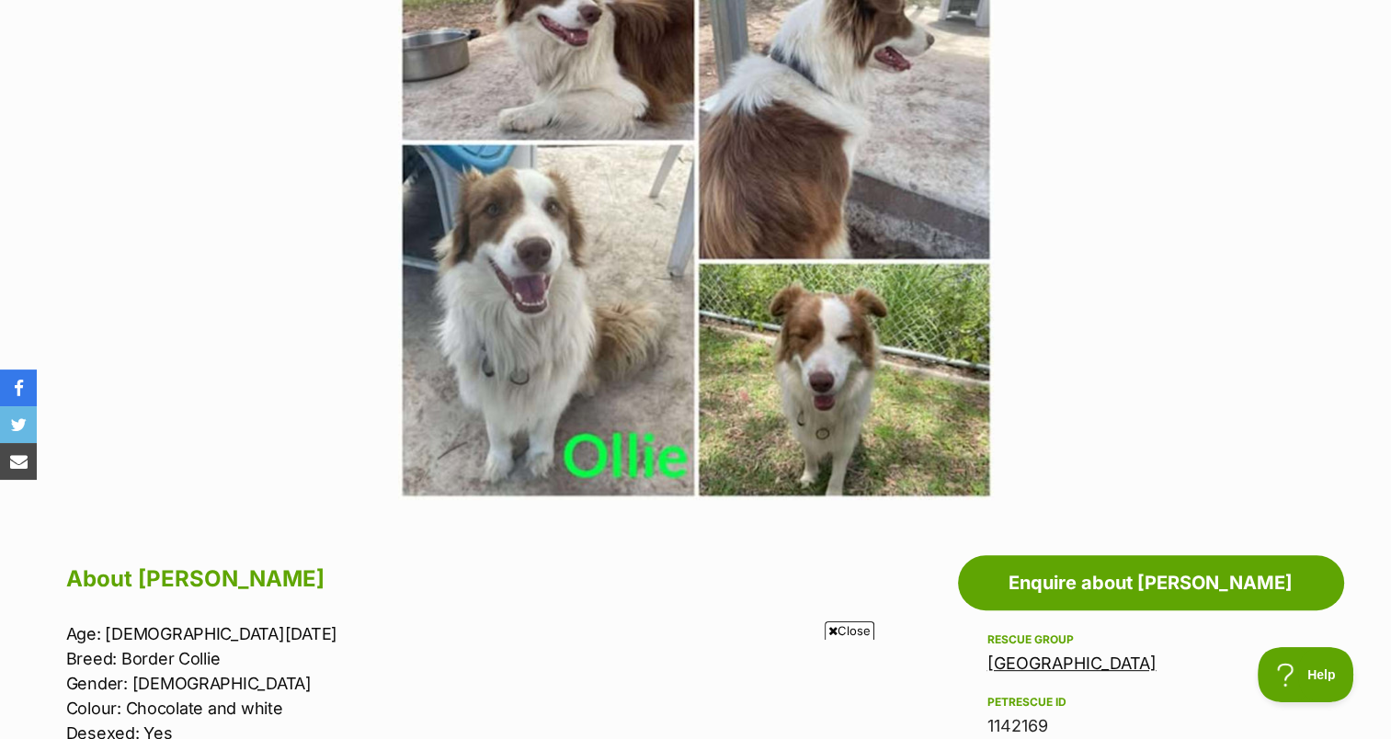
click at [837, 631] on span "Close" at bounding box center [850, 631] width 50 height 18
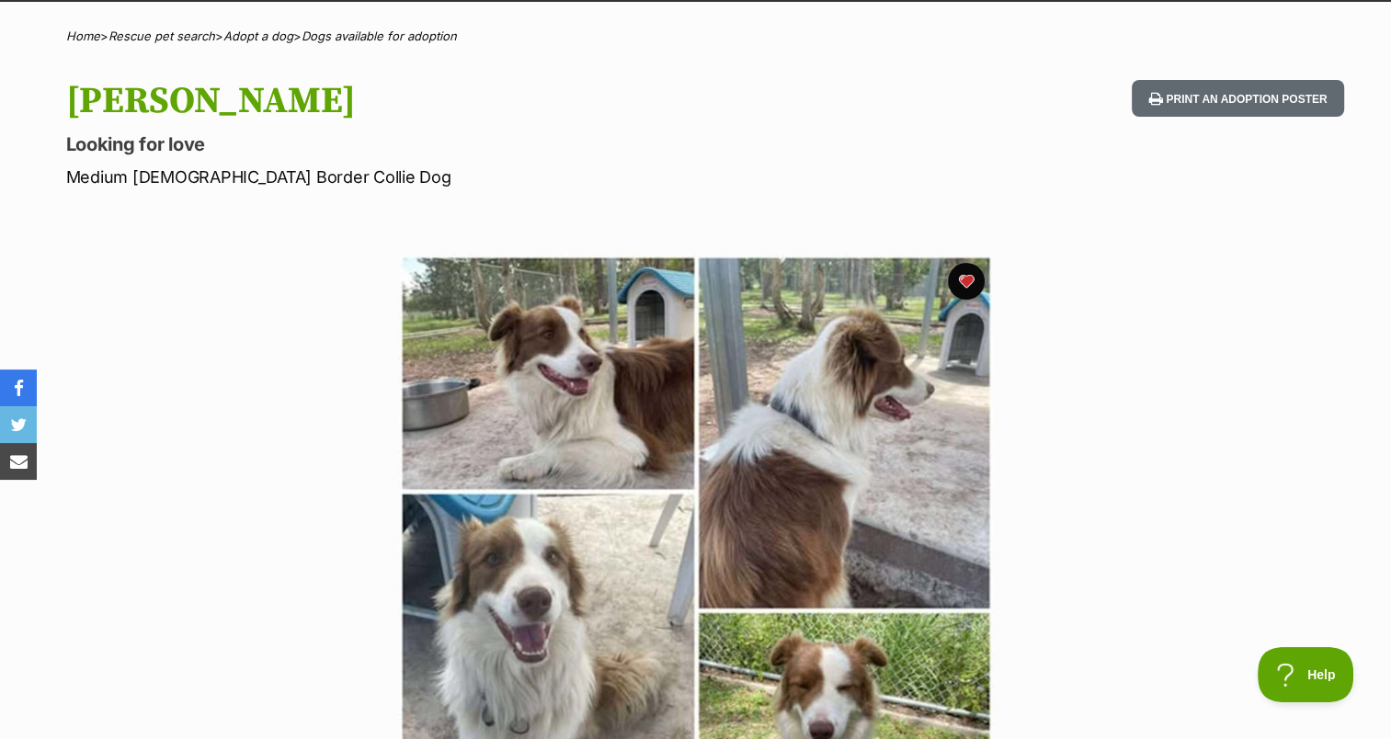
scroll to position [0, 0]
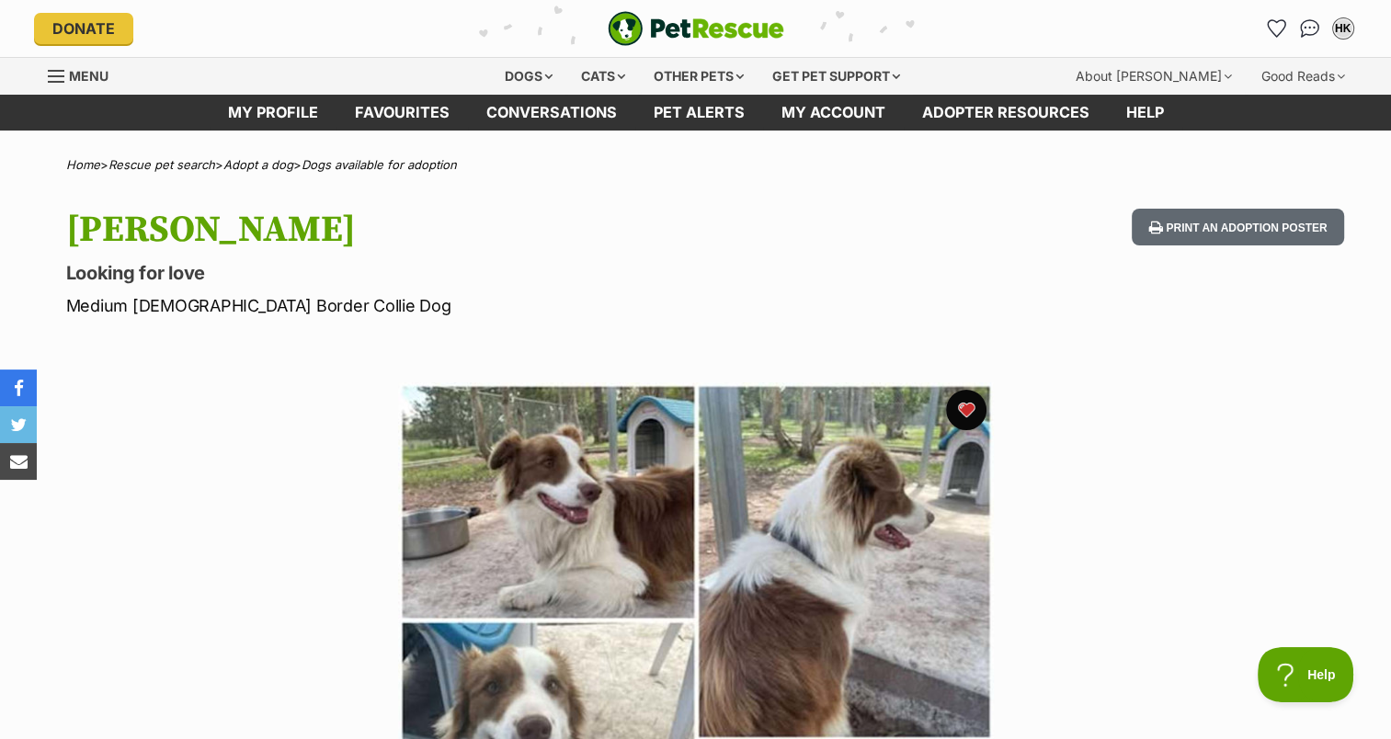
click at [969, 413] on button "favourite" at bounding box center [966, 410] width 40 height 40
click at [425, 118] on link "Favourites" at bounding box center [402, 113] width 131 height 36
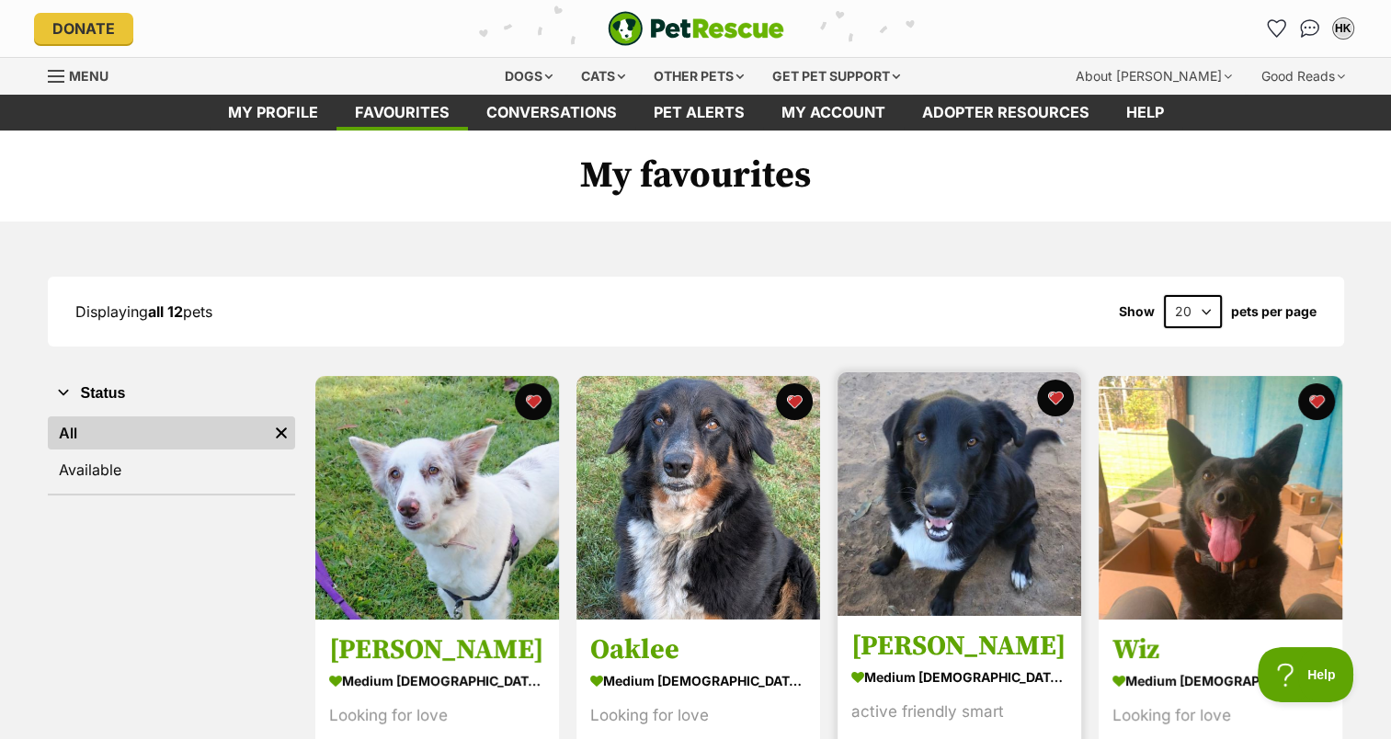
click at [953, 463] on img at bounding box center [960, 494] width 244 height 244
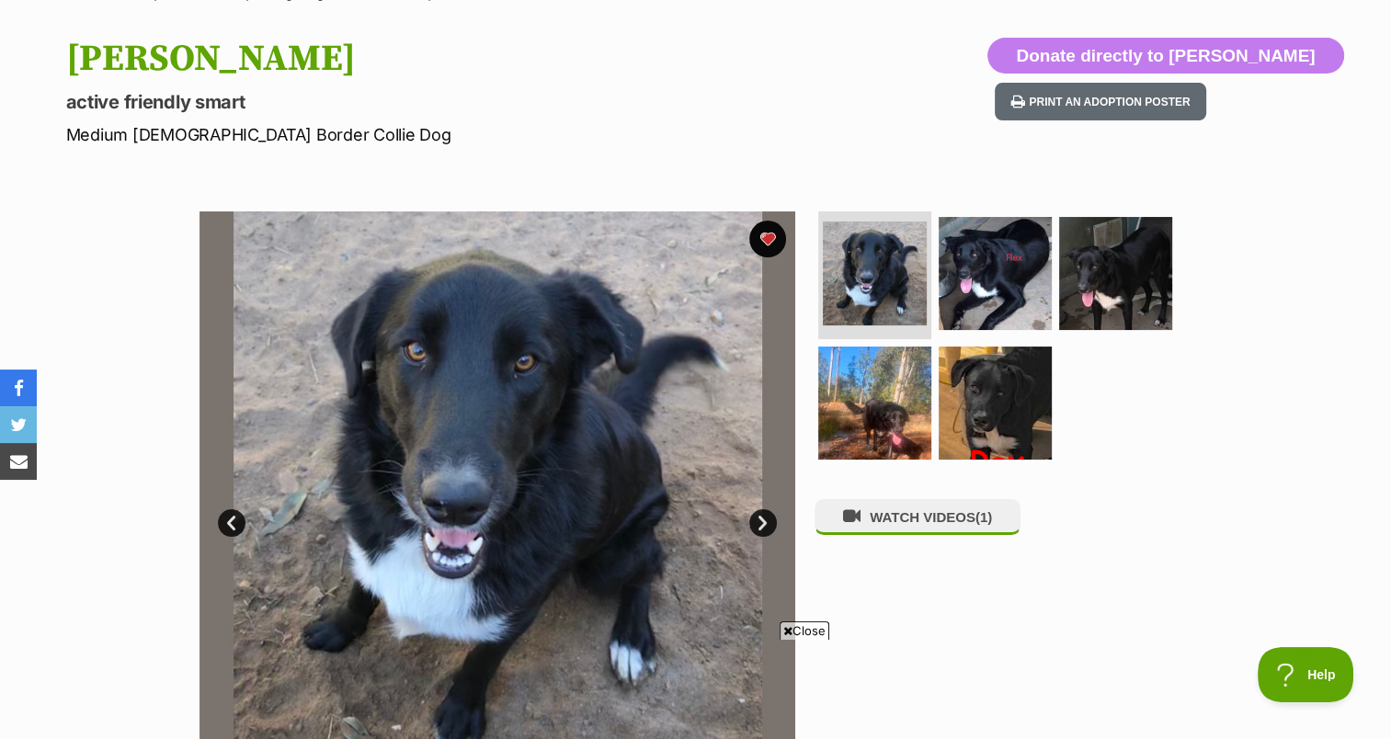
scroll to position [184, 0]
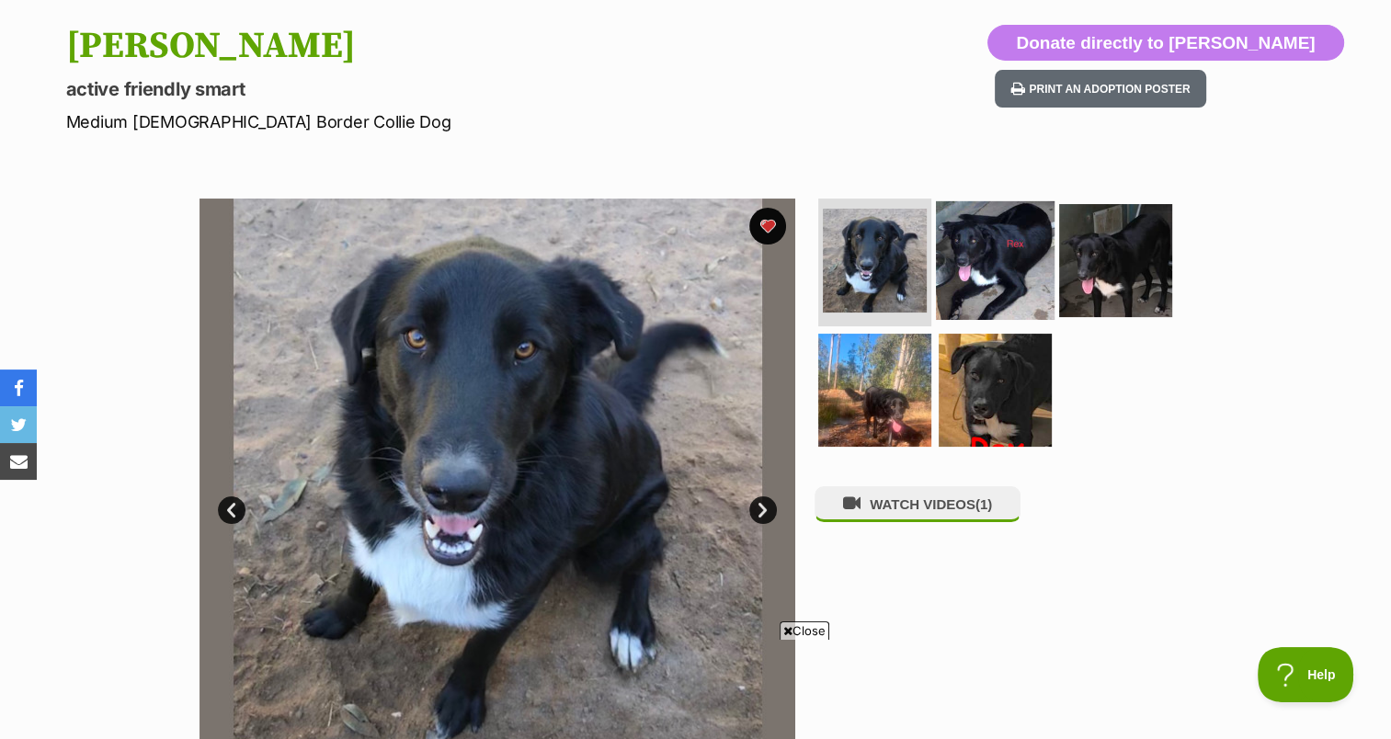
click at [981, 257] on img at bounding box center [995, 259] width 119 height 119
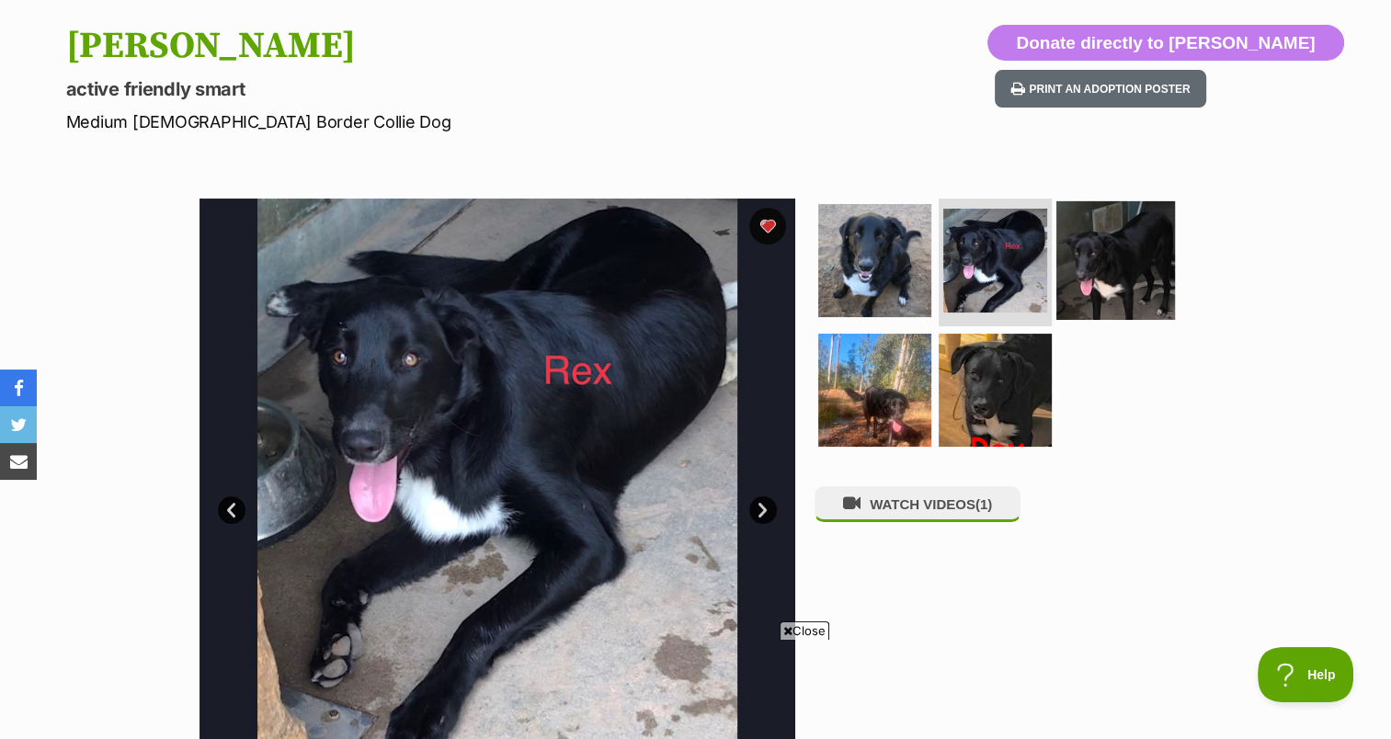
click at [1122, 258] on img at bounding box center [1115, 259] width 119 height 119
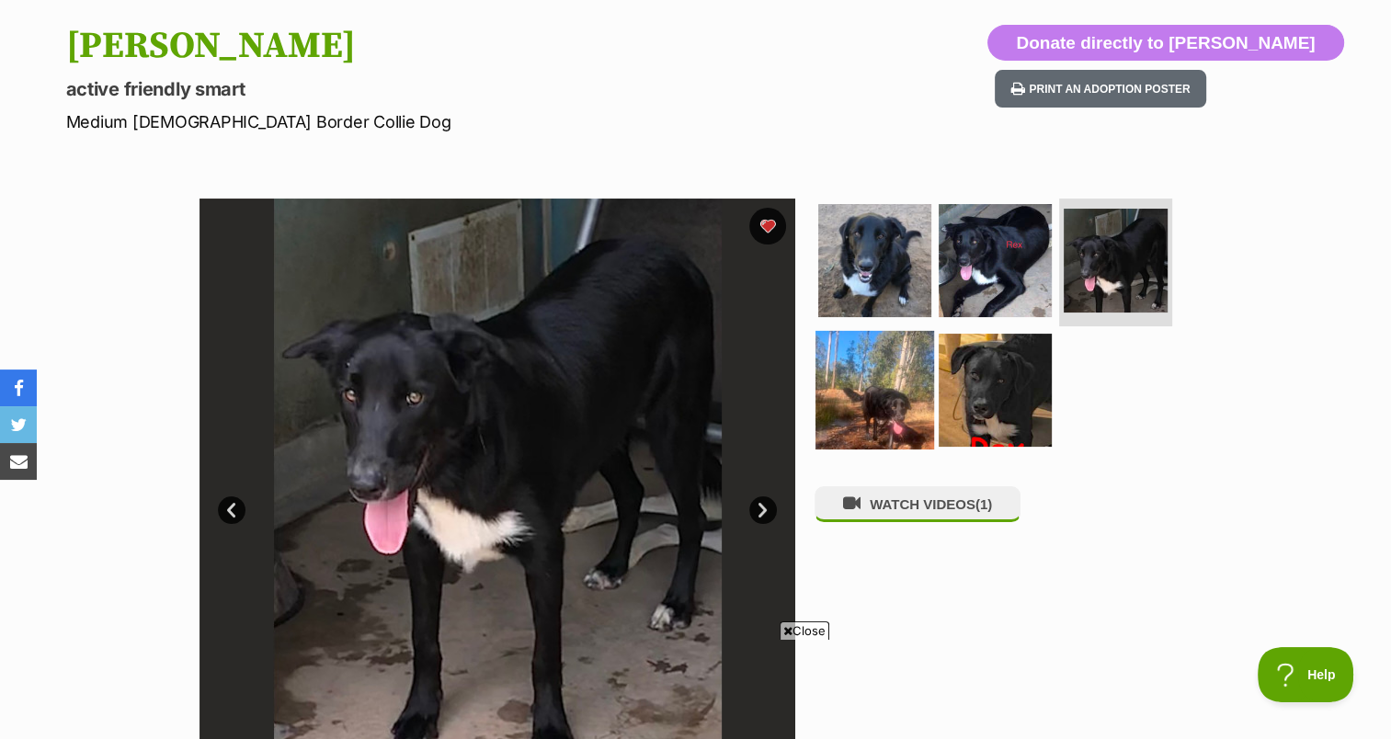
click at [839, 384] on img at bounding box center [875, 390] width 119 height 119
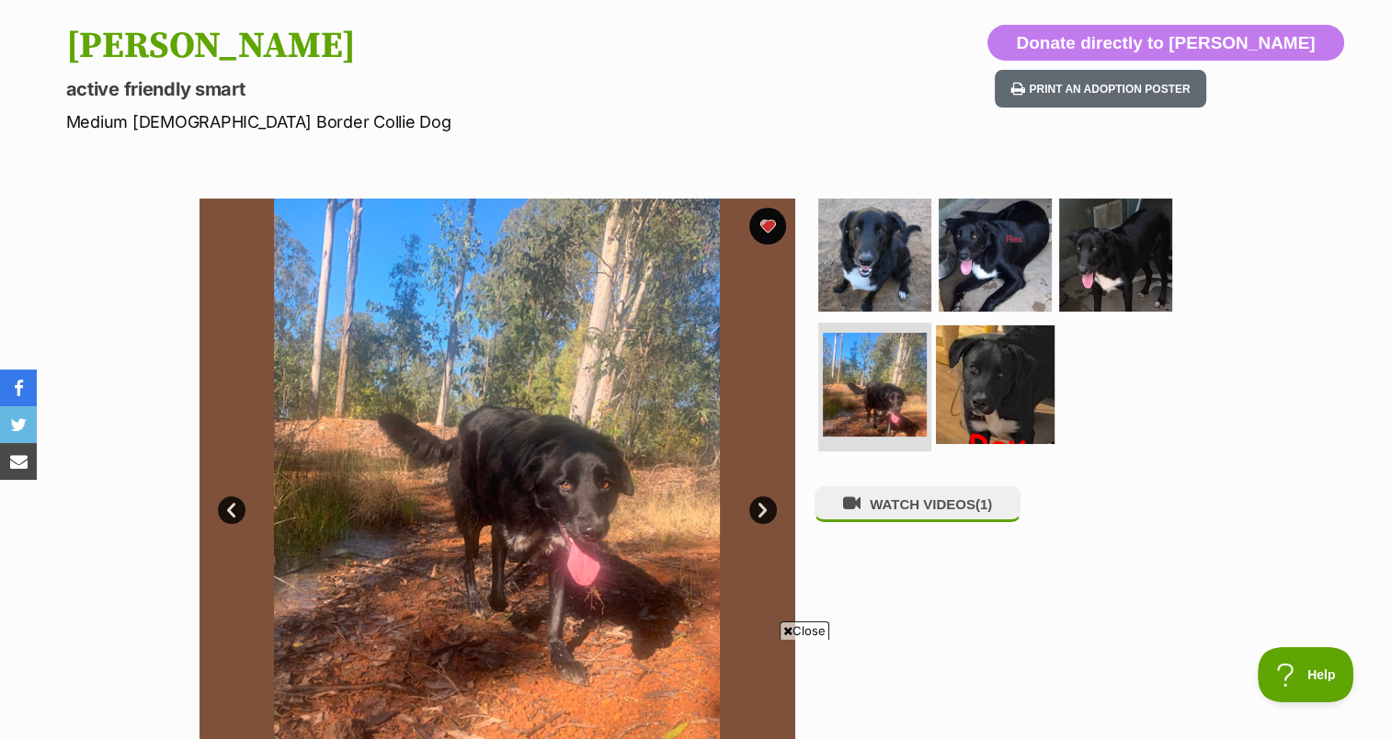
click at [975, 398] on img at bounding box center [995, 384] width 119 height 119
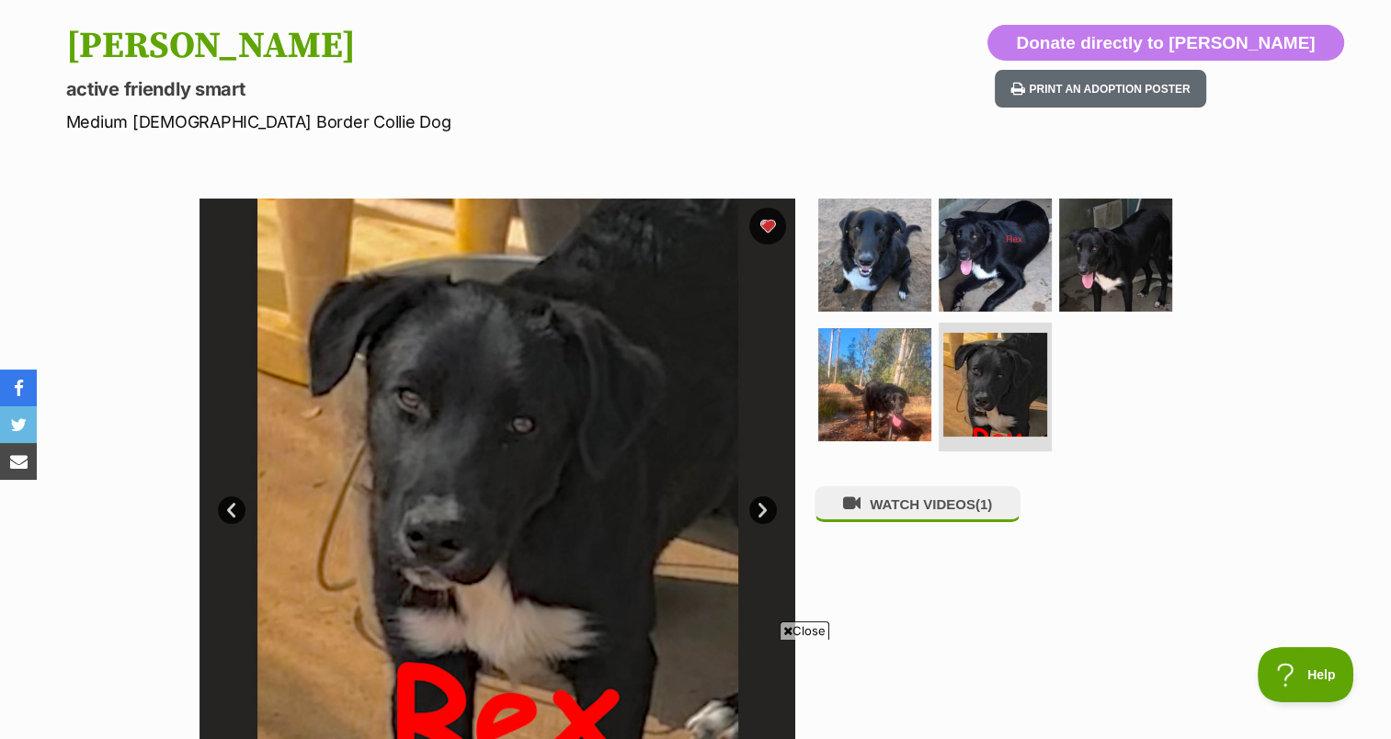
click at [805, 633] on span "Close" at bounding box center [805, 631] width 50 height 18
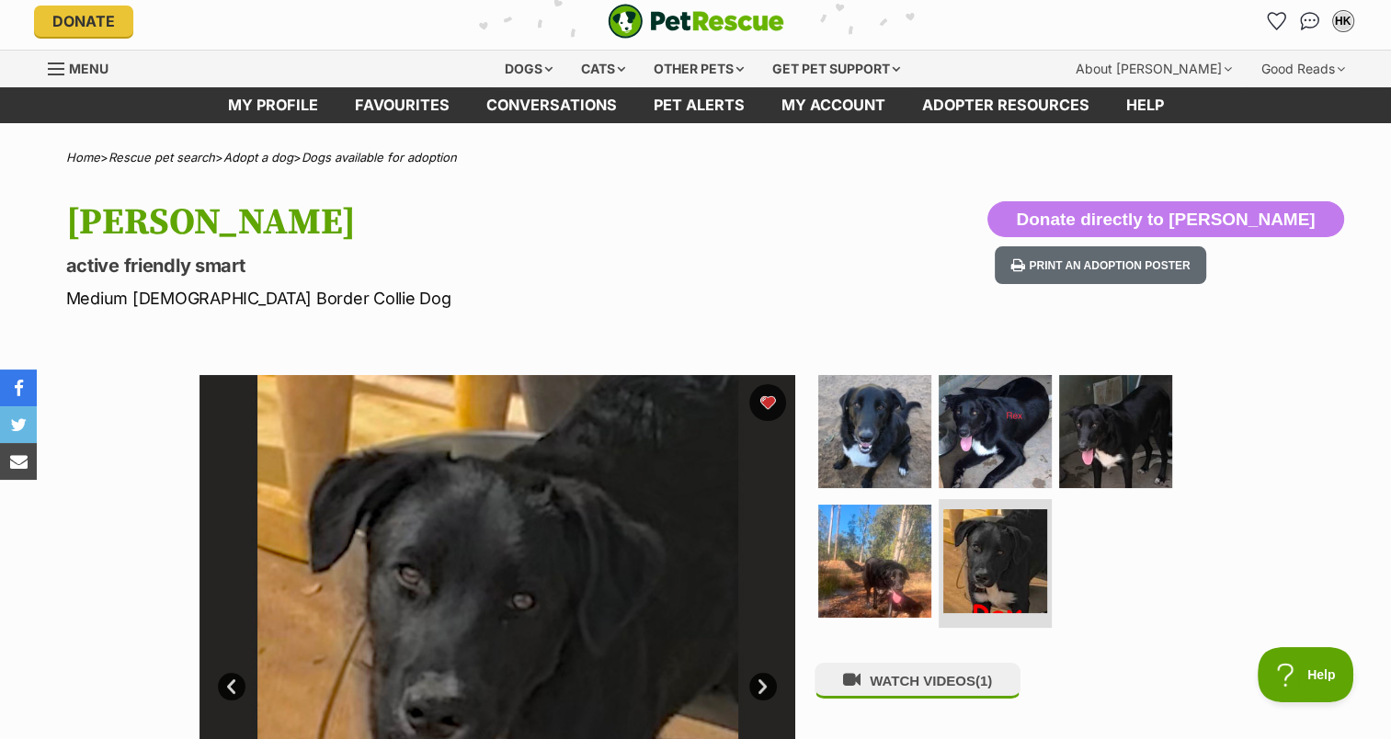
scroll to position [0, 0]
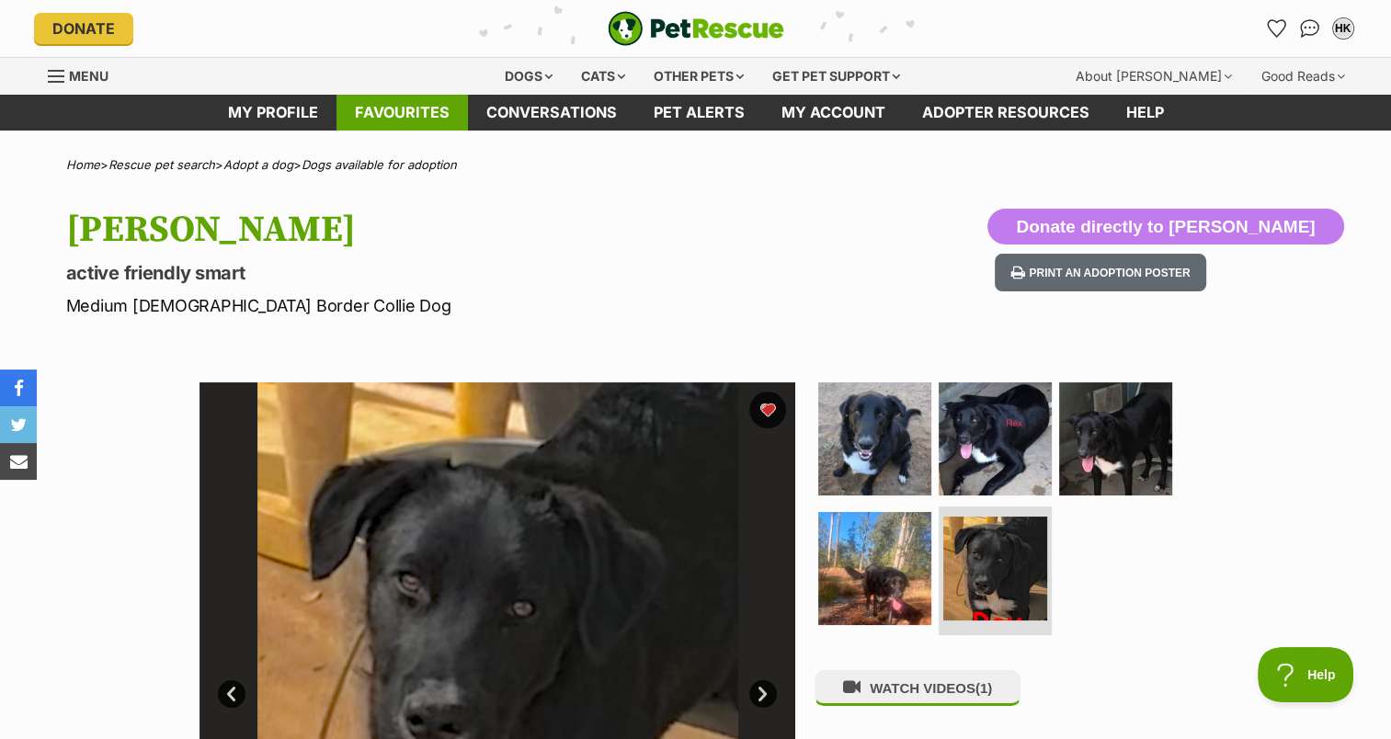
click at [419, 110] on link "Favourites" at bounding box center [402, 113] width 131 height 36
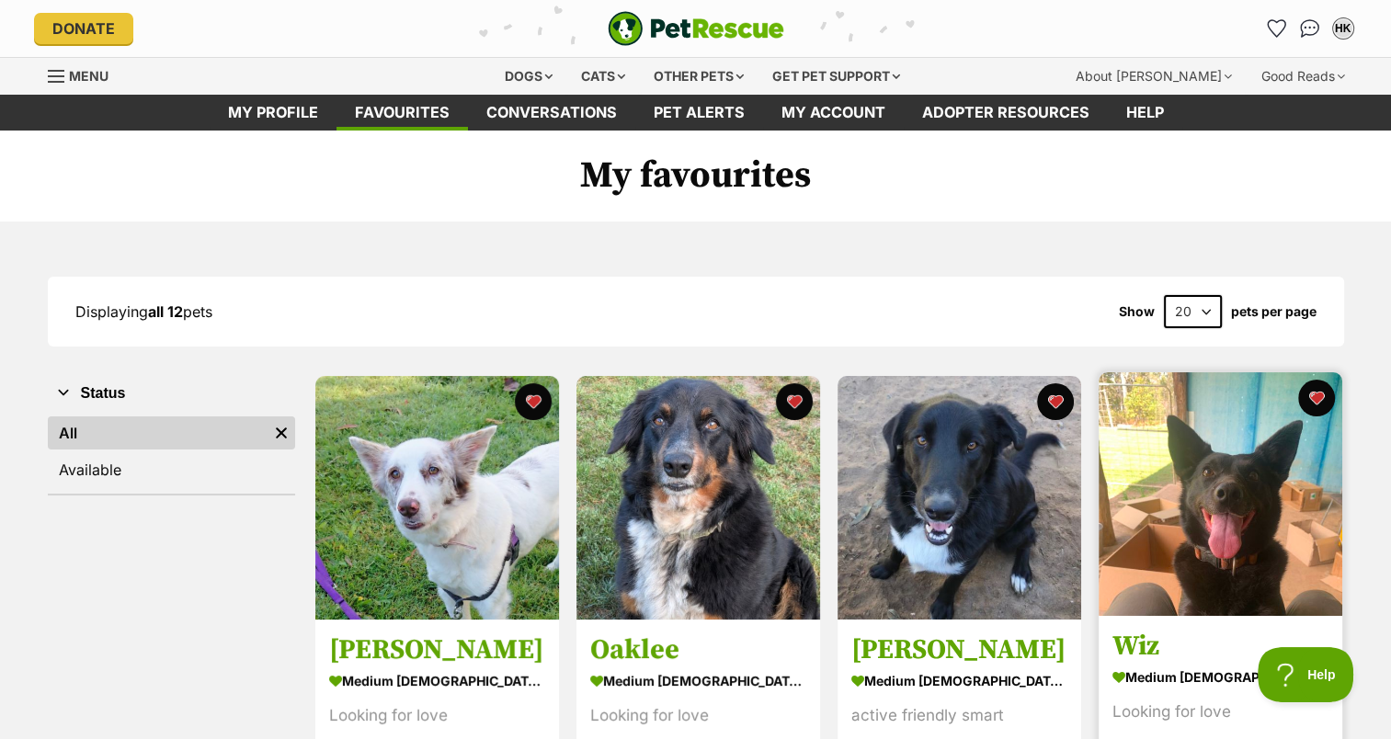
click at [1228, 486] on img at bounding box center [1221, 494] width 244 height 244
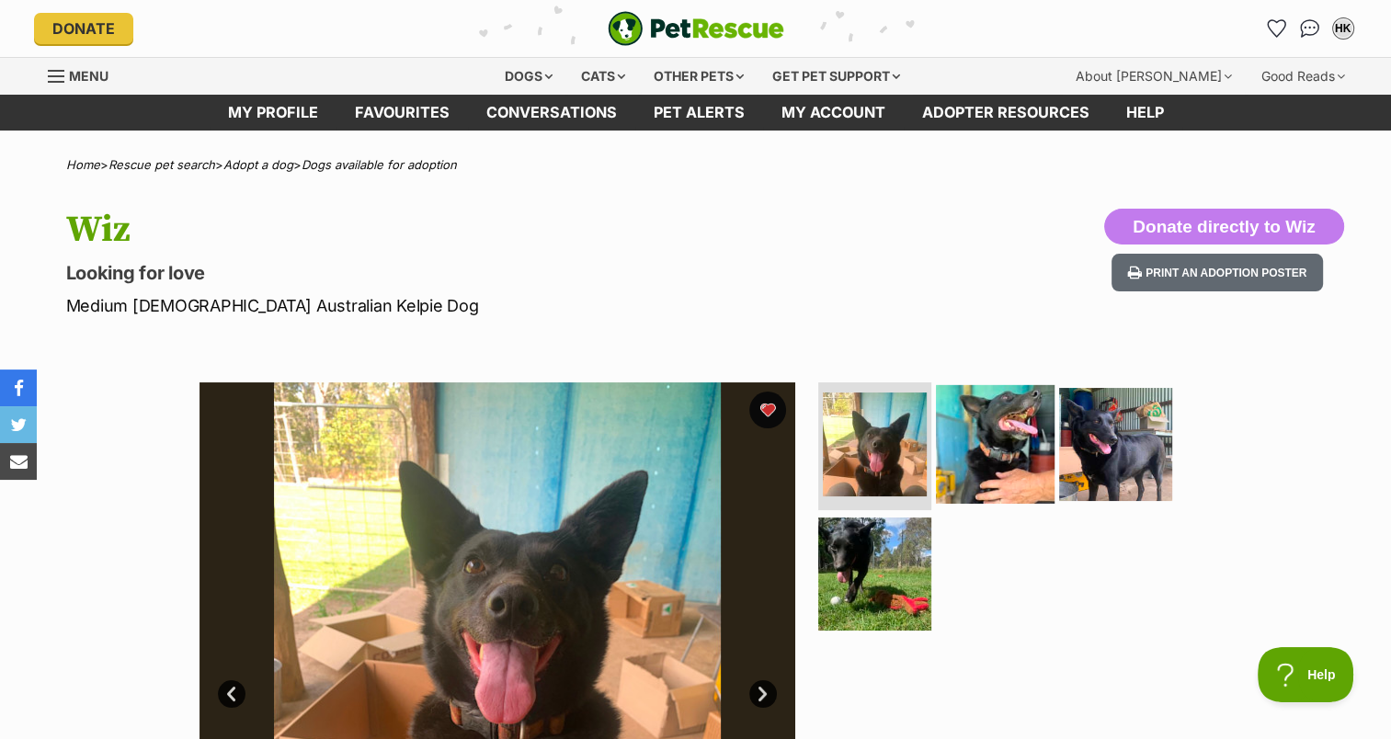
click at [958, 434] on img at bounding box center [995, 443] width 119 height 119
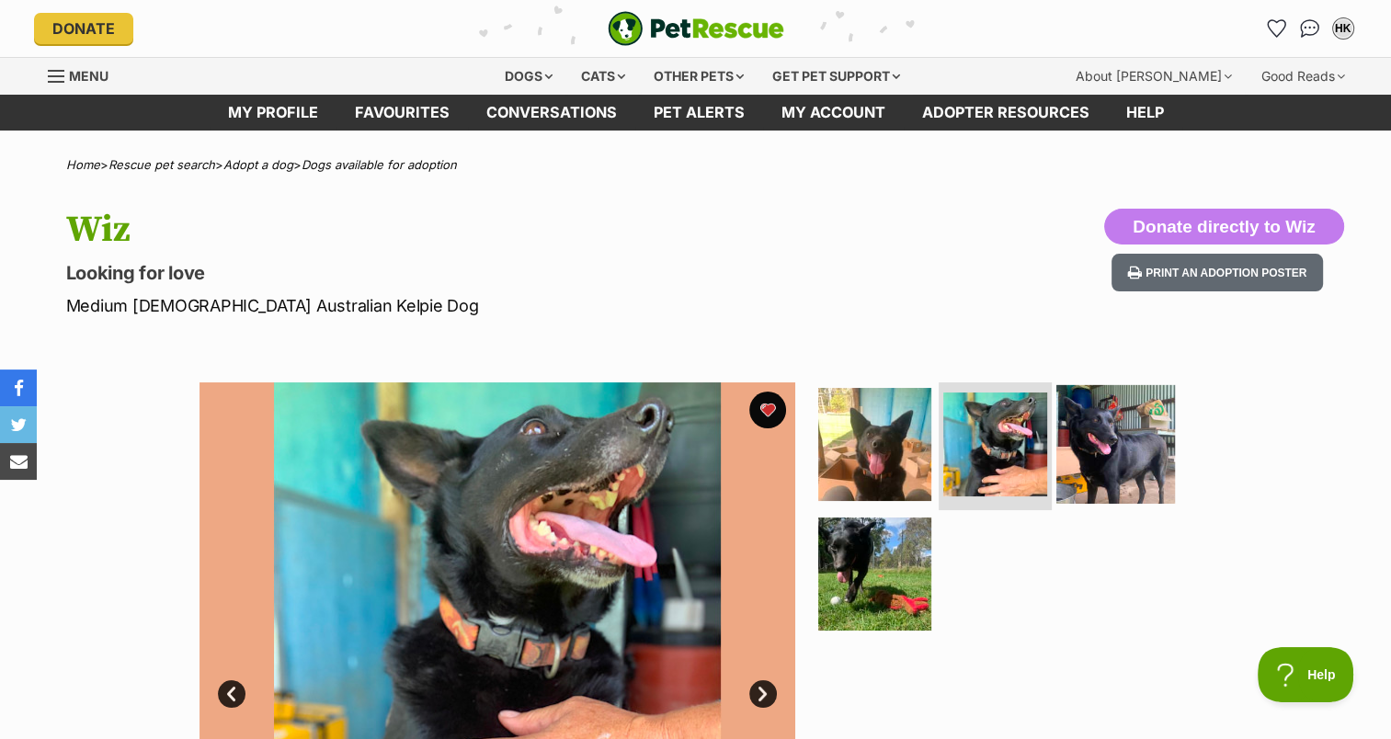
click at [1087, 438] on img at bounding box center [1115, 443] width 119 height 119
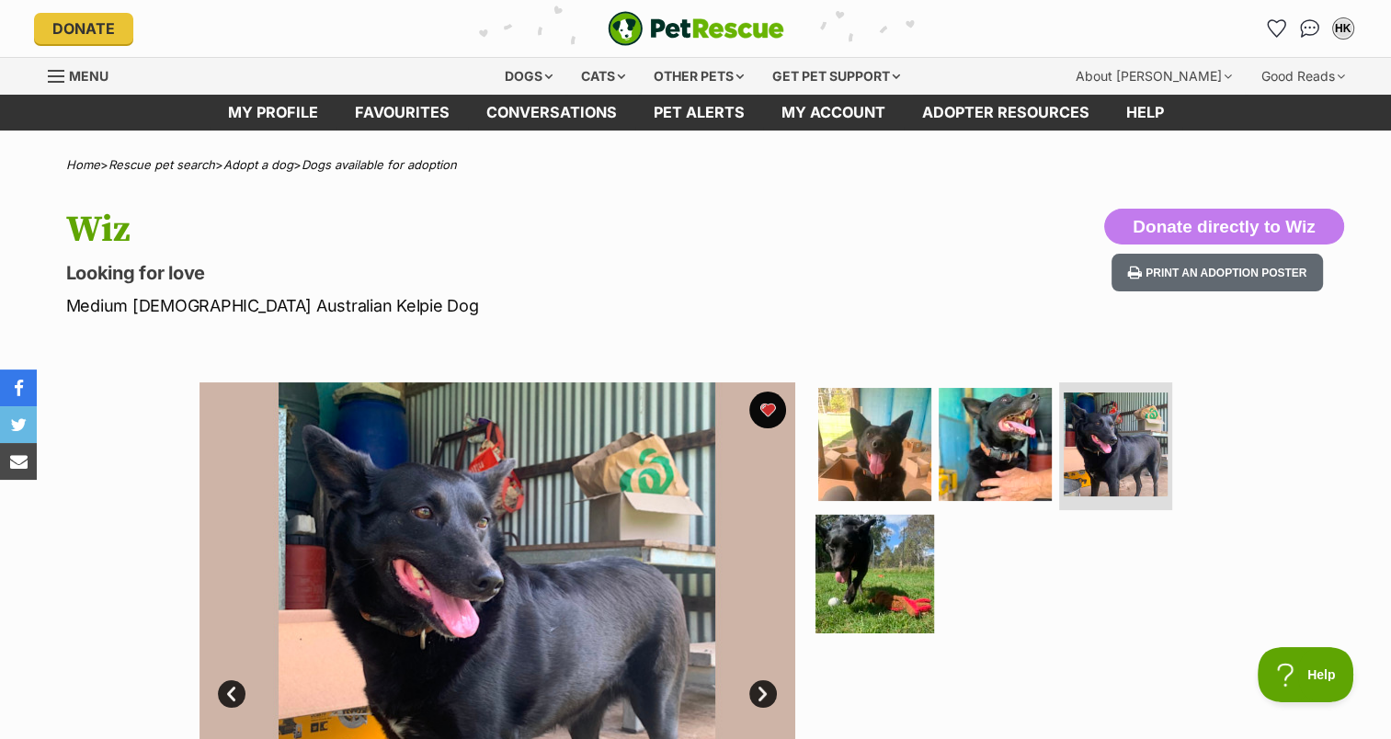
click at [851, 592] on img at bounding box center [875, 574] width 119 height 119
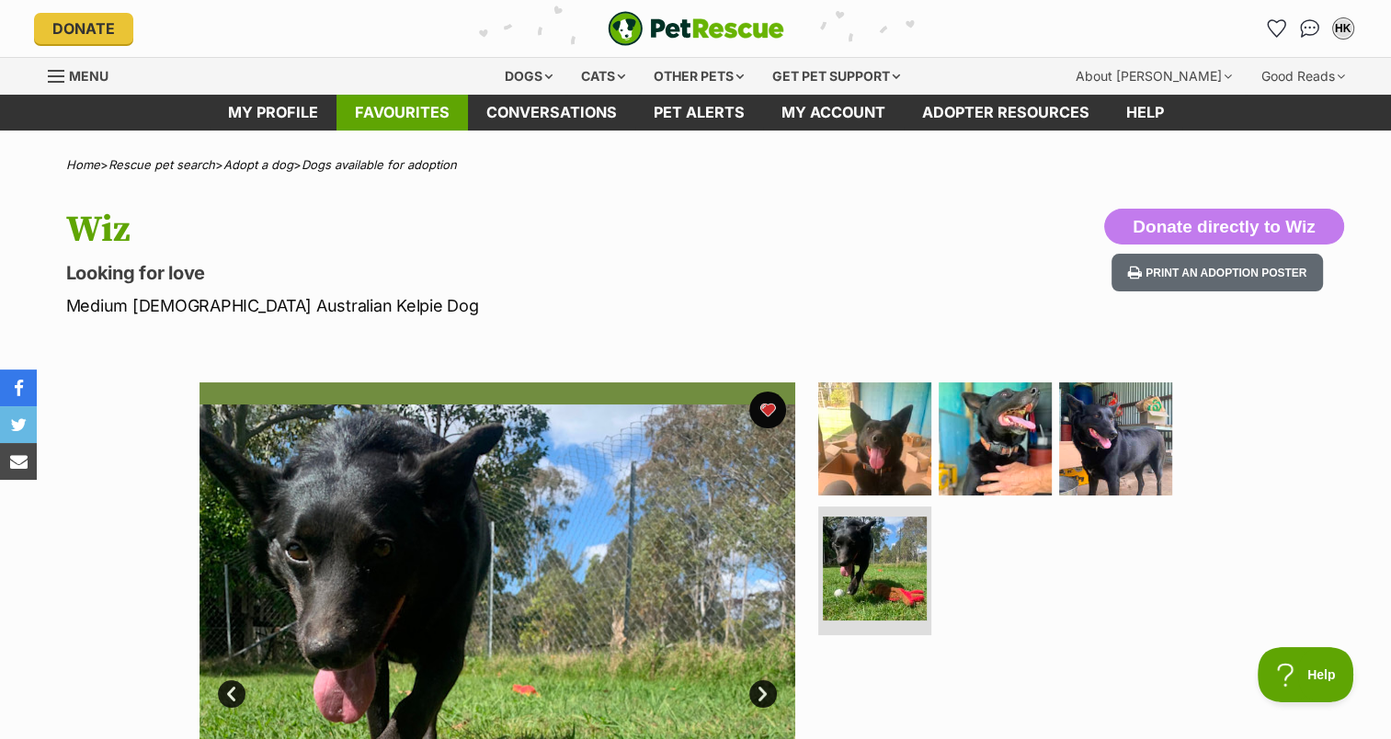
click at [441, 114] on link "Favourites" at bounding box center [402, 113] width 131 height 36
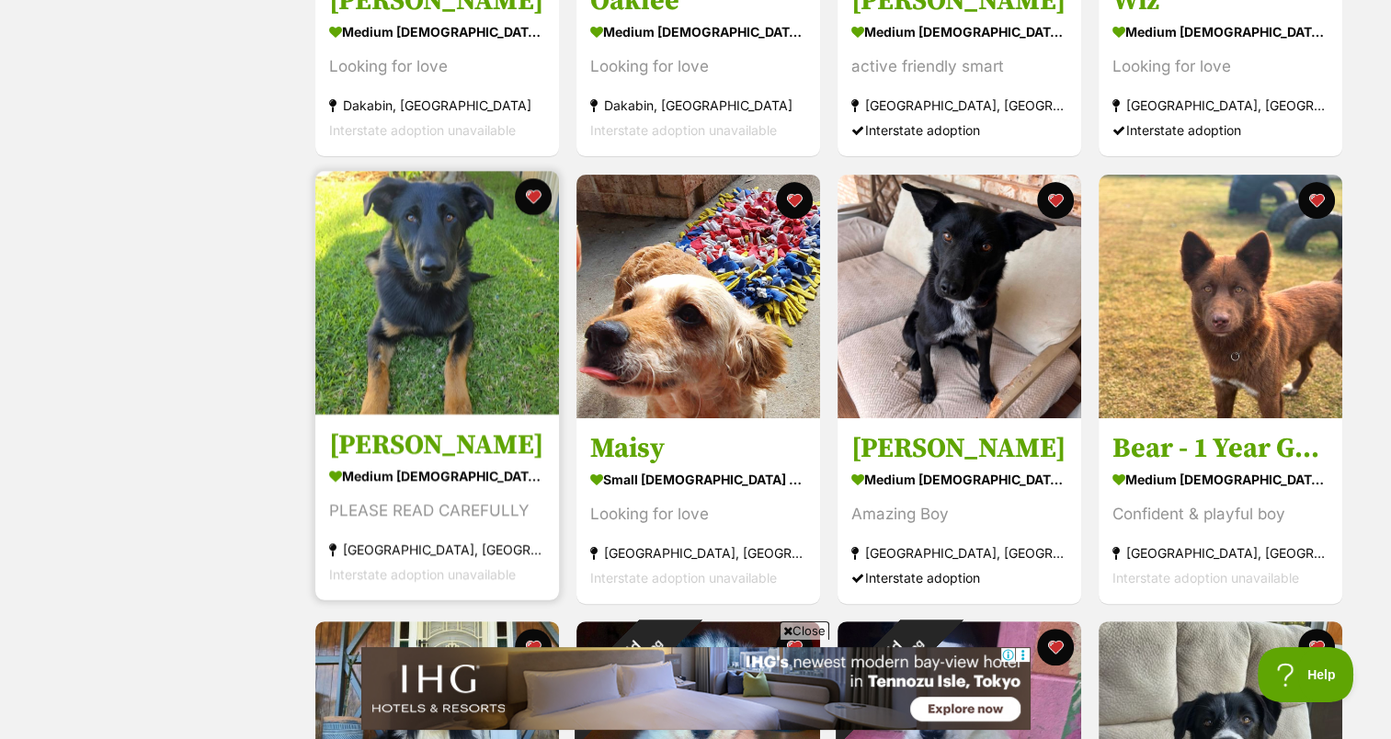
click at [461, 309] on img at bounding box center [437, 293] width 244 height 244
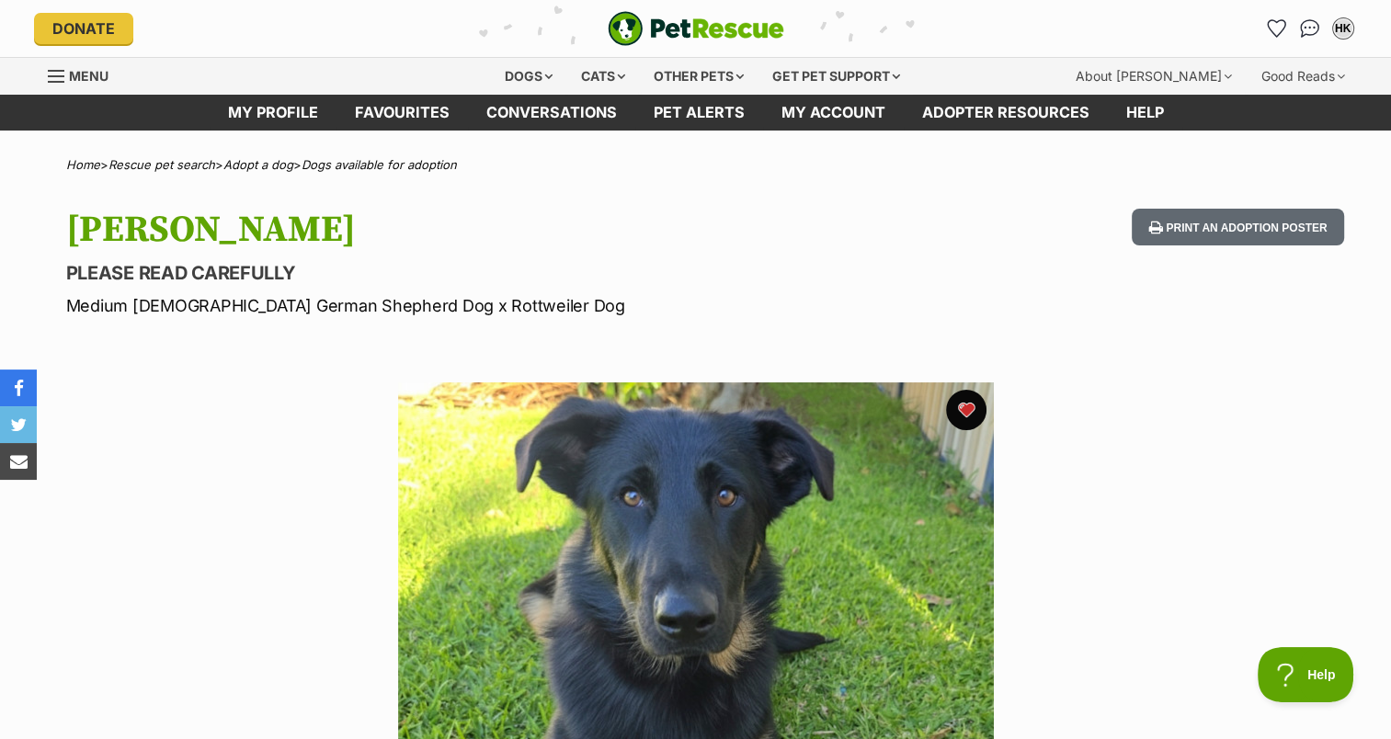
click at [960, 412] on button "favourite" at bounding box center [966, 410] width 40 height 40
click at [403, 110] on link "Favourites" at bounding box center [402, 113] width 131 height 36
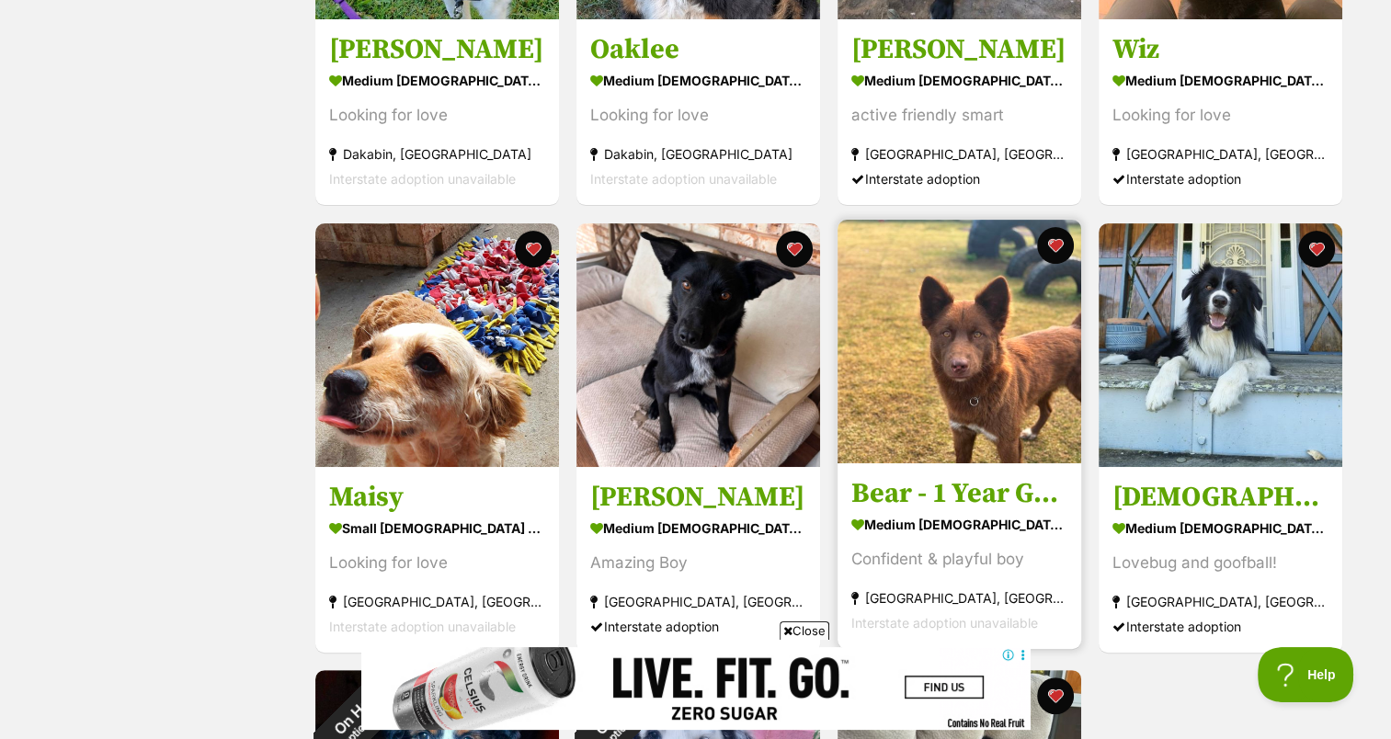
click at [993, 330] on img at bounding box center [960, 342] width 244 height 244
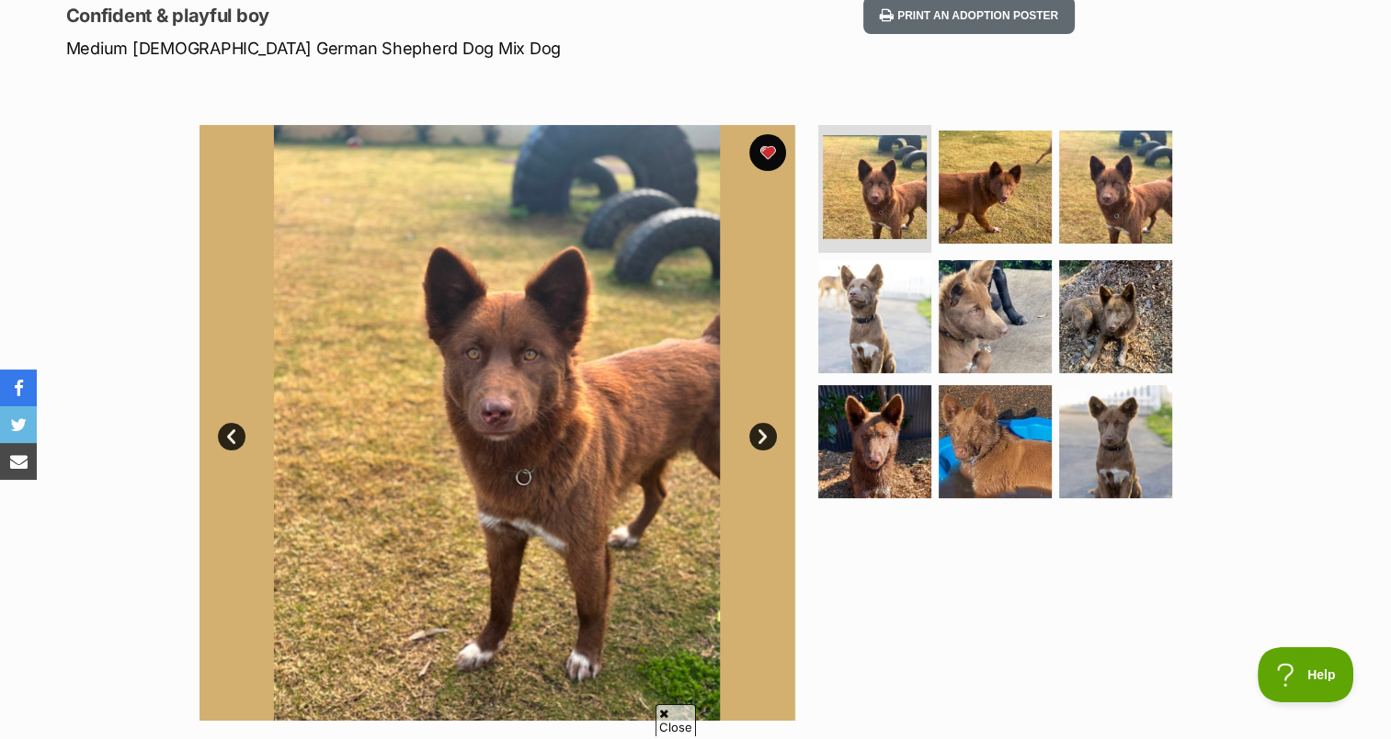
scroll to position [294, 0]
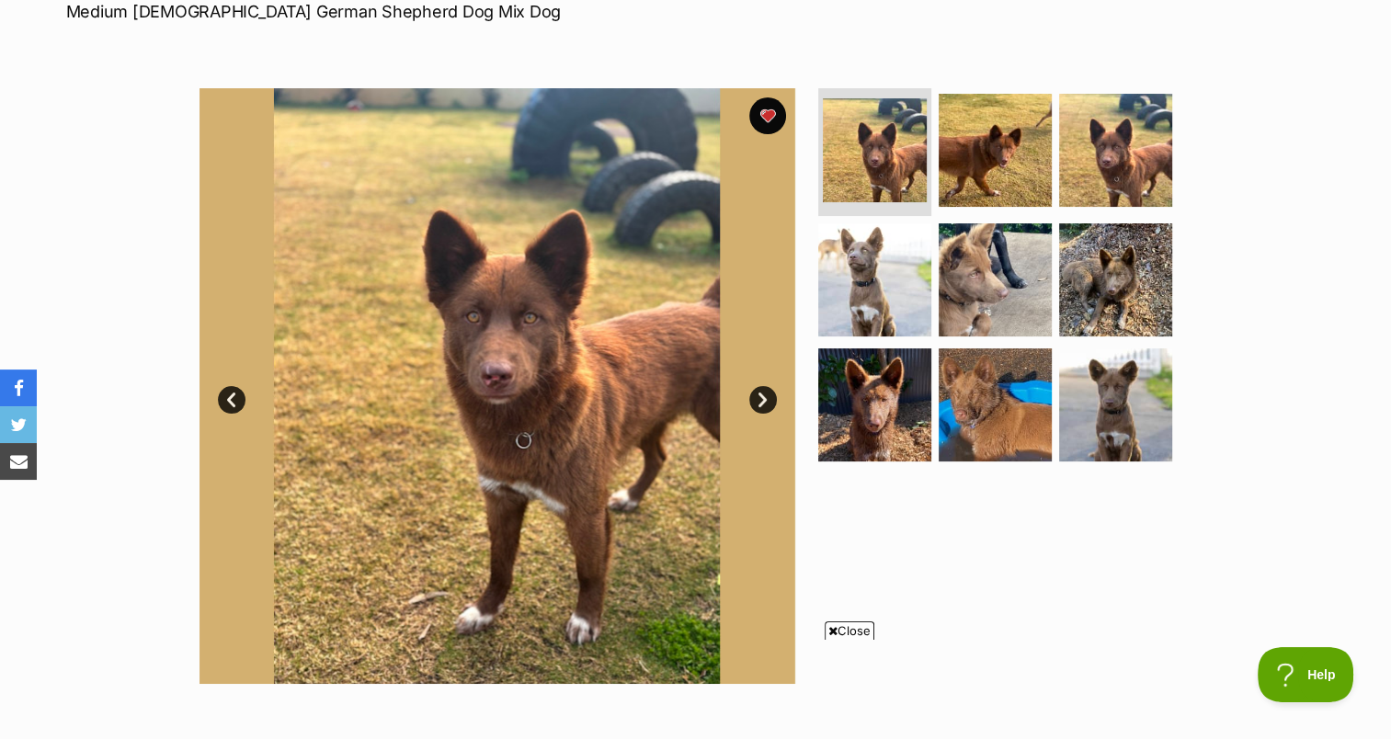
click at [754, 401] on link "Next" at bounding box center [763, 400] width 28 height 28
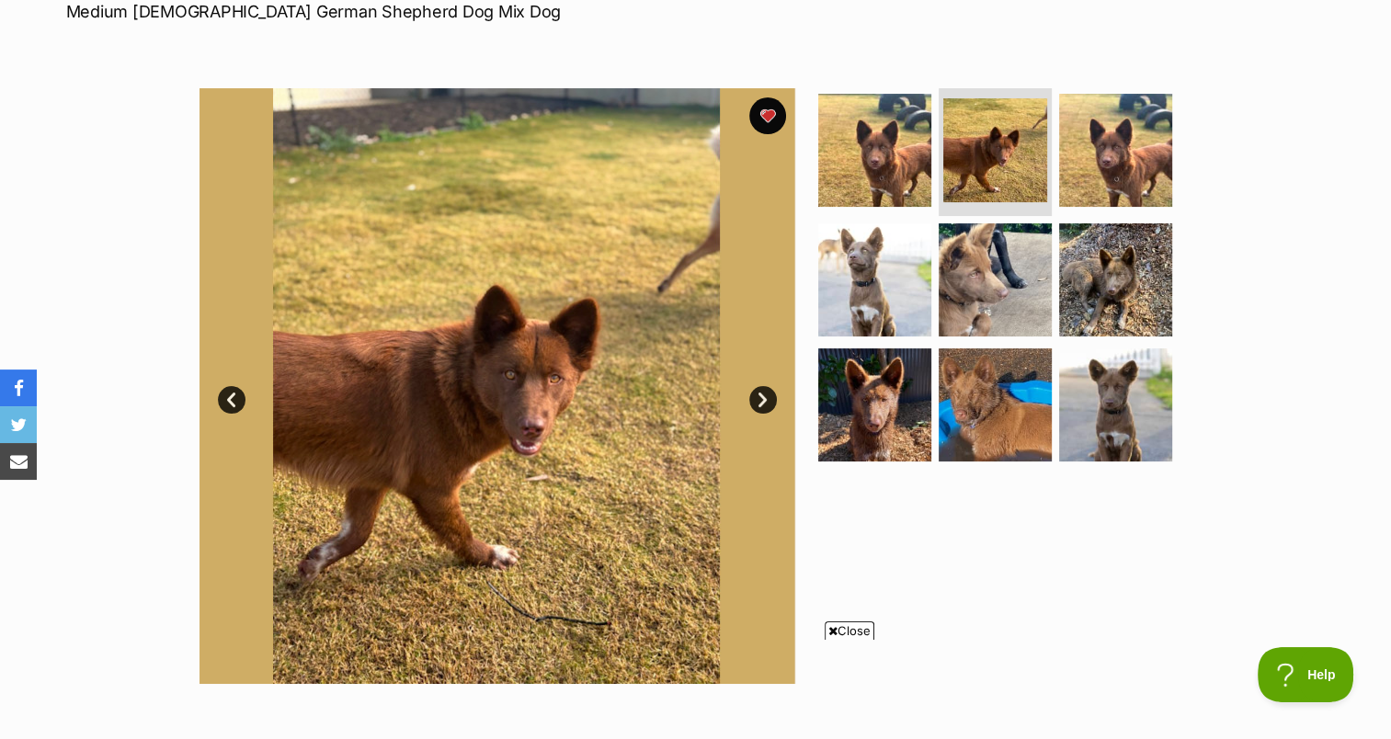
click at [754, 401] on link "Next" at bounding box center [763, 400] width 28 height 28
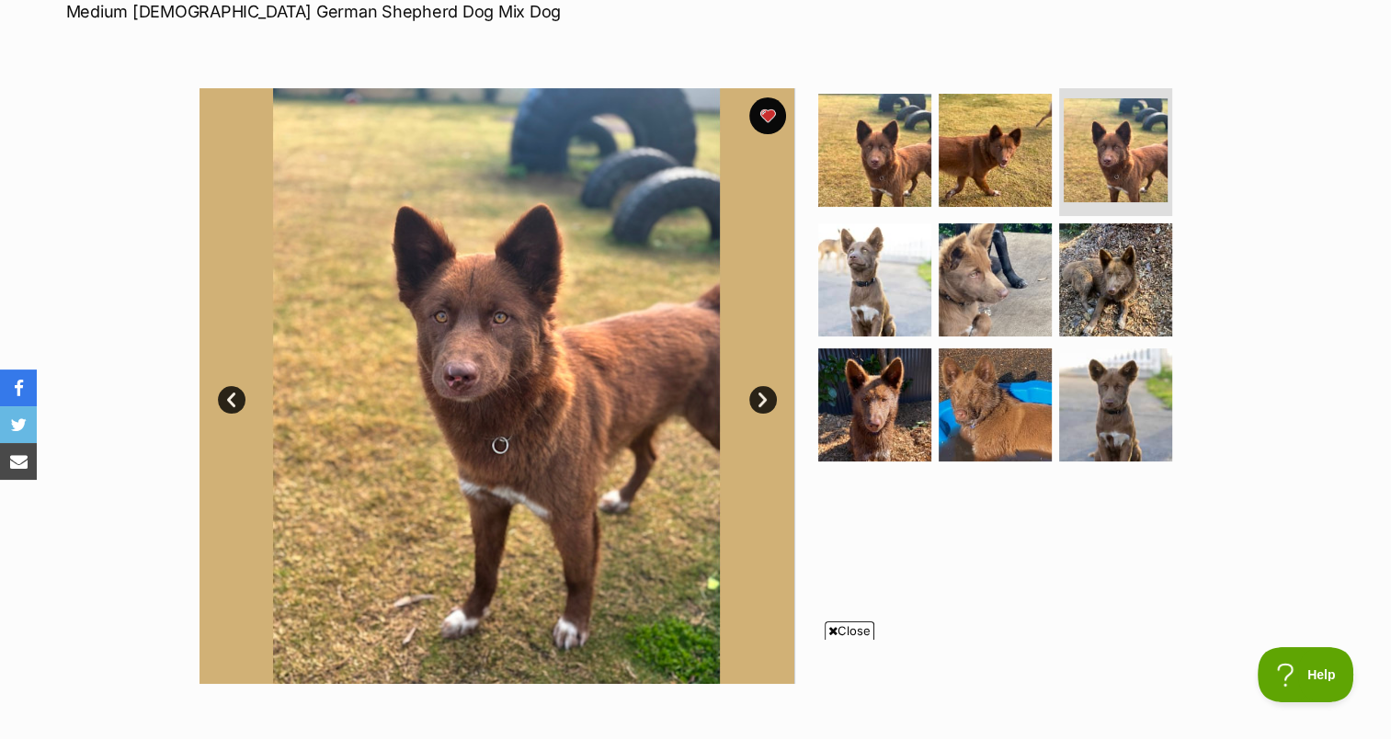
click at [754, 401] on link "Next" at bounding box center [763, 400] width 28 height 28
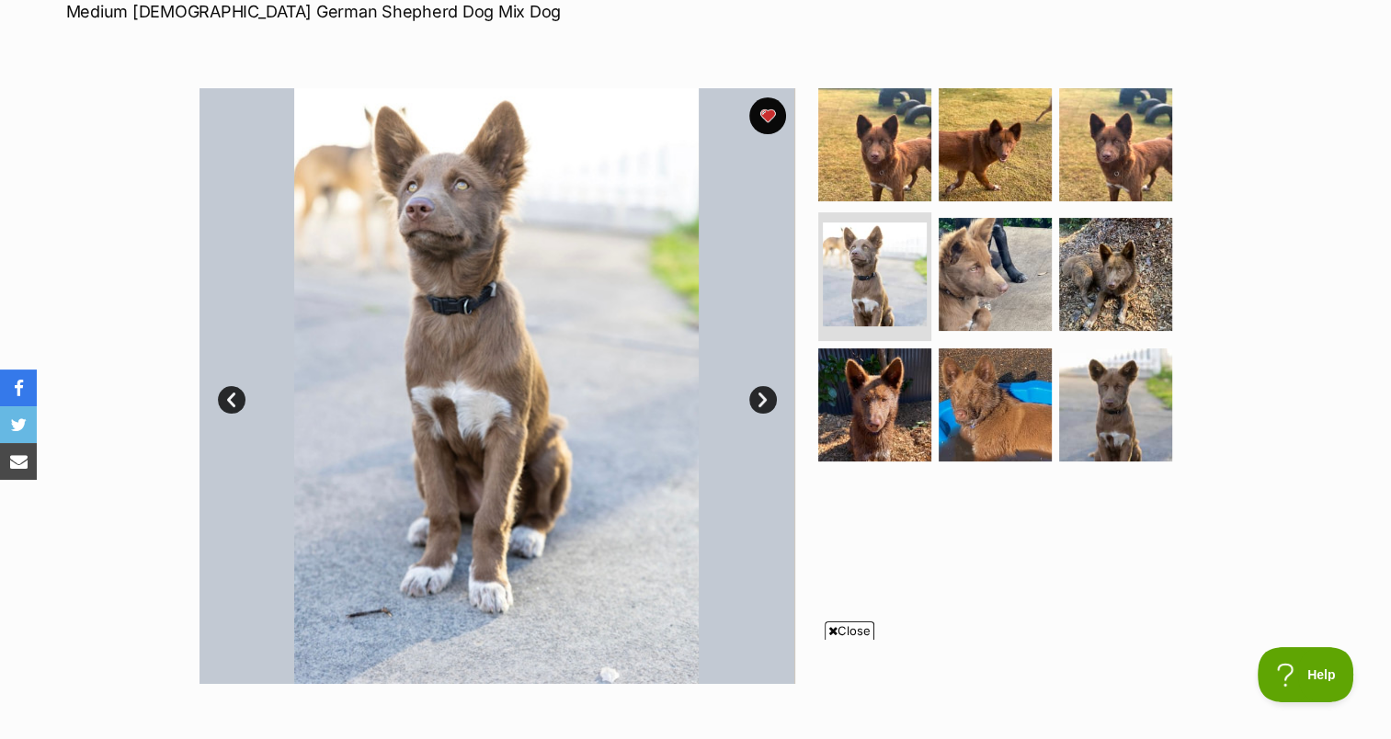
click at [754, 401] on link "Next" at bounding box center [763, 400] width 28 height 28
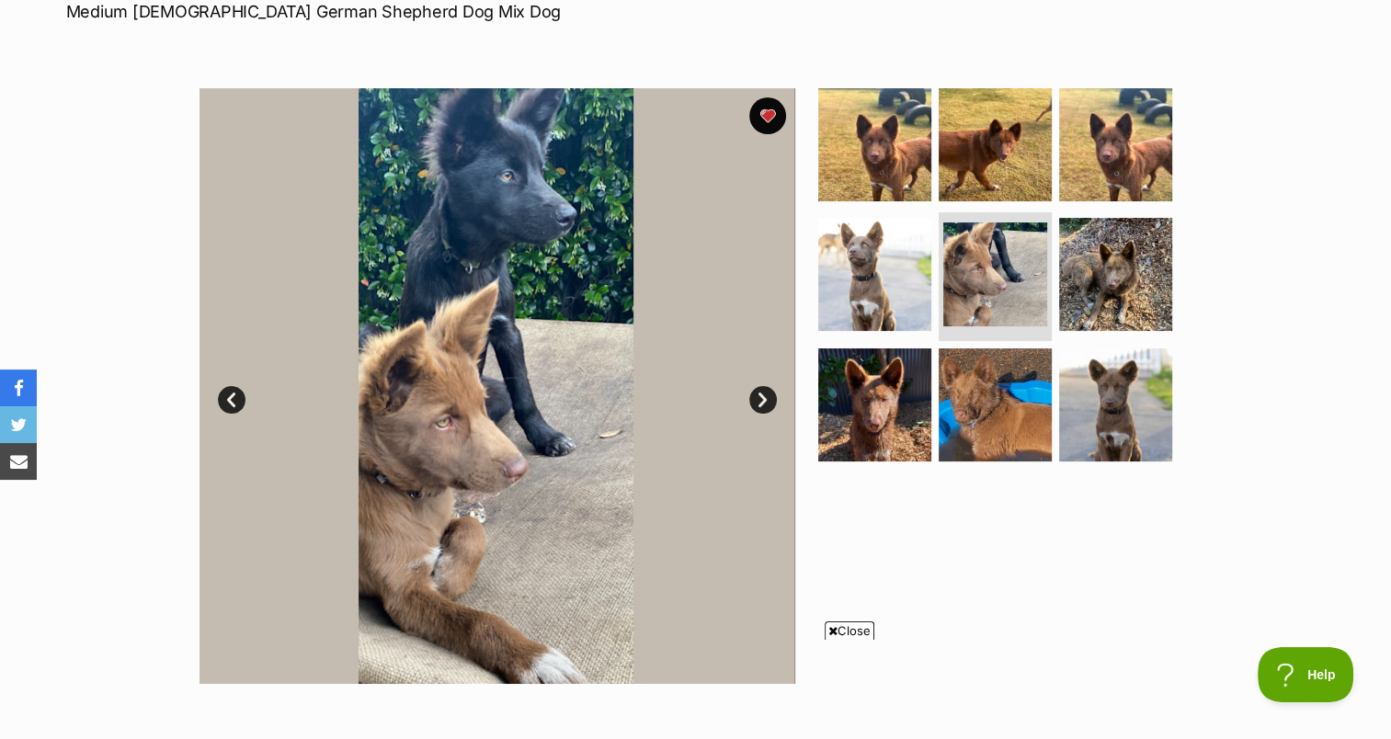
click at [754, 401] on link "Next" at bounding box center [763, 400] width 28 height 28
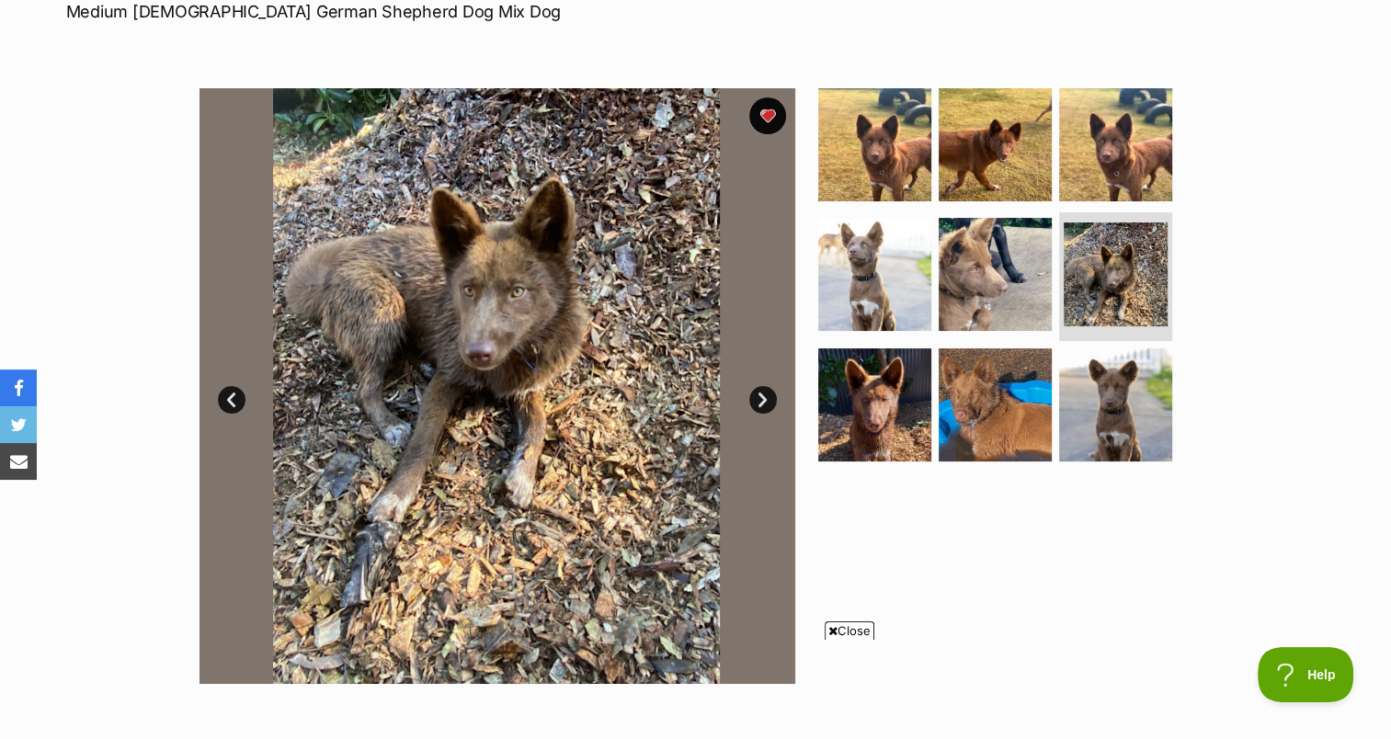
click at [754, 401] on link "Next" at bounding box center [763, 400] width 28 height 28
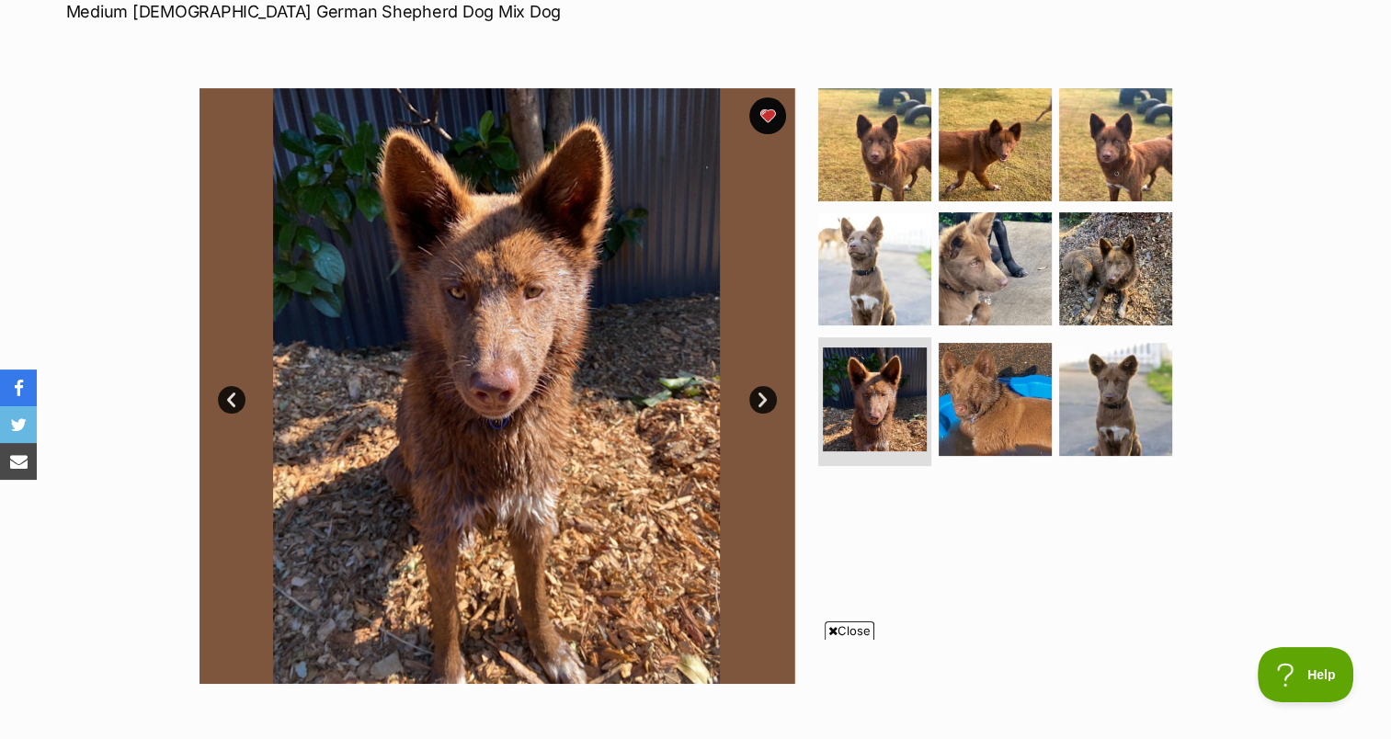
click at [754, 401] on link "Next" at bounding box center [763, 400] width 28 height 28
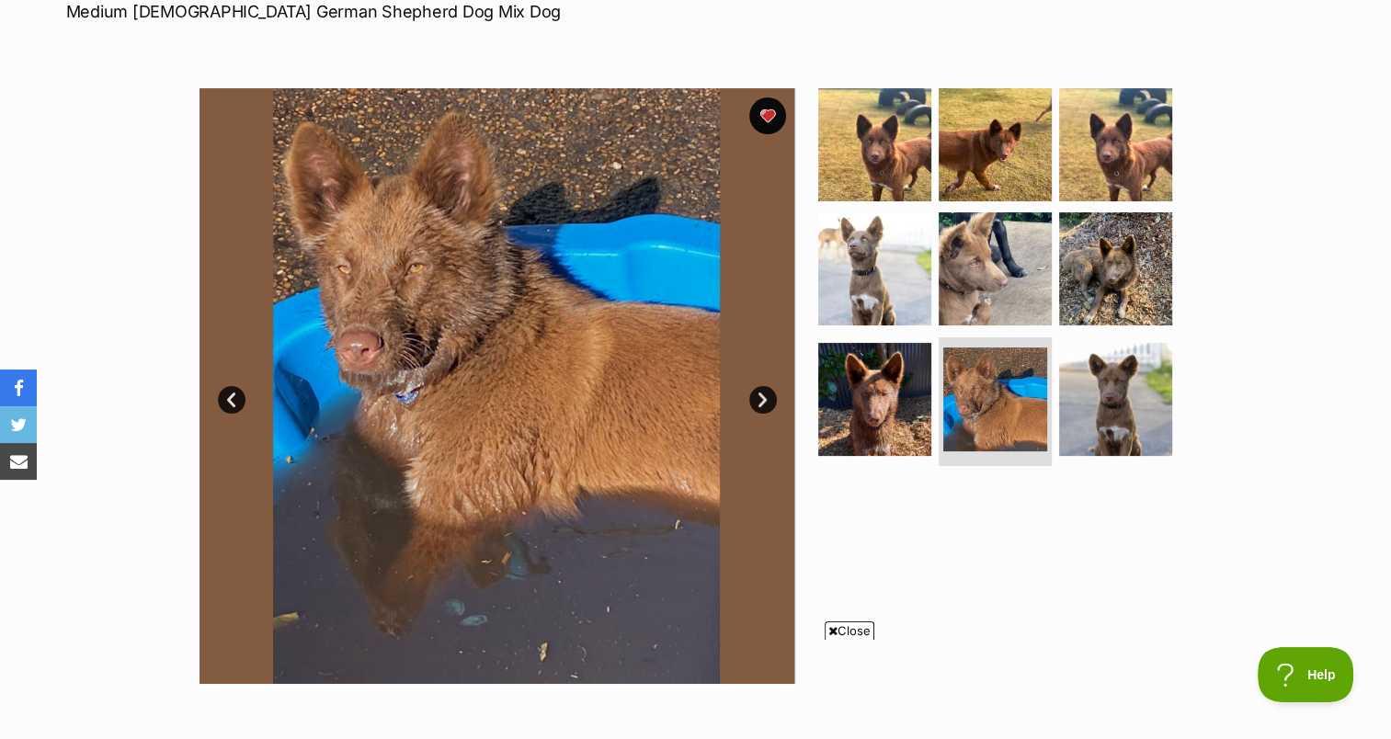
click at [754, 401] on link "Next" at bounding box center [763, 400] width 28 height 28
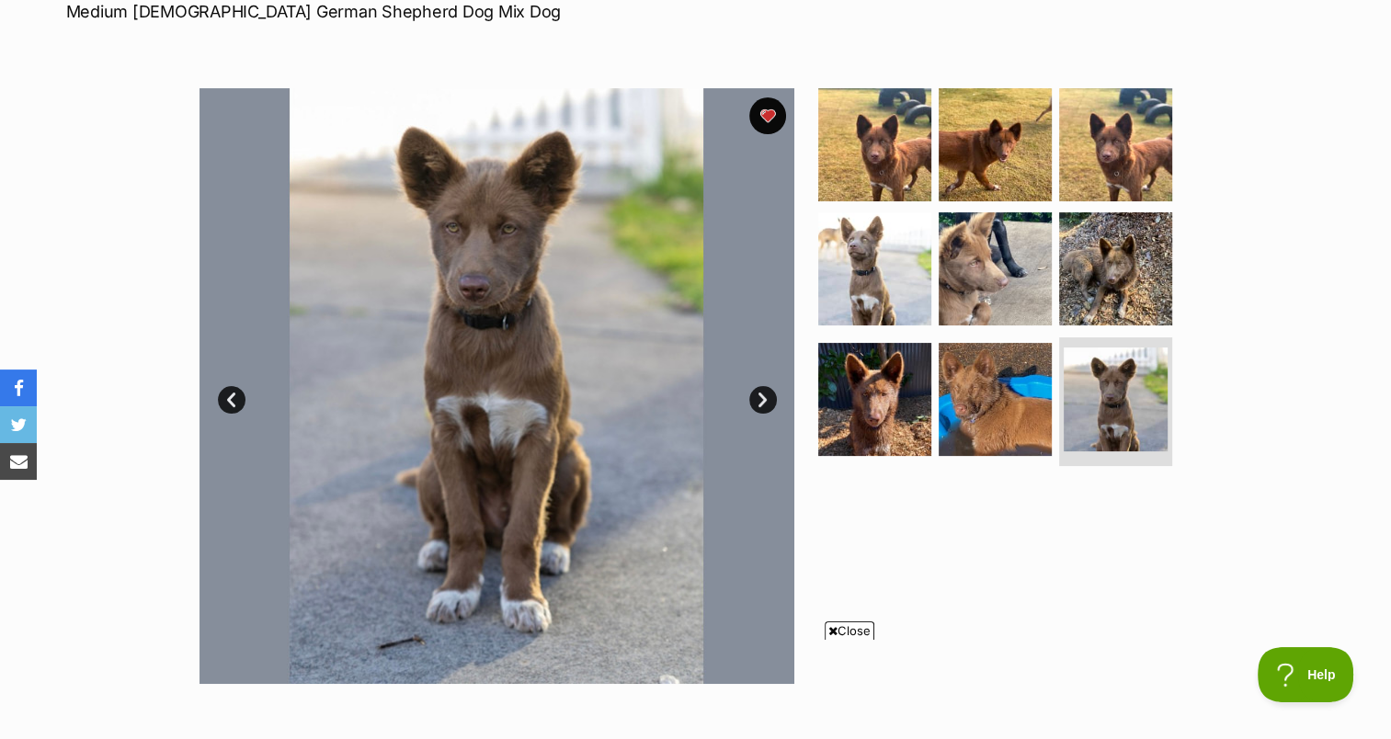
click at [754, 401] on link "Next" at bounding box center [763, 400] width 28 height 28
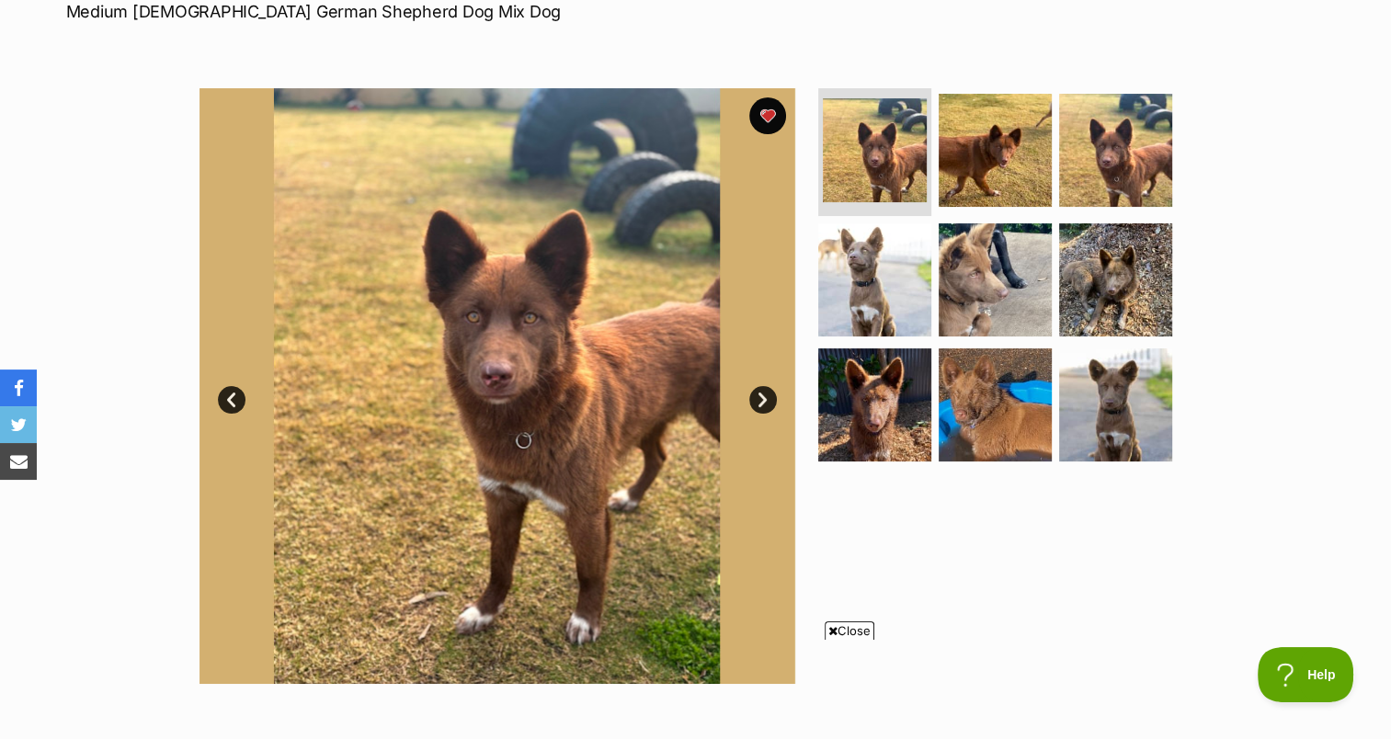
click at [833, 634] on icon at bounding box center [832, 631] width 9 height 12
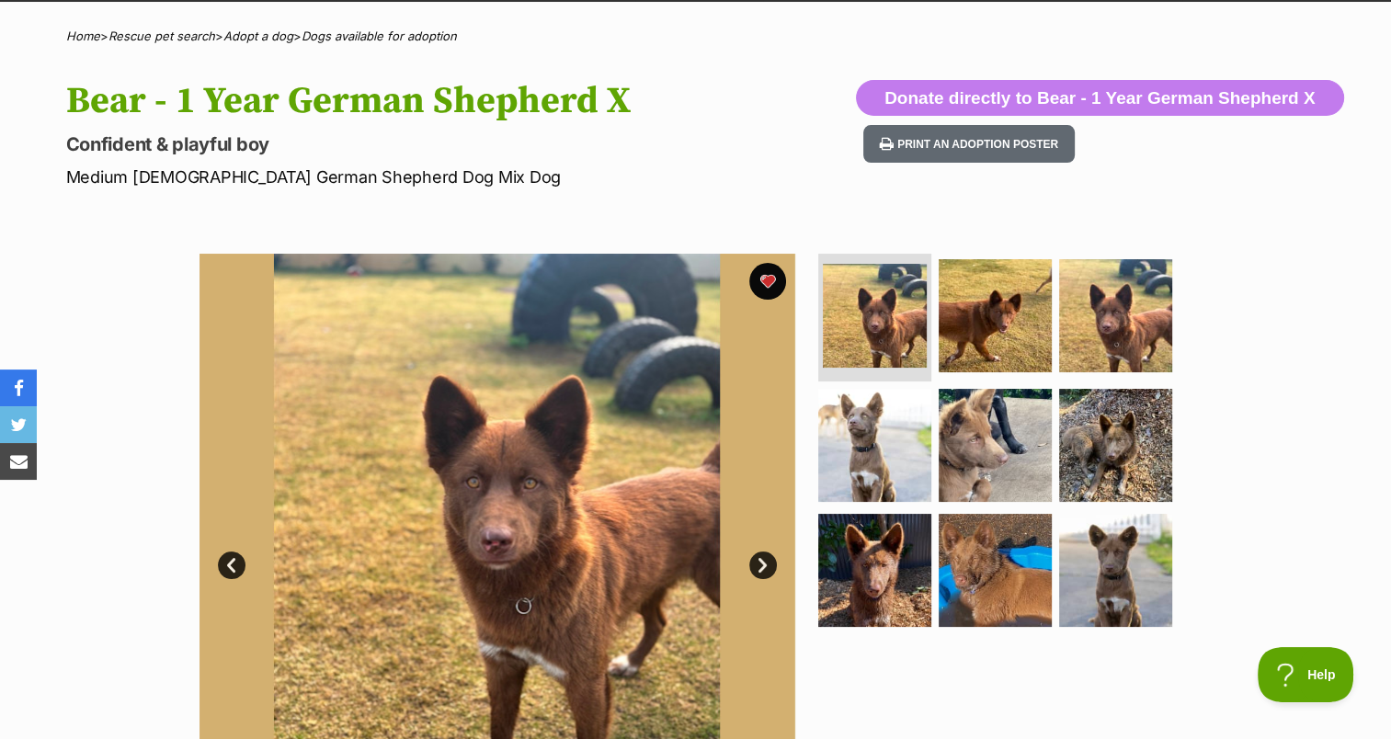
scroll to position [0, 0]
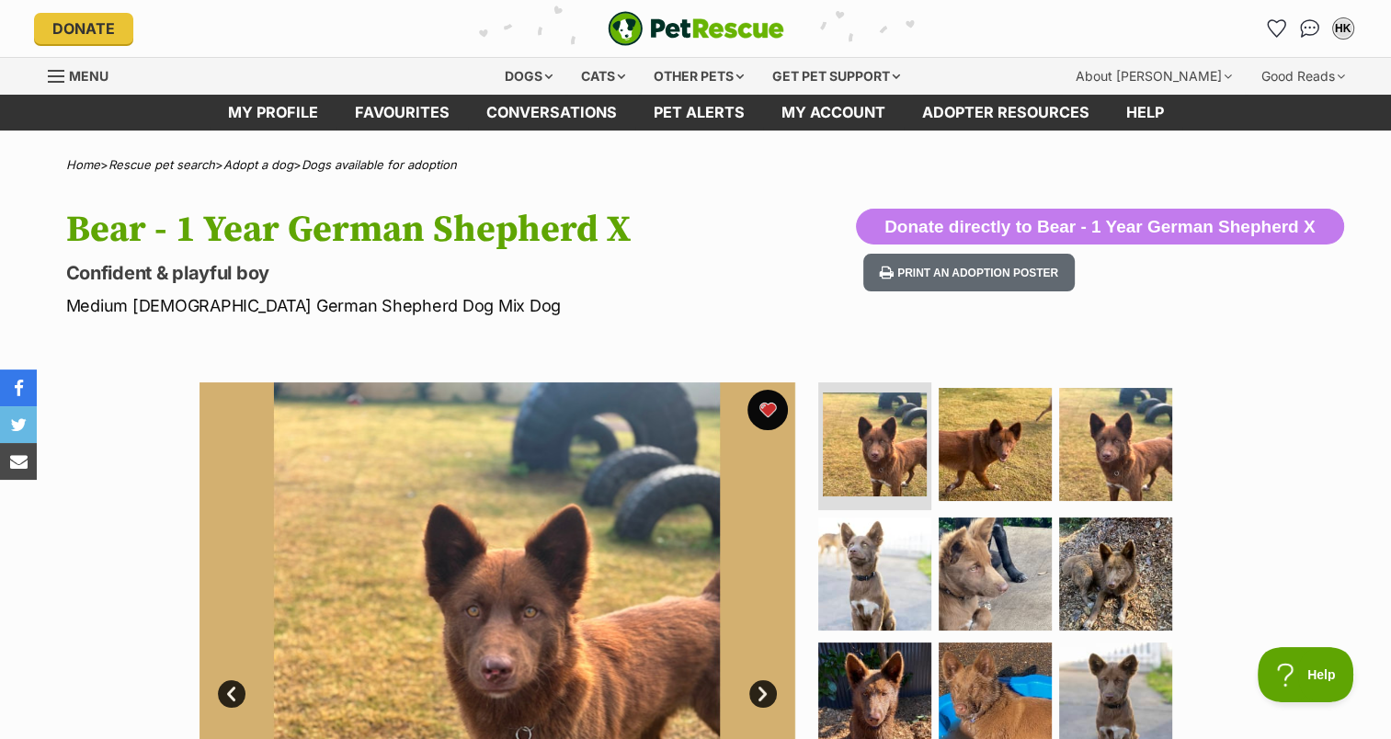
click at [765, 408] on button "favourite" at bounding box center [768, 410] width 40 height 40
click at [422, 114] on link "Favourites" at bounding box center [402, 113] width 131 height 36
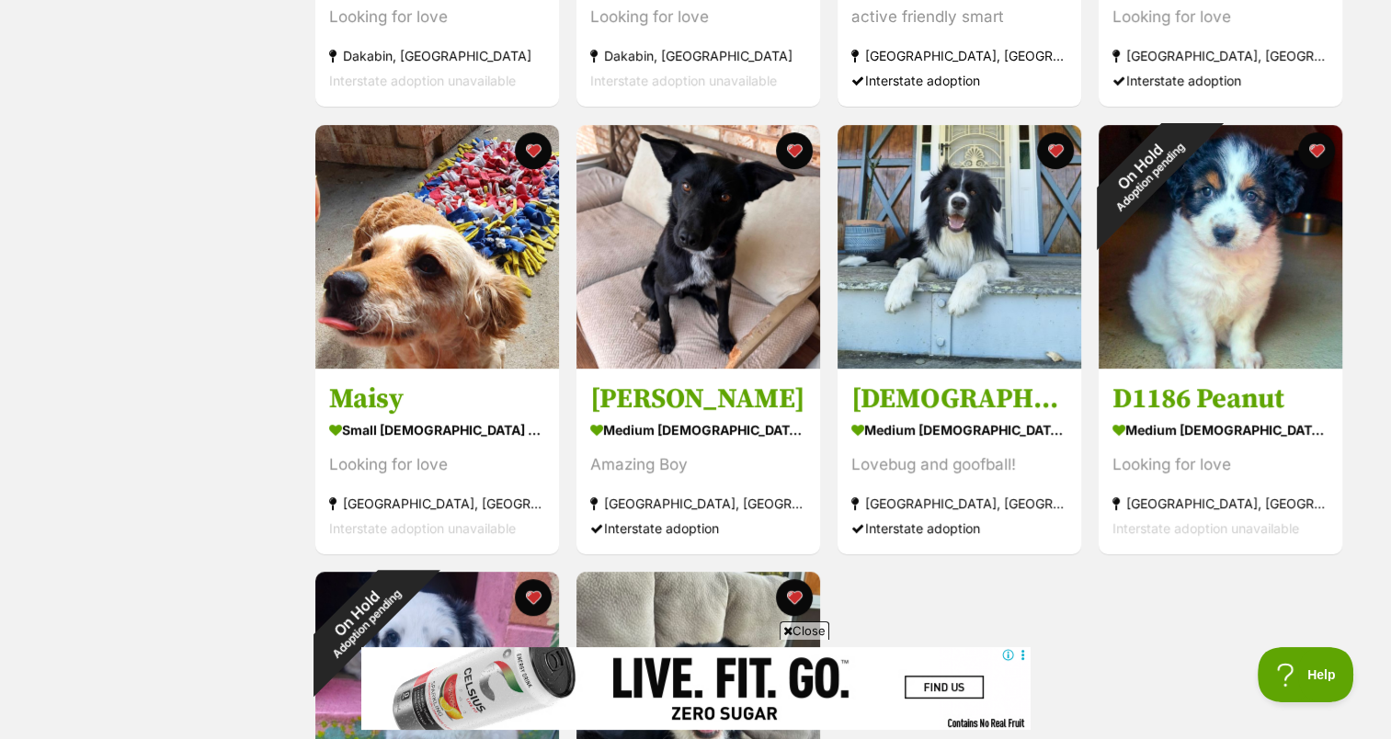
scroll to position [711, 0]
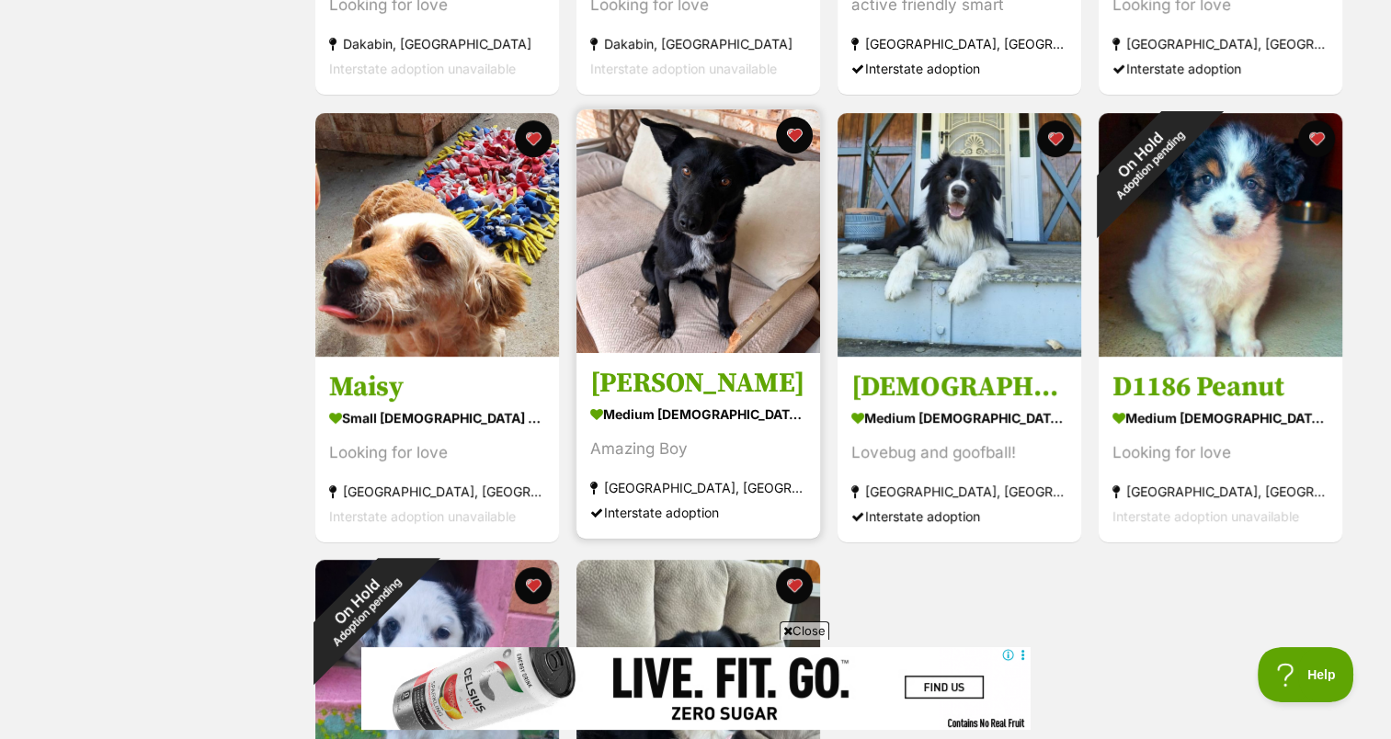
click at [708, 261] on img at bounding box center [699, 231] width 244 height 244
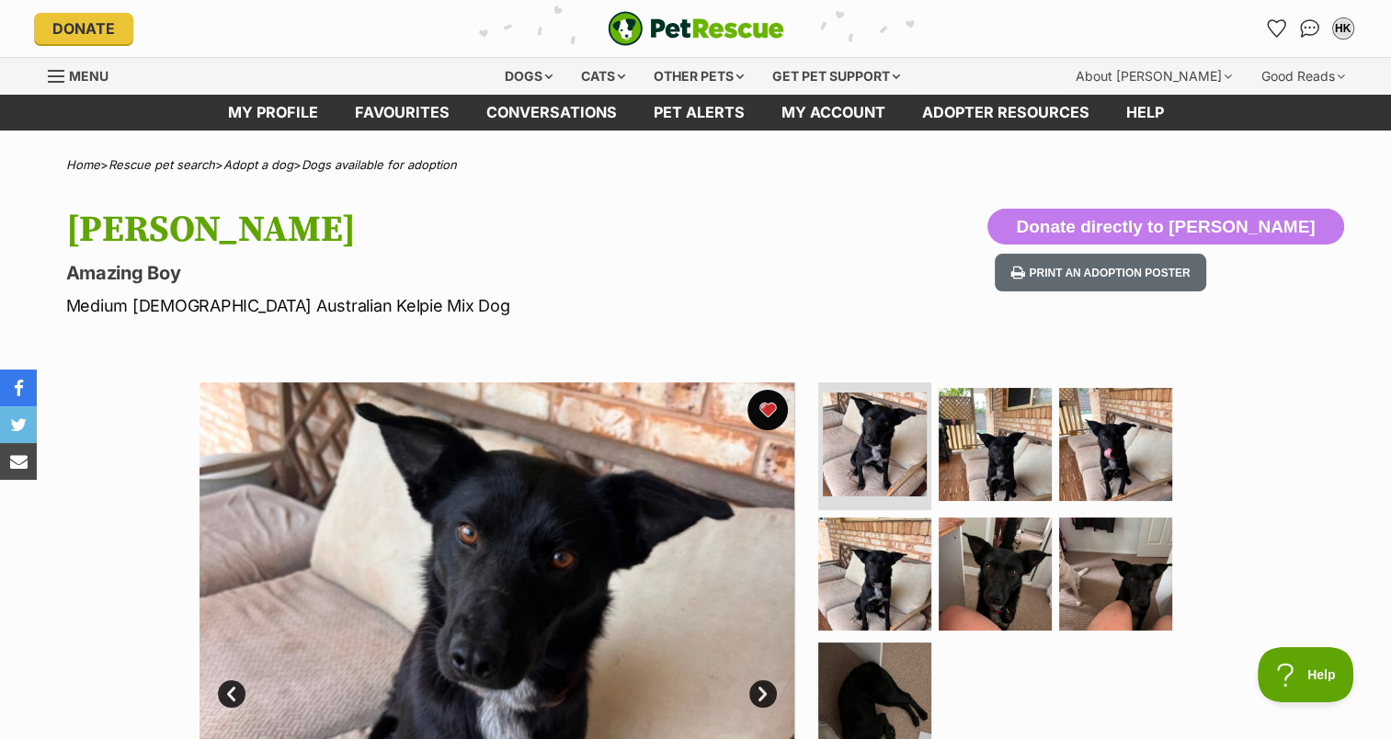
click at [763, 411] on button "favourite" at bounding box center [768, 410] width 40 height 40
click at [374, 118] on link "Favourites" at bounding box center [402, 113] width 131 height 36
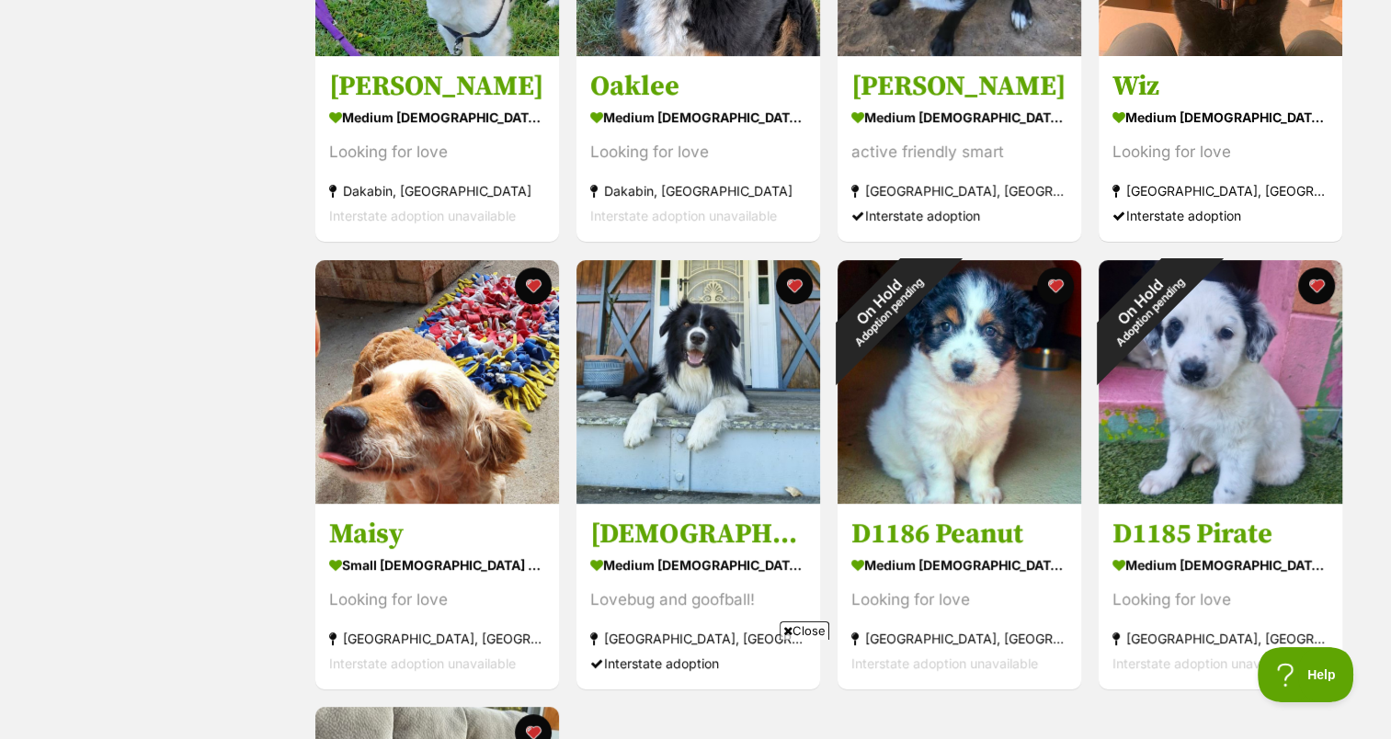
scroll to position [600, 0]
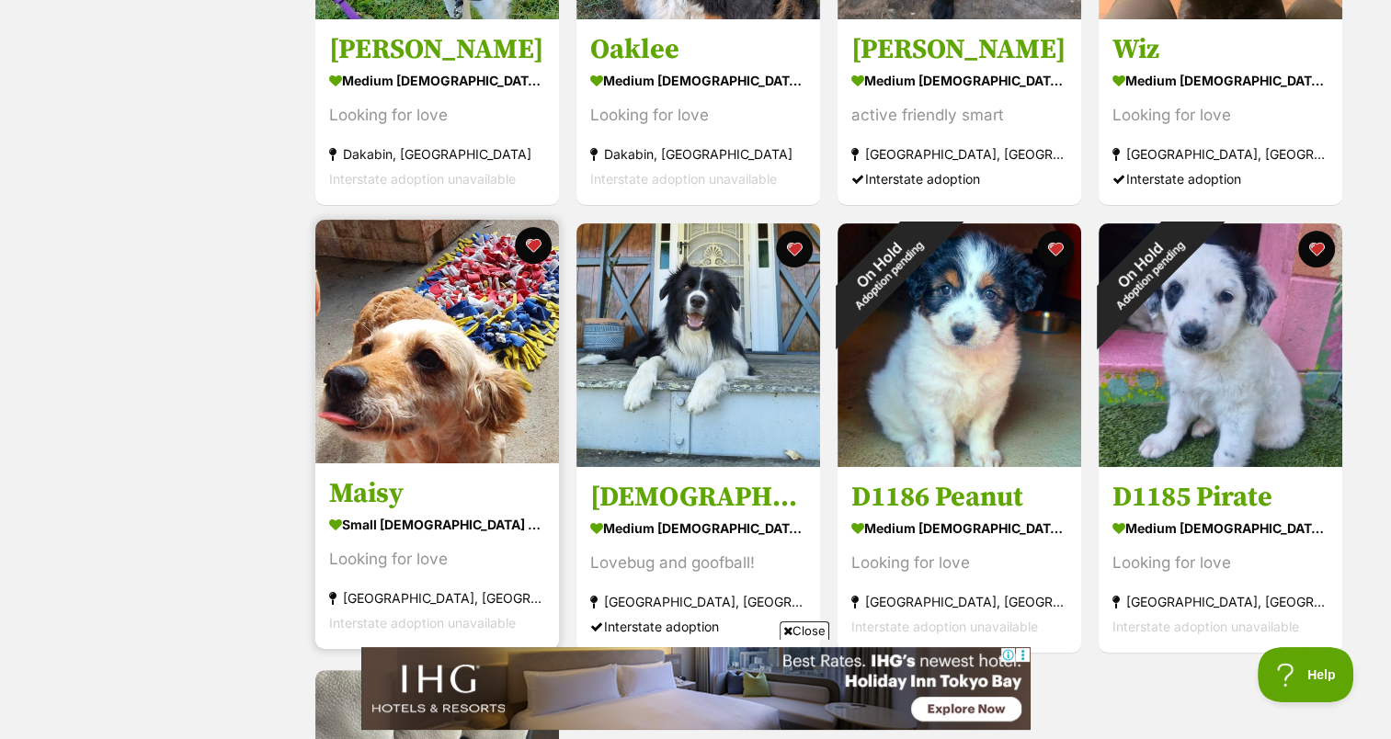
click at [425, 372] on img at bounding box center [437, 342] width 244 height 244
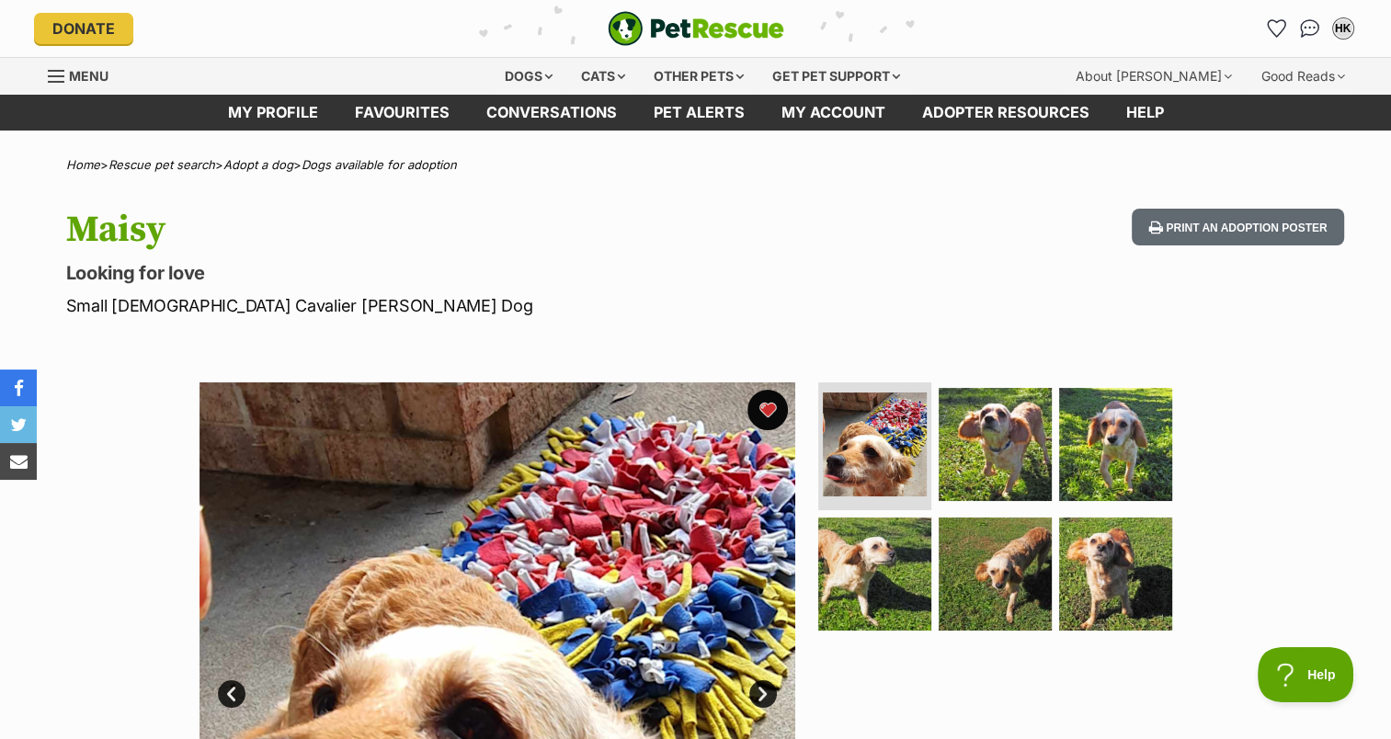
click at [763, 408] on button "favourite" at bounding box center [768, 410] width 40 height 40
click at [385, 105] on link "Favourites" at bounding box center [402, 113] width 131 height 36
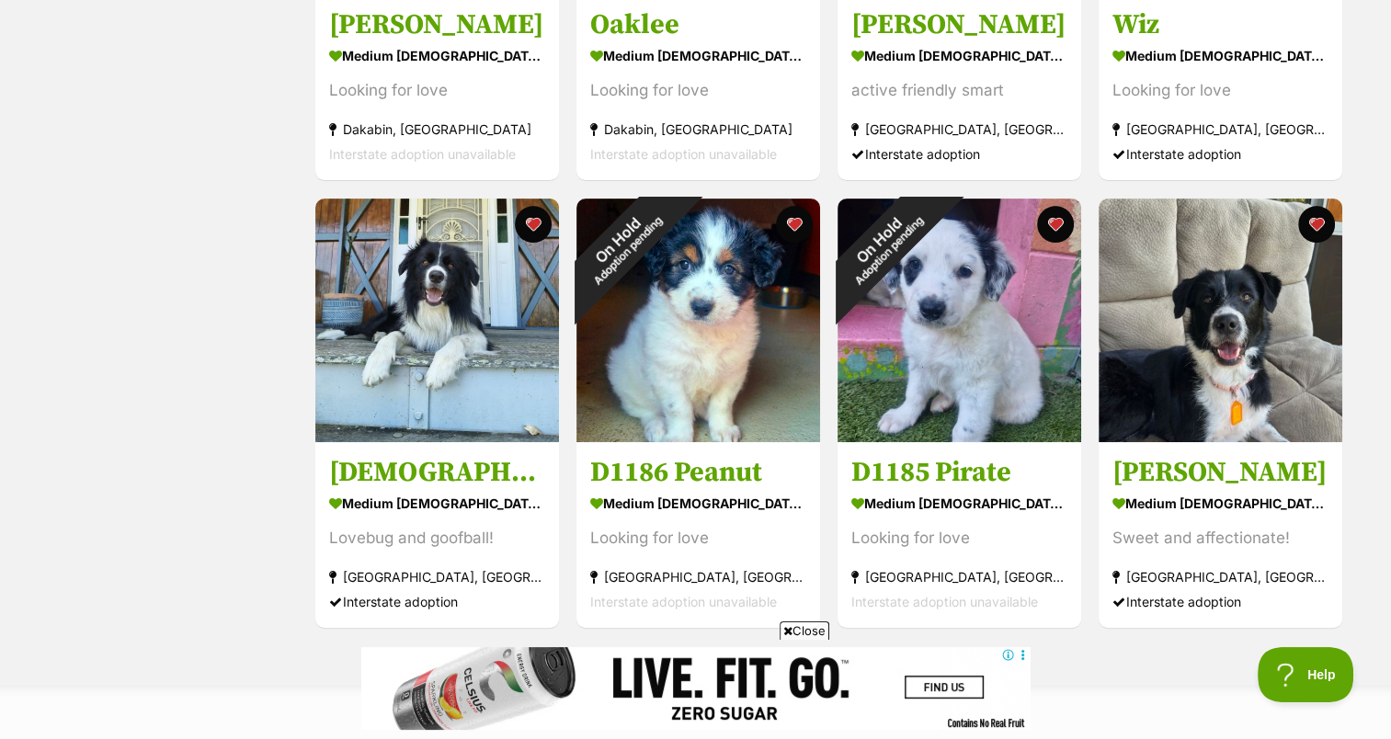
scroll to position [699, 0]
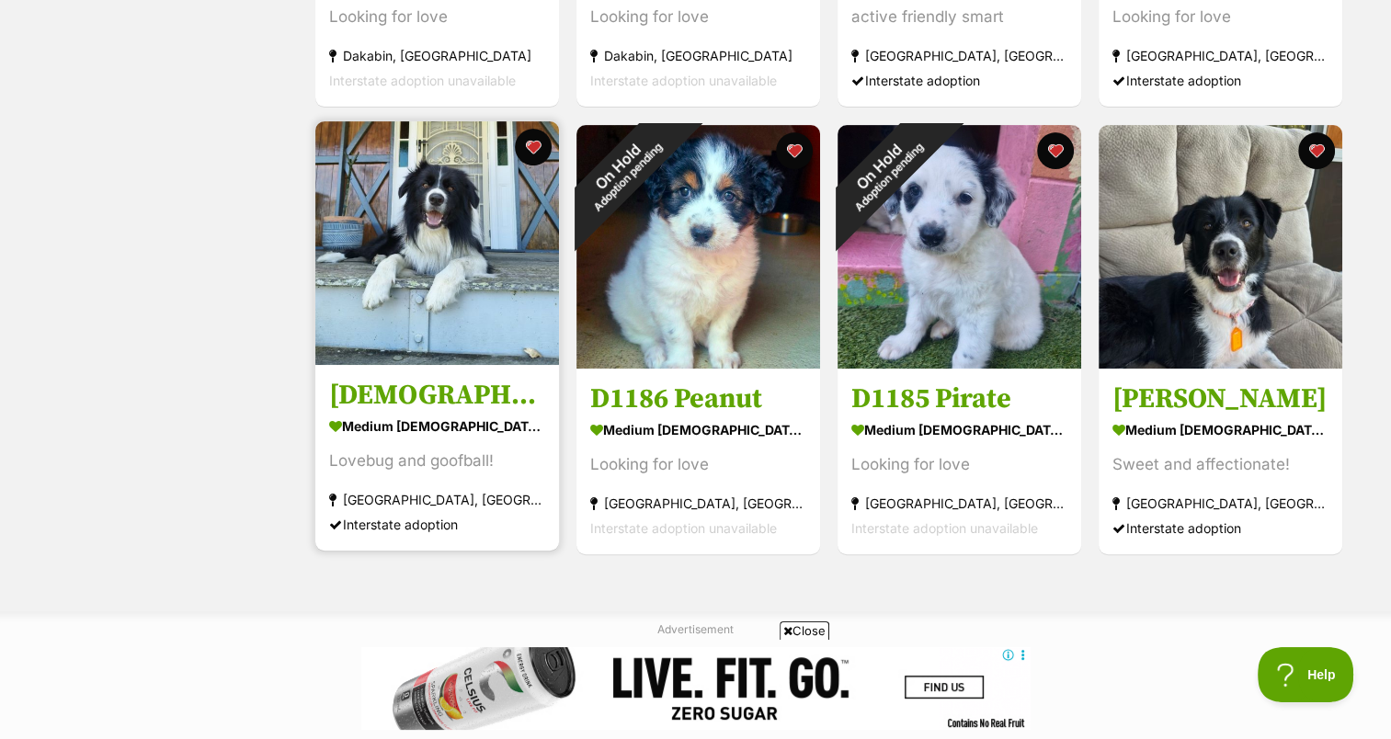
click at [428, 251] on img at bounding box center [437, 243] width 244 height 244
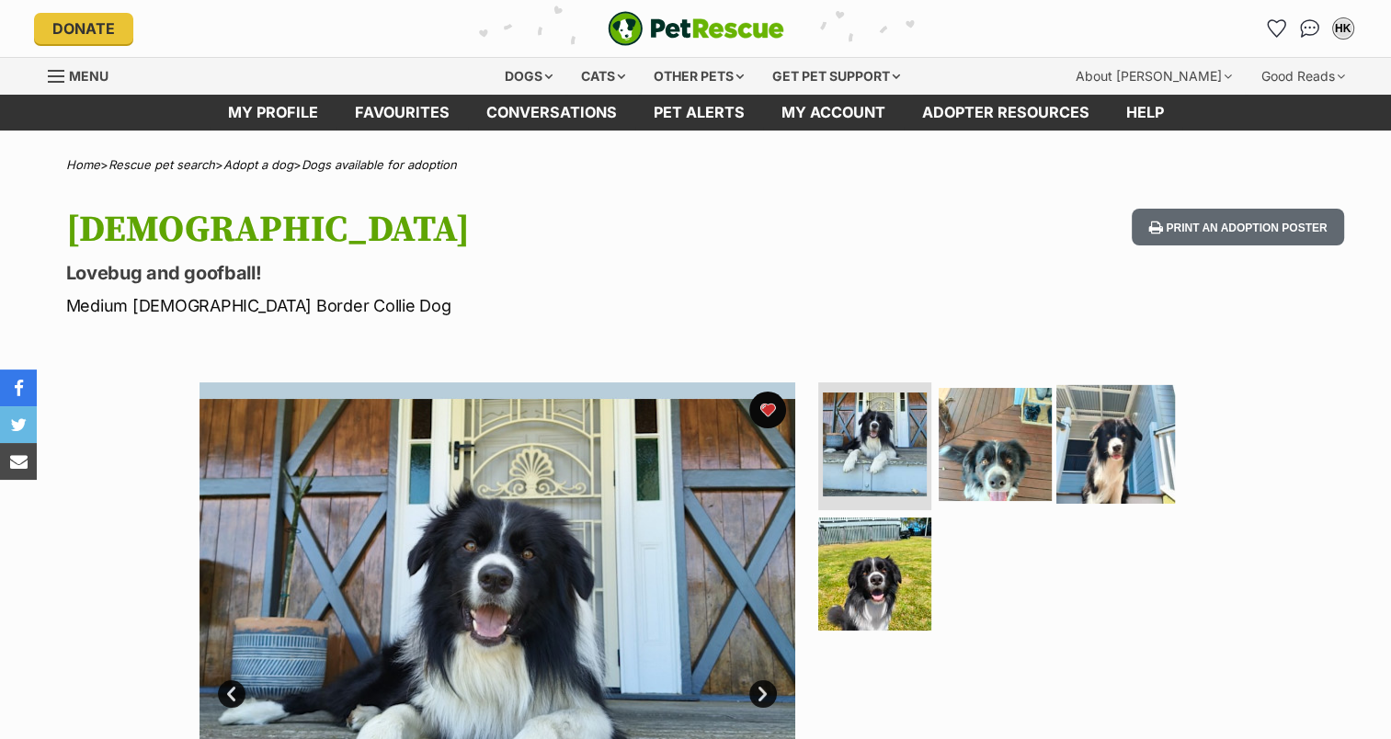
click at [1114, 456] on img at bounding box center [1115, 443] width 119 height 119
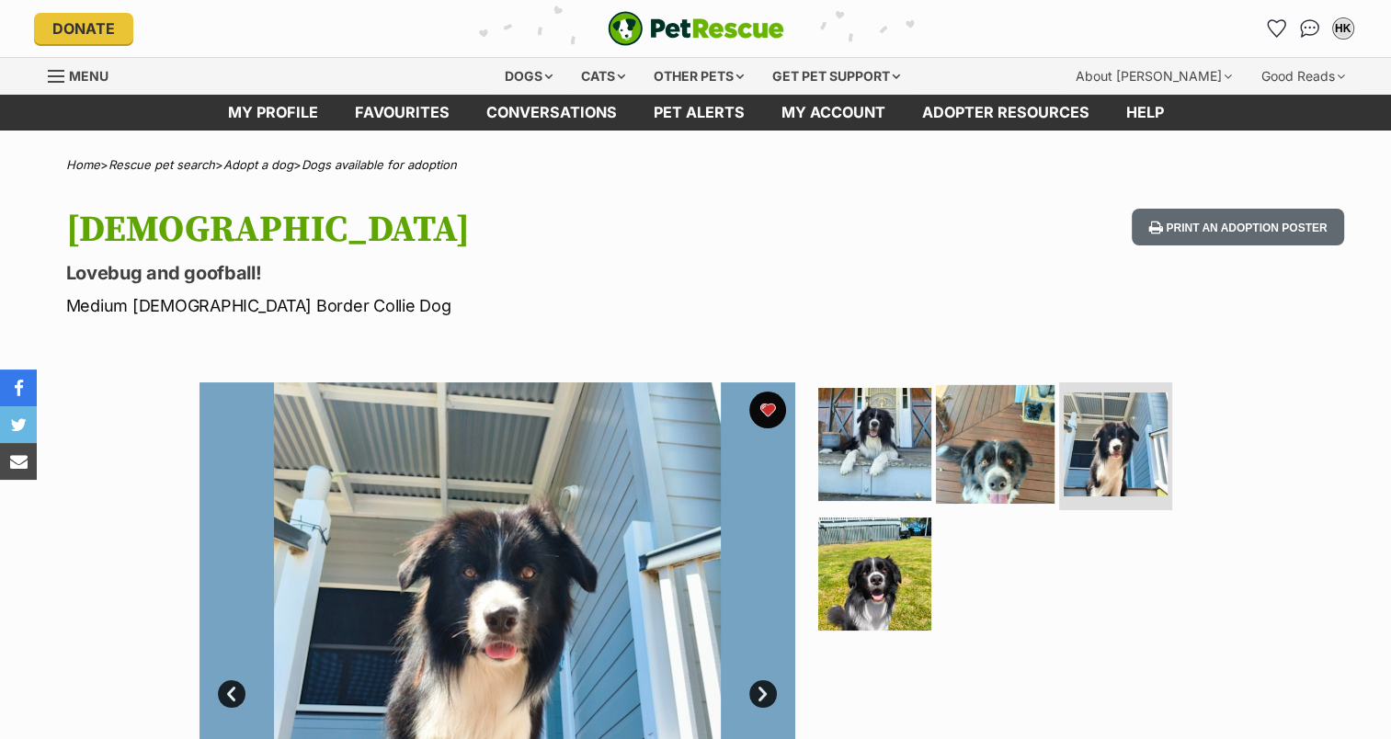
click at [993, 445] on img at bounding box center [995, 443] width 119 height 119
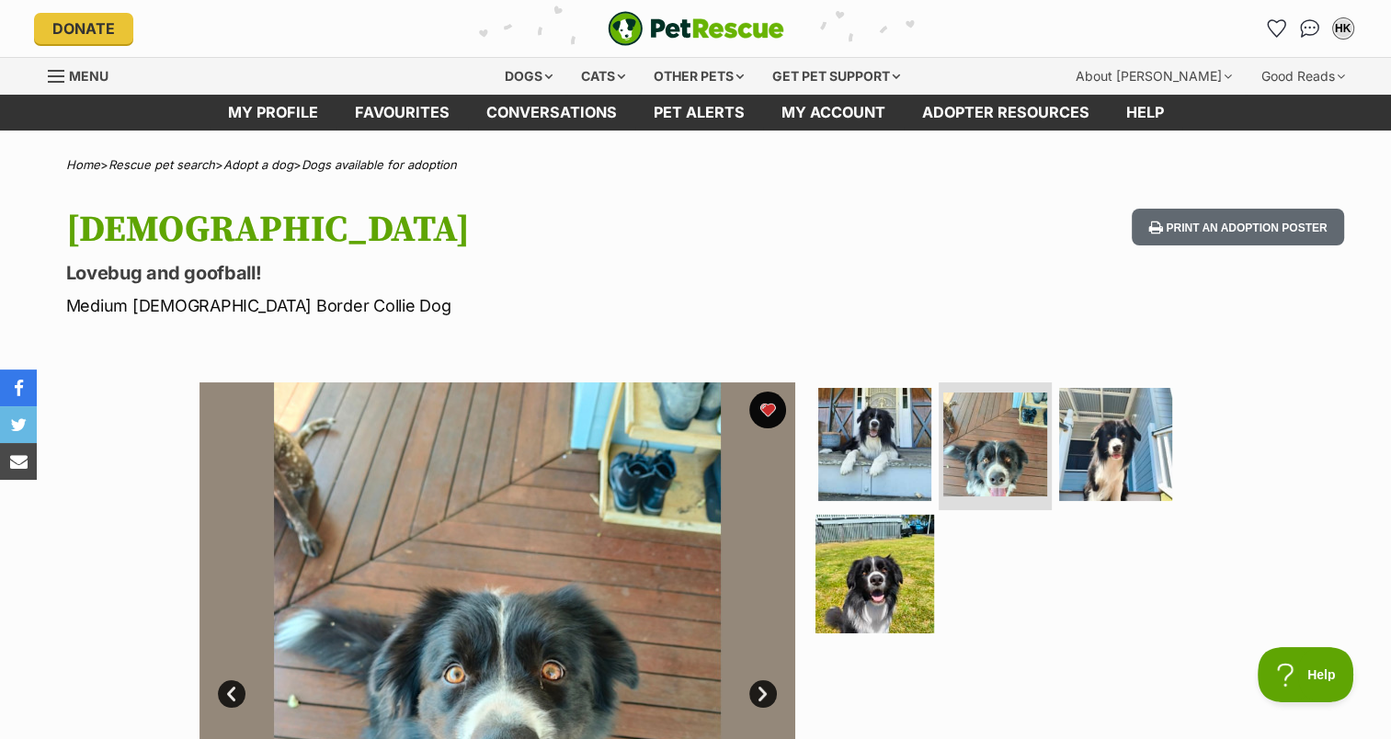
click at [874, 577] on img at bounding box center [875, 574] width 119 height 119
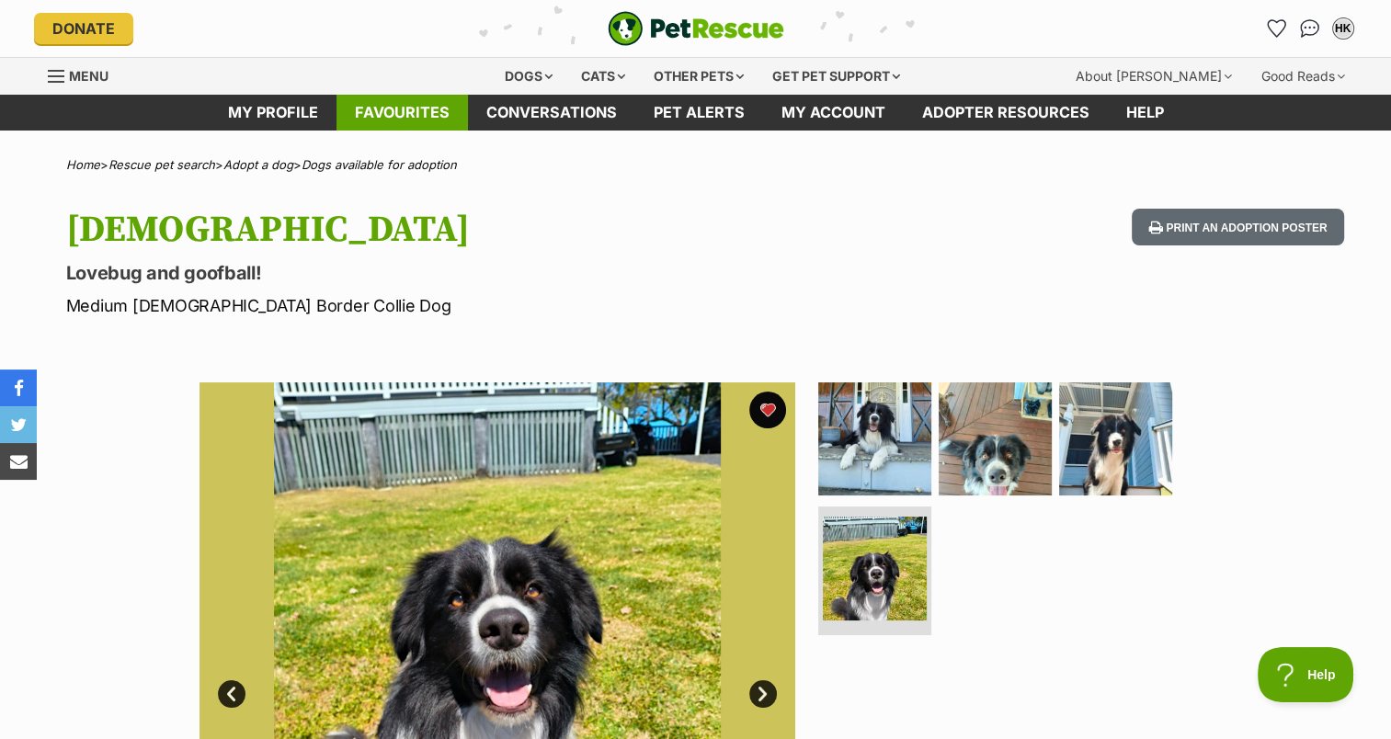
click at [417, 112] on link "Favourites" at bounding box center [402, 113] width 131 height 36
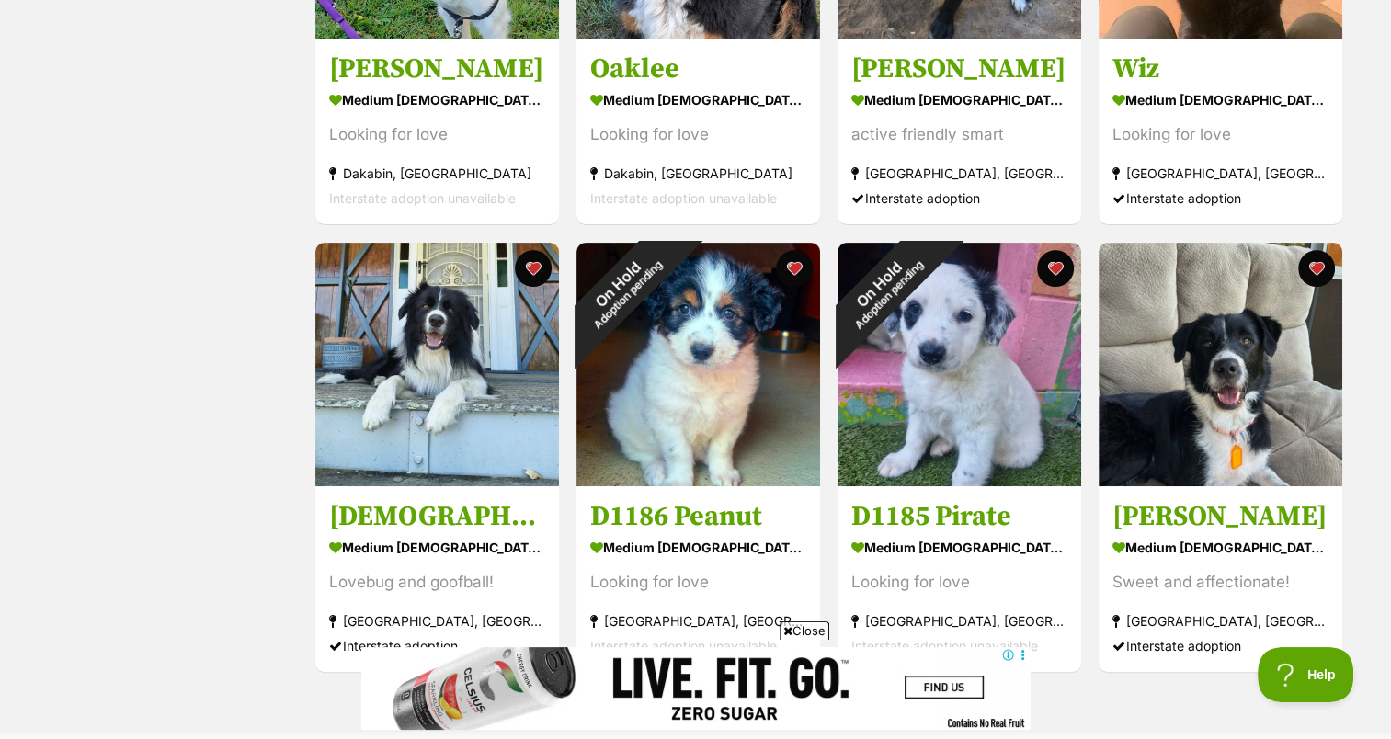
scroll to position [577, 0]
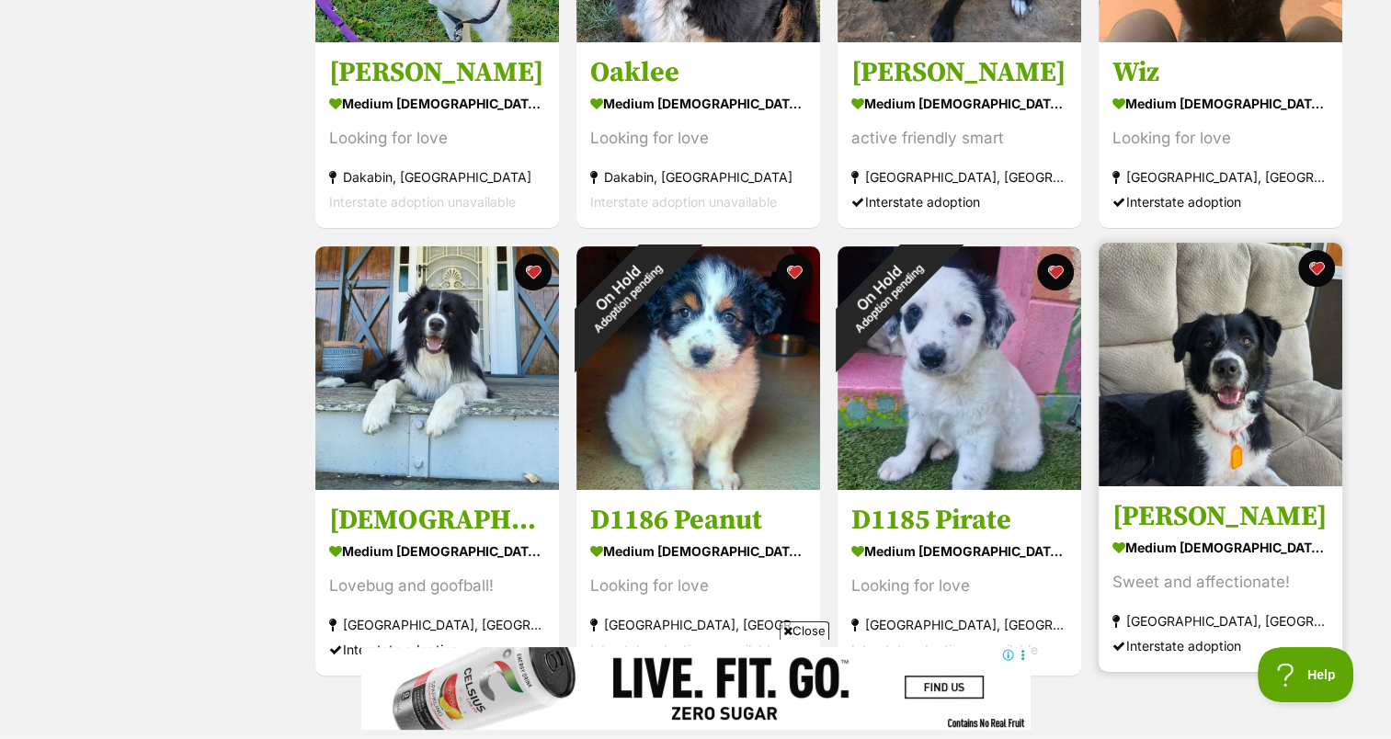
click at [1244, 367] on img at bounding box center [1221, 365] width 244 height 244
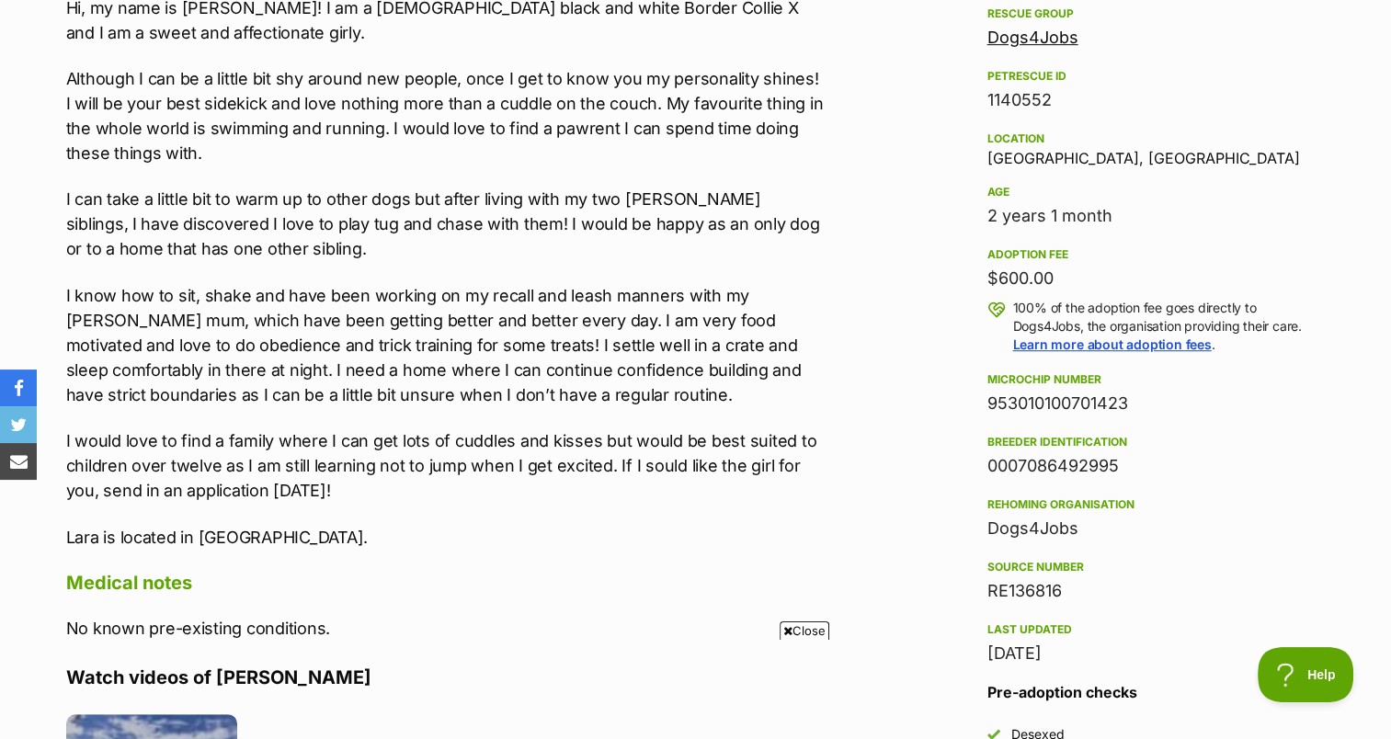
scroll to position [1287, 0]
